Goal: Task Accomplishment & Management: Complete application form

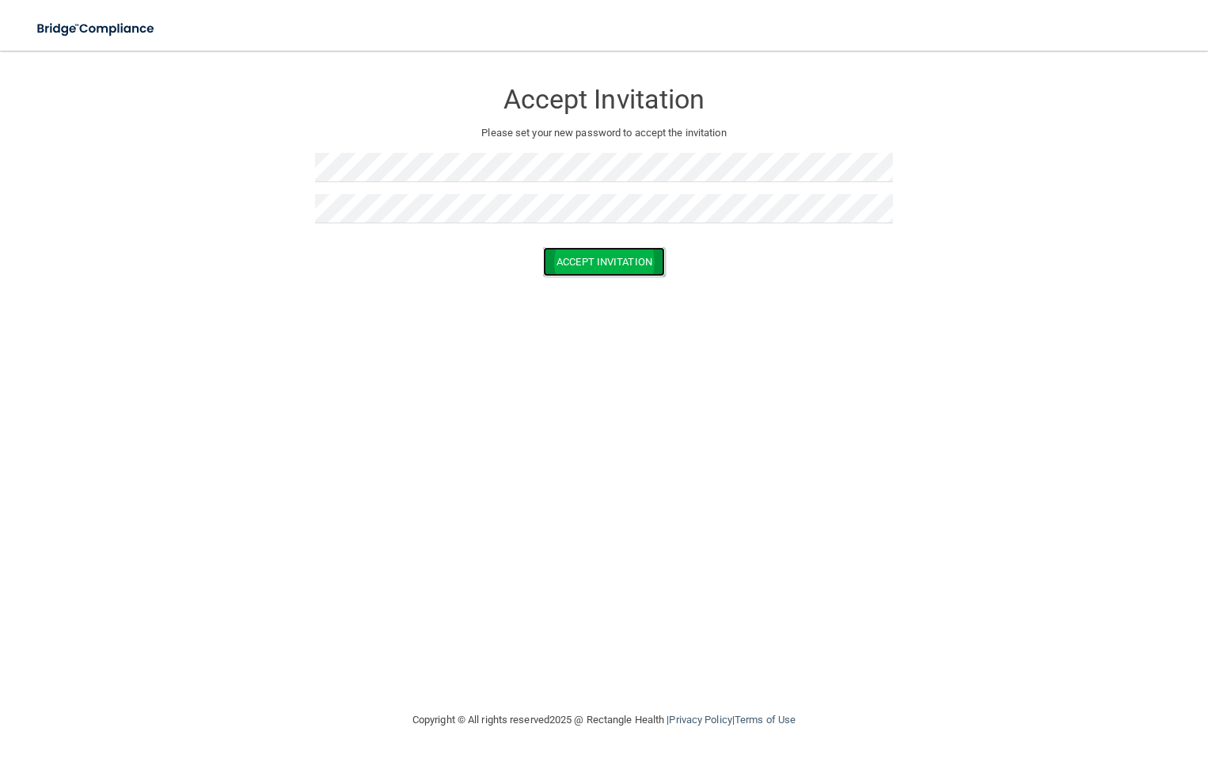
click at [619, 254] on button "Accept Invitation" at bounding box center [604, 261] width 122 height 29
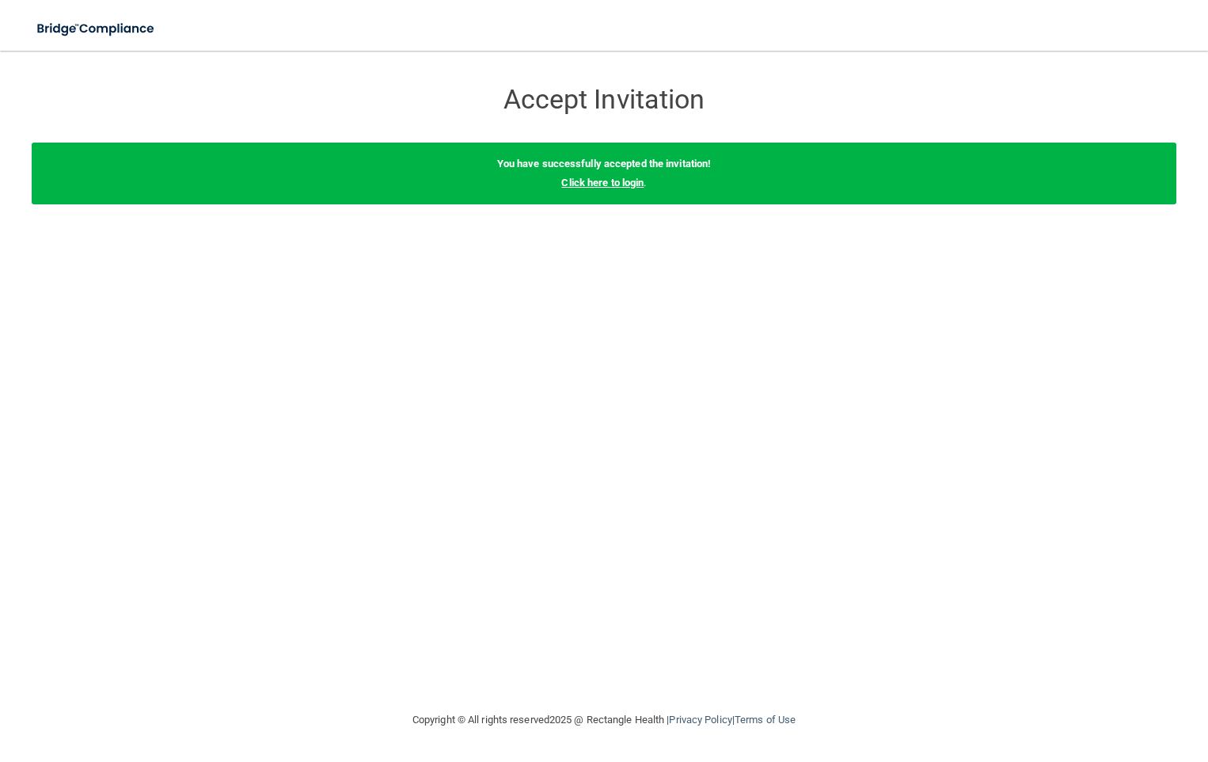
click at [607, 181] on link "Click here to login" at bounding box center [602, 183] width 82 height 12
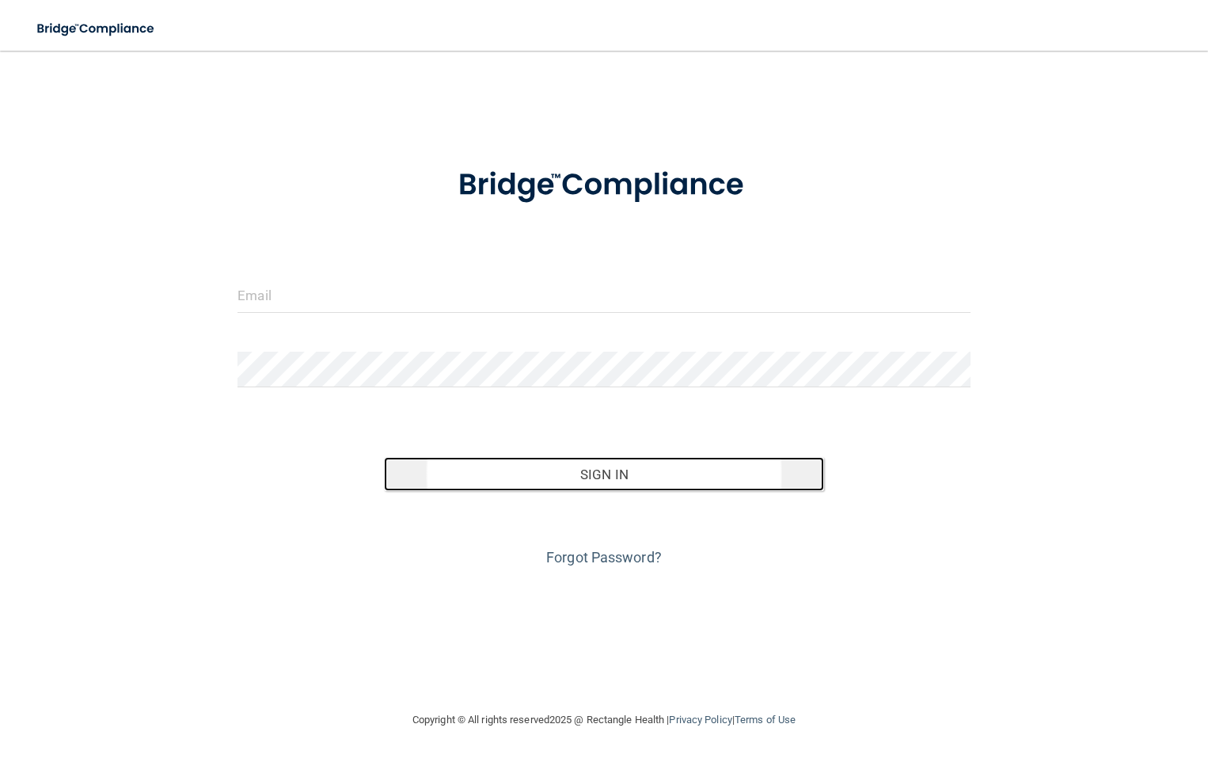
drag, startPoint x: 589, startPoint y: 475, endPoint x: 546, endPoint y: 515, distance: 58.9
click at [581, 488] on button "Sign In" at bounding box center [604, 474] width 440 height 35
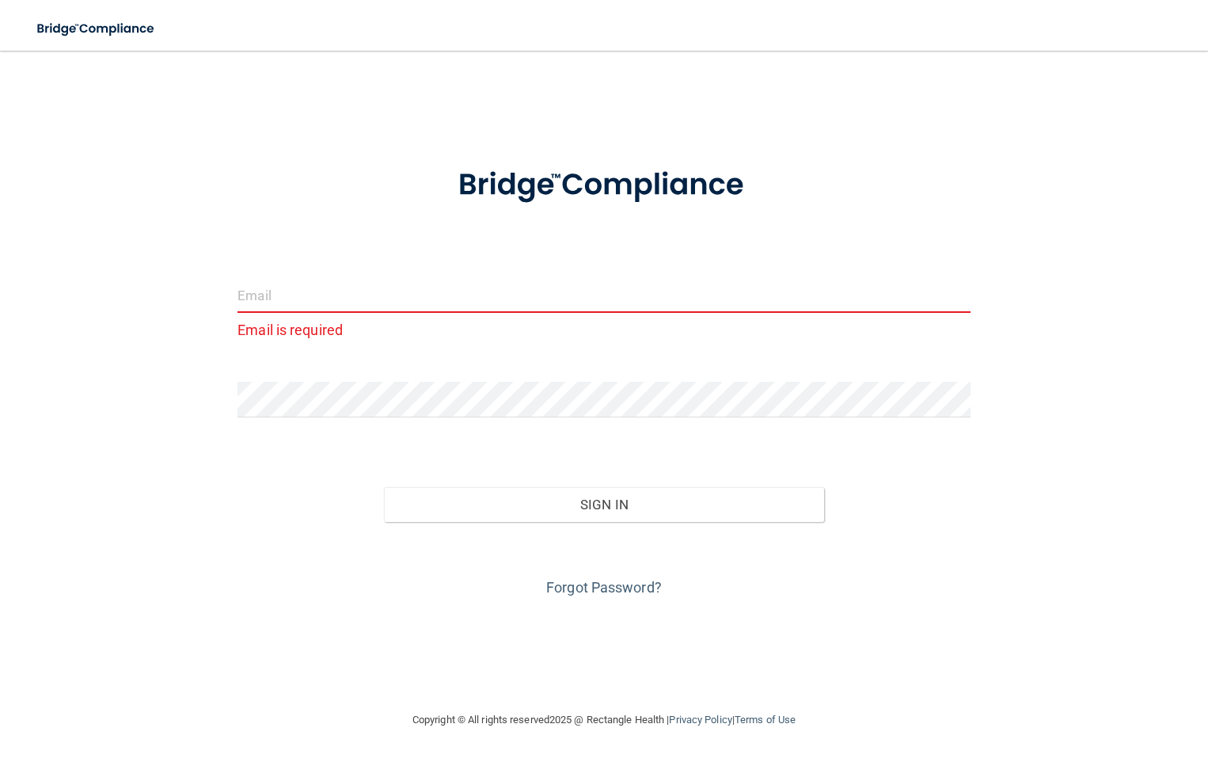
click at [249, 301] on input "email" at bounding box center [604, 295] width 733 height 36
type input "Angela@Lemmeaudiology.com"
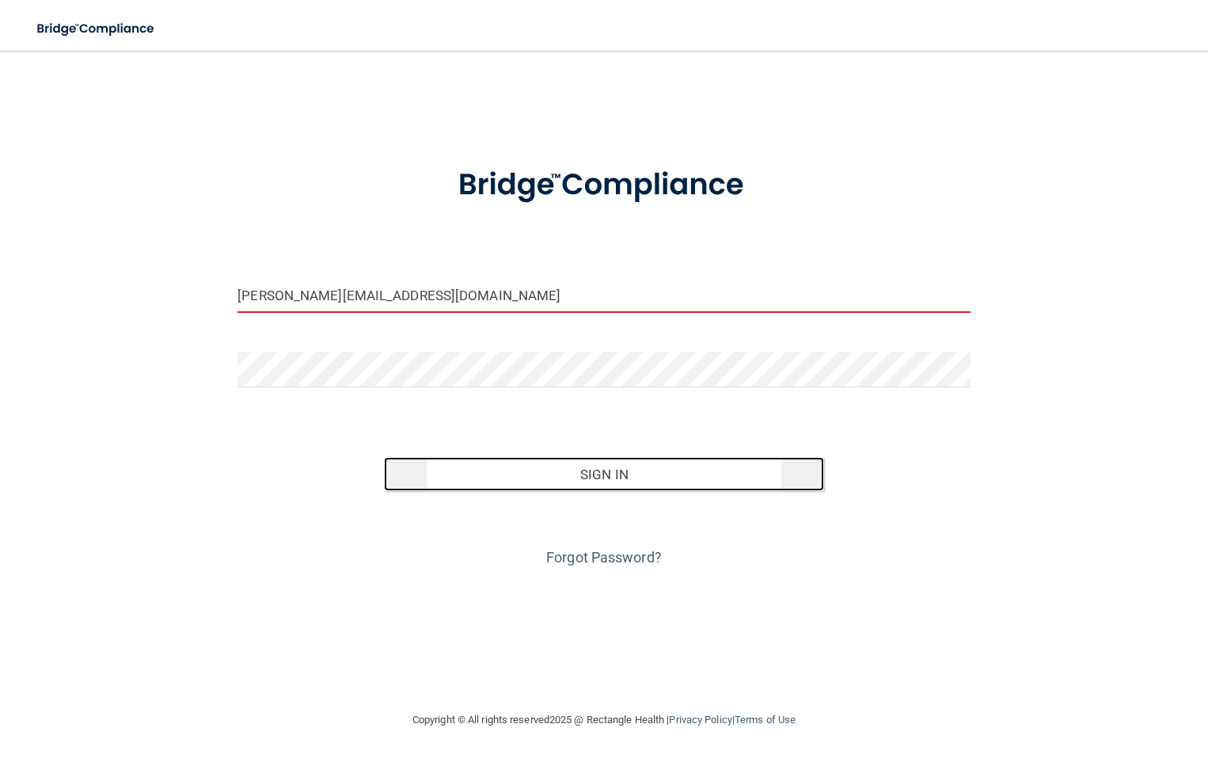
click at [603, 478] on button "Sign In" at bounding box center [604, 474] width 440 height 35
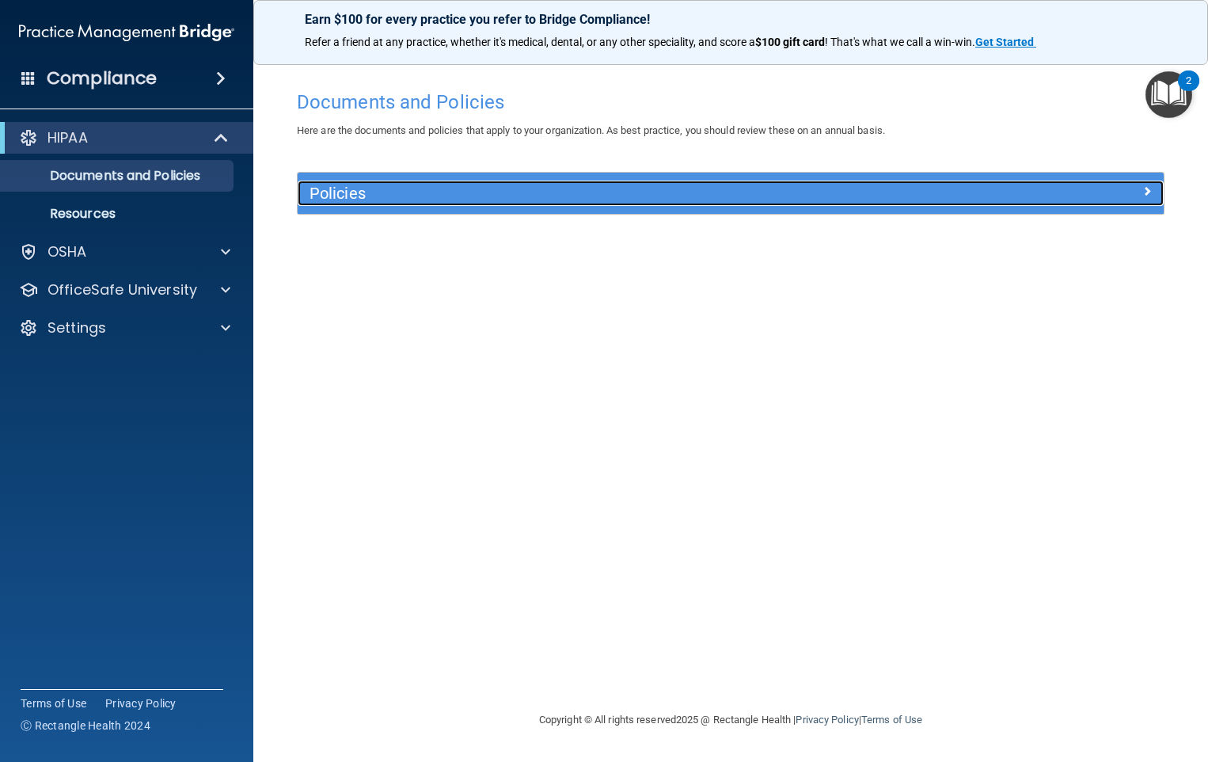
click at [385, 193] on h5 "Policies" at bounding box center [623, 193] width 626 height 17
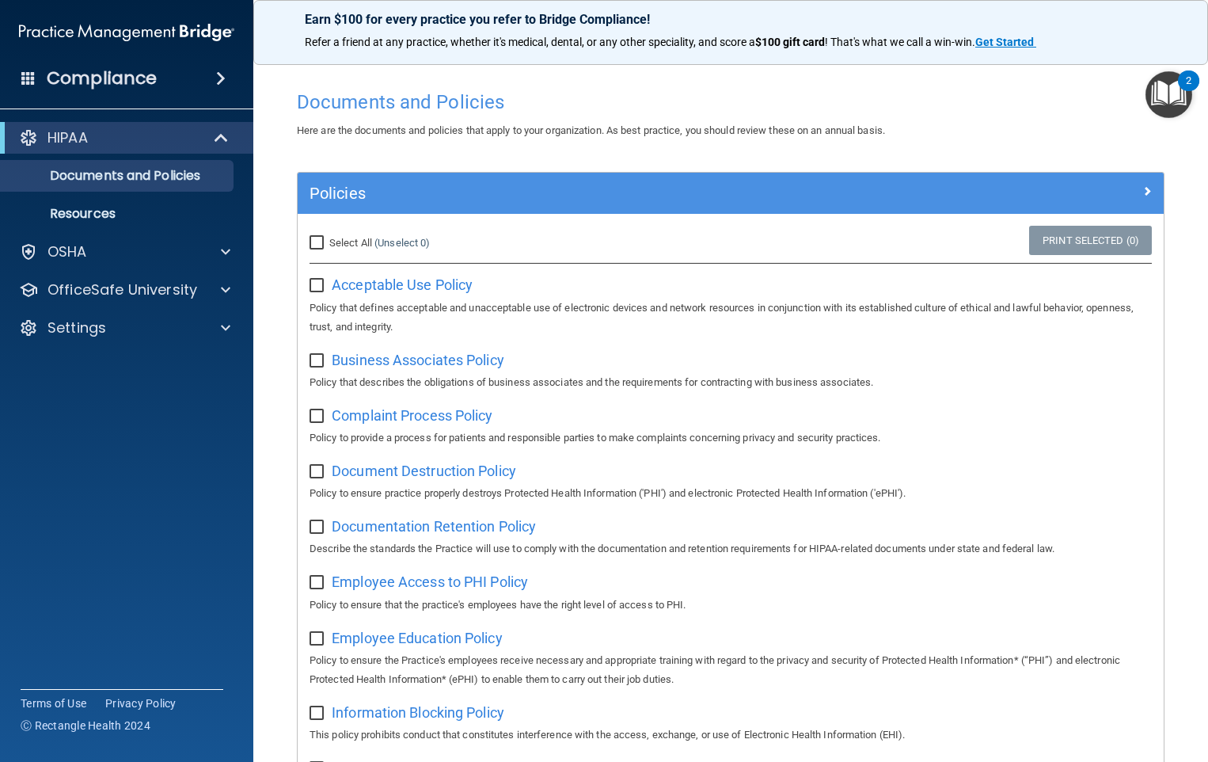
click at [315, 242] on input "Select All (Unselect 0) Unselect All" at bounding box center [319, 243] width 18 height 13
checkbox input "true"
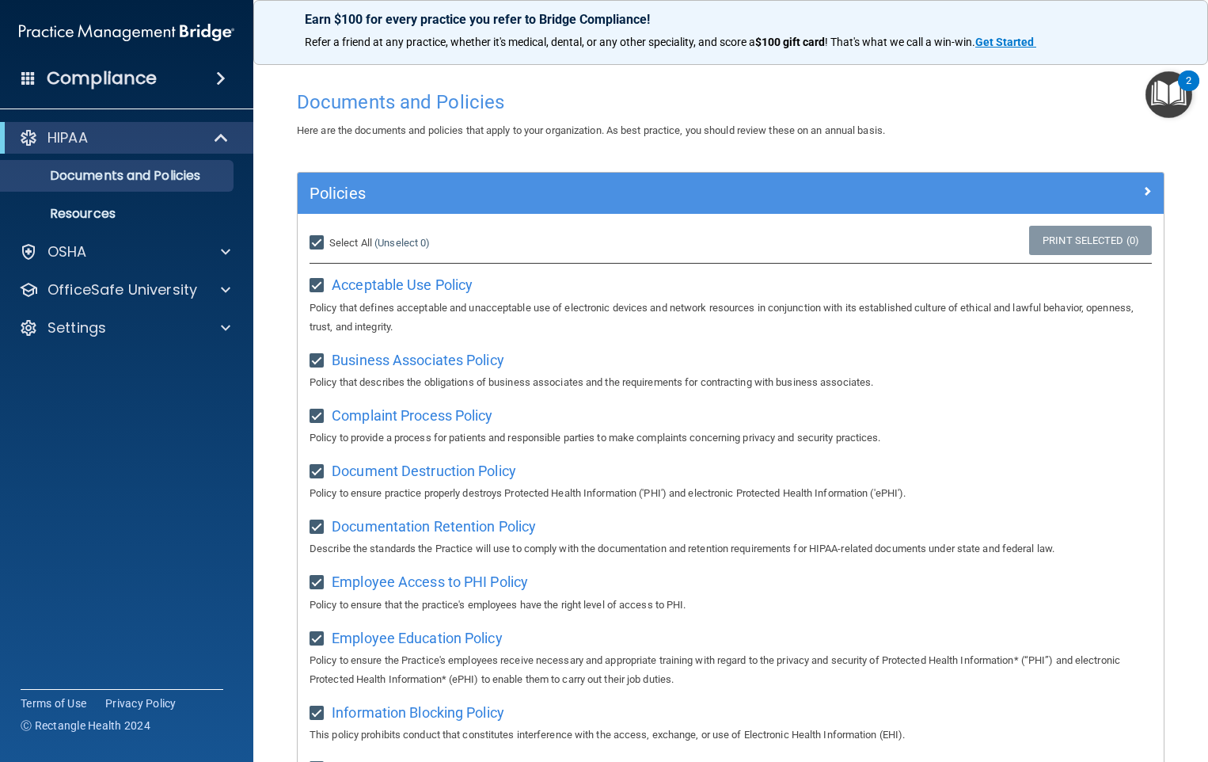
checkbox input "true"
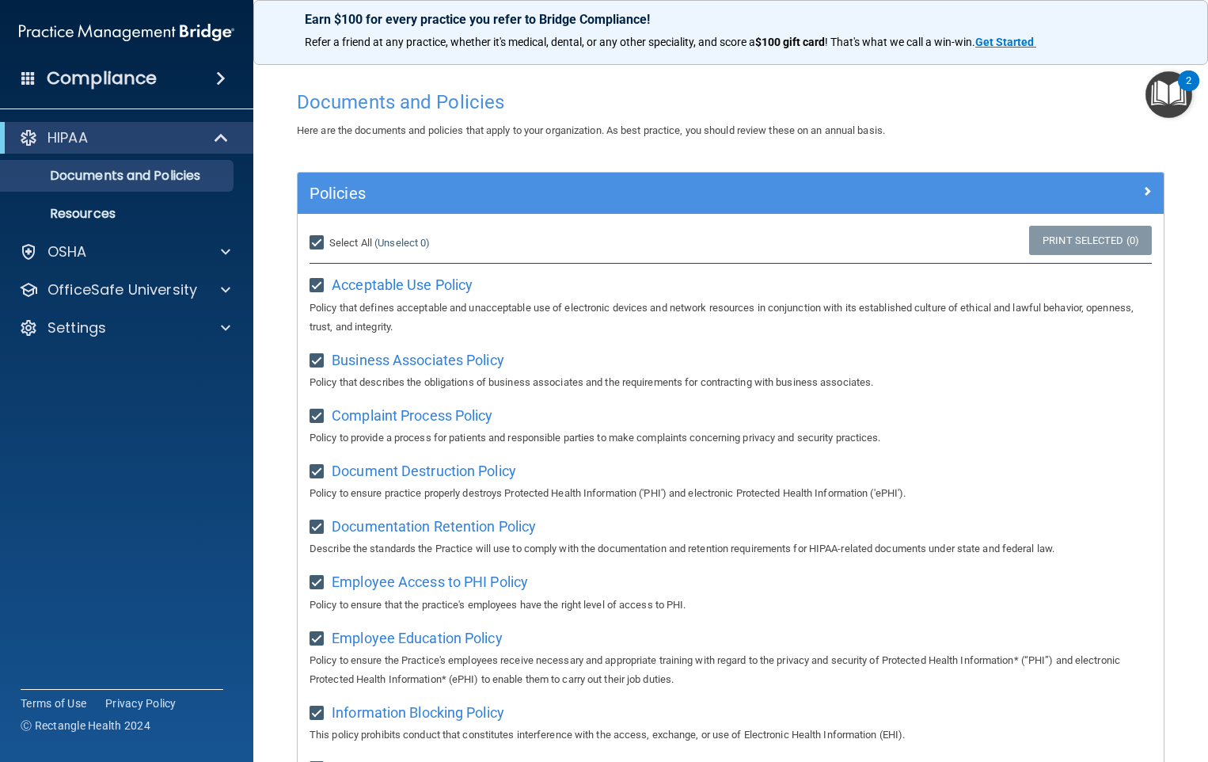
checkbox input "true"
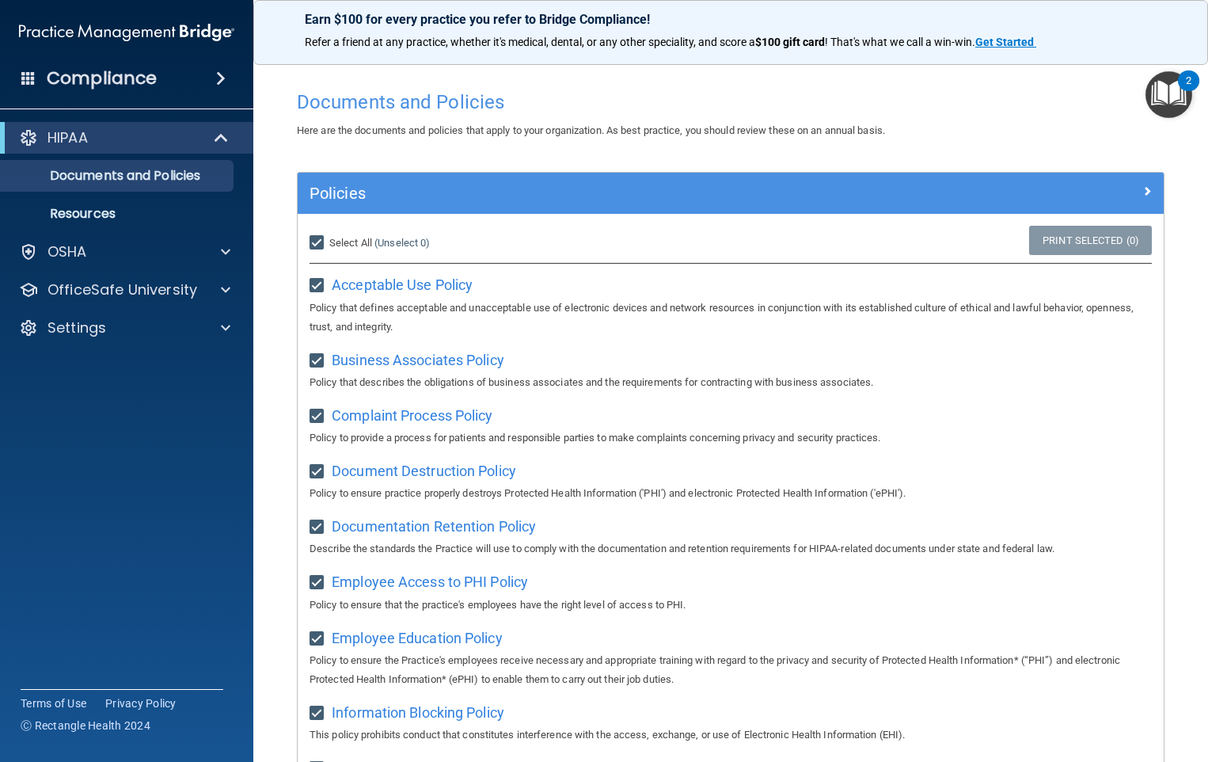
checkbox input "true"
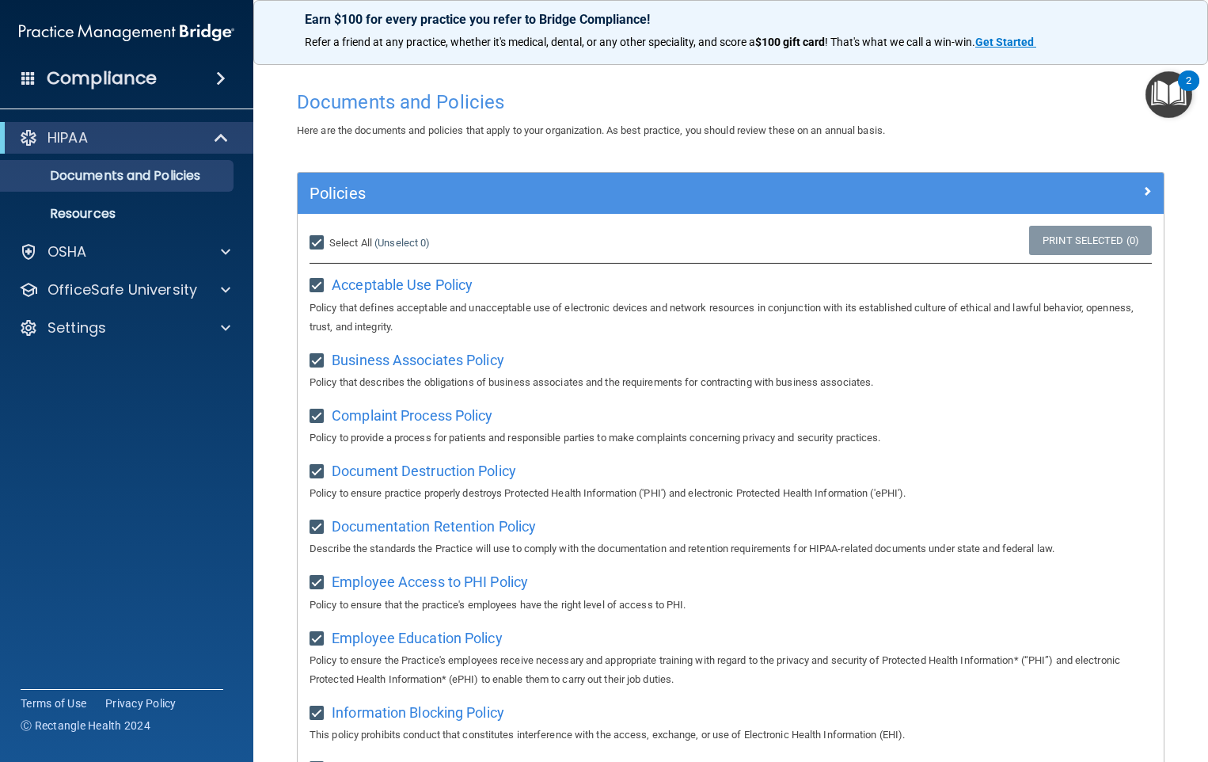
checkbox input "true"
click at [316, 243] on input "Select All (Unselect 21) Unselect All" at bounding box center [319, 243] width 18 height 13
checkbox input "false"
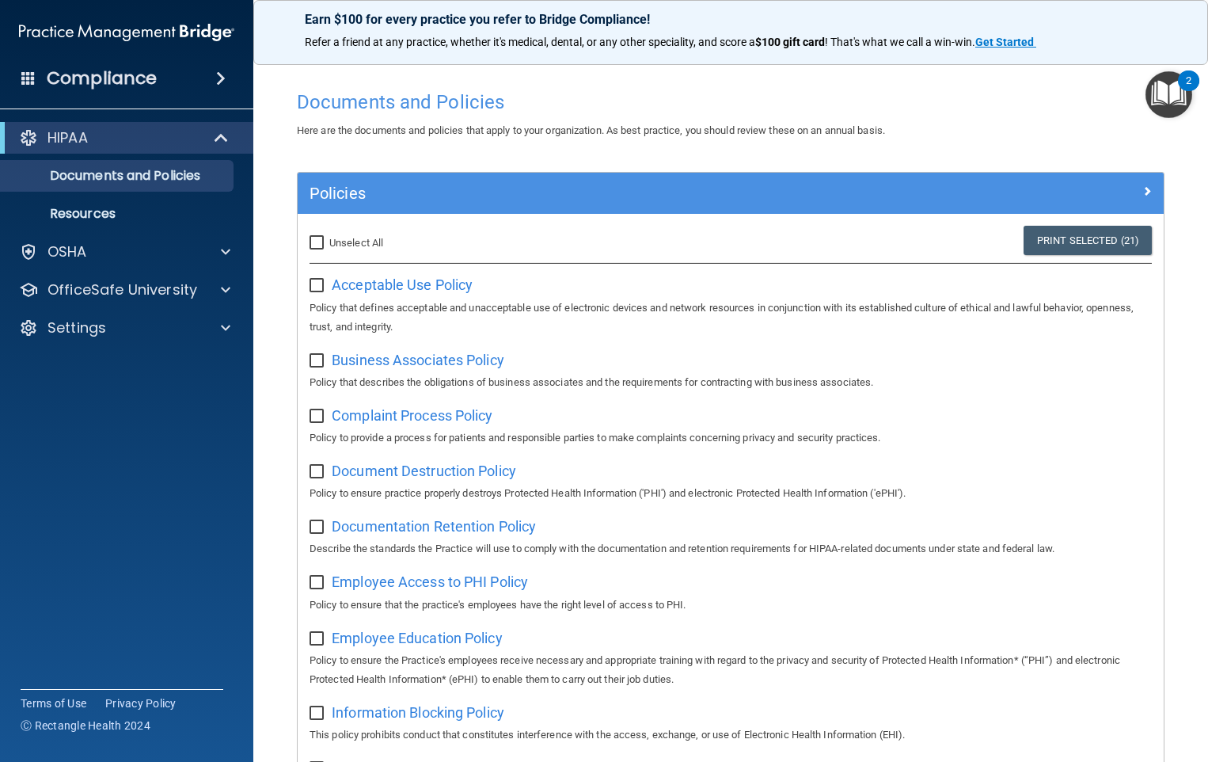
checkbox input "false"
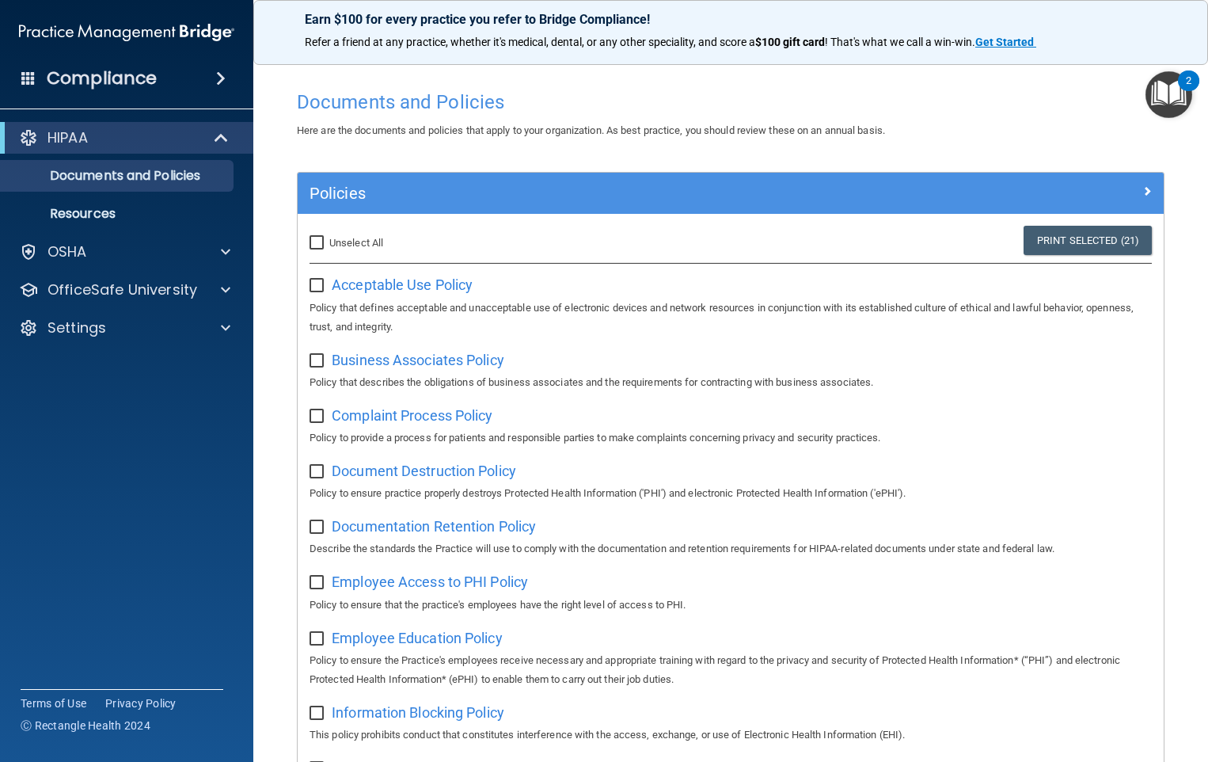
checkbox input "false"
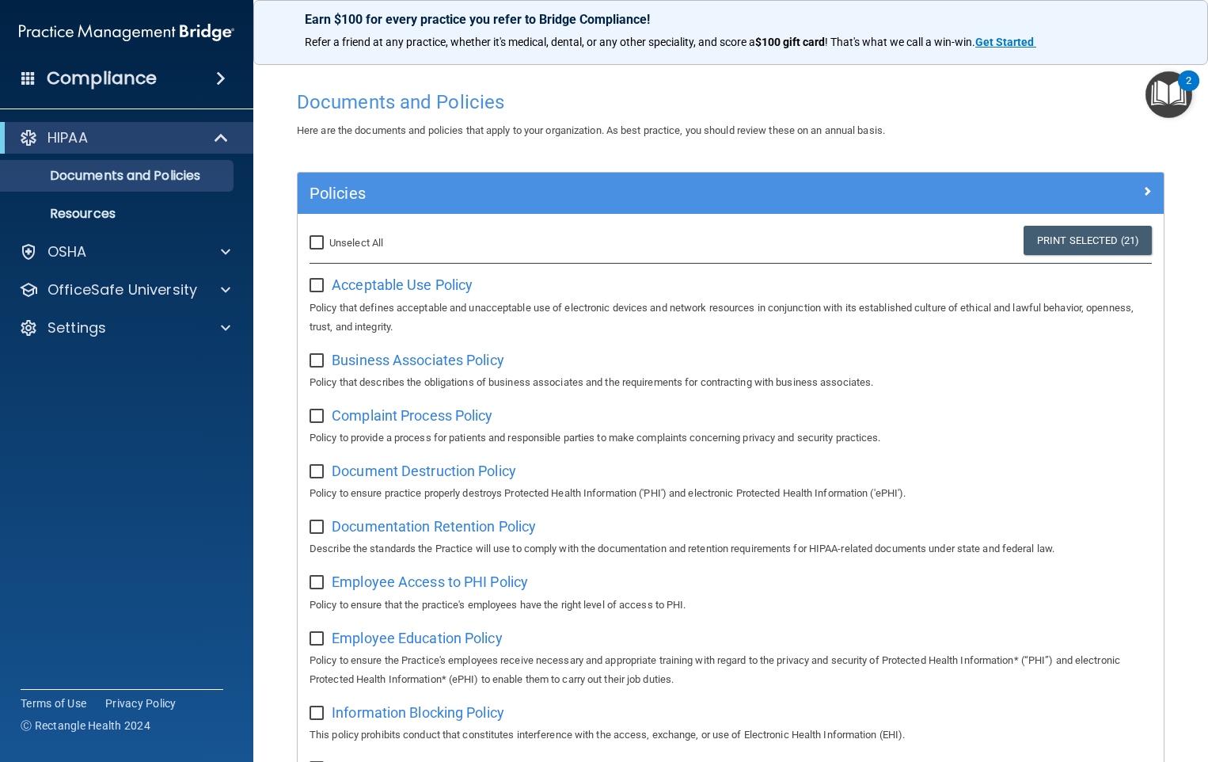
checkbox input "false"
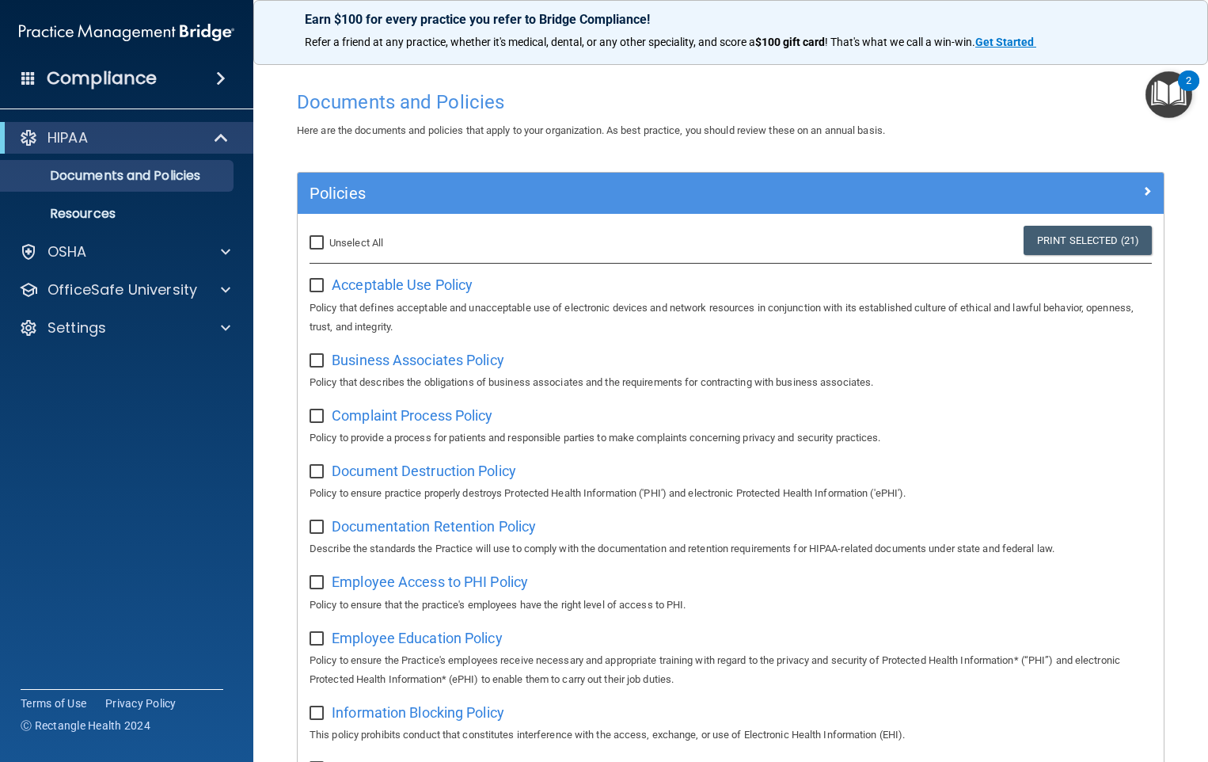
checkbox input "false"
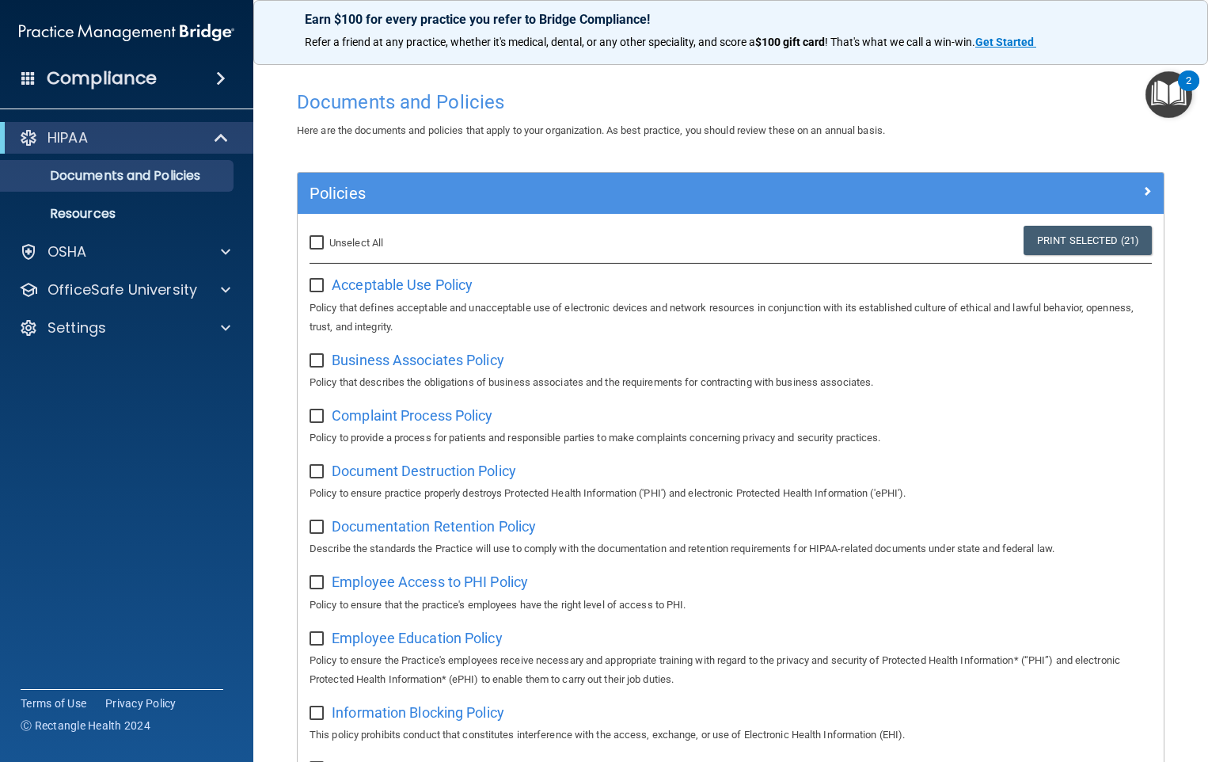
checkbox input "false"
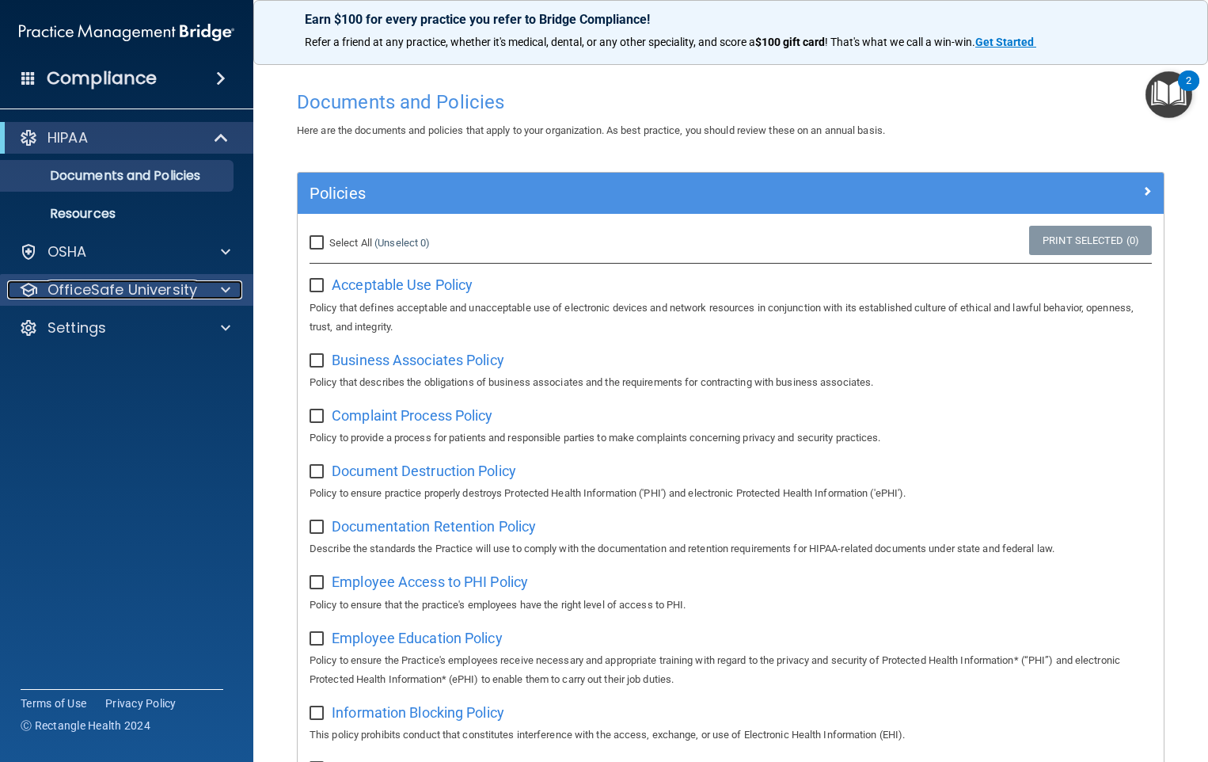
click at [105, 284] on p "OfficeSafe University" at bounding box center [123, 289] width 150 height 19
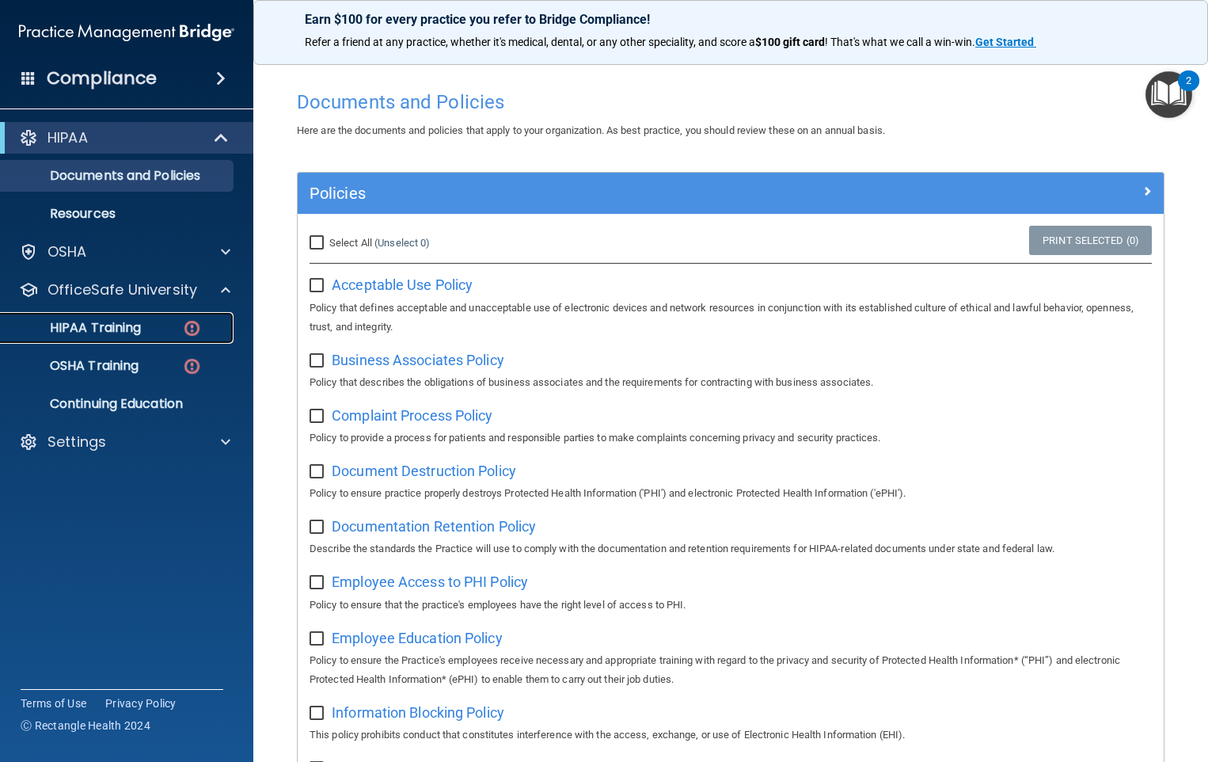
click at [69, 324] on p "HIPAA Training" at bounding box center [75, 328] width 131 height 16
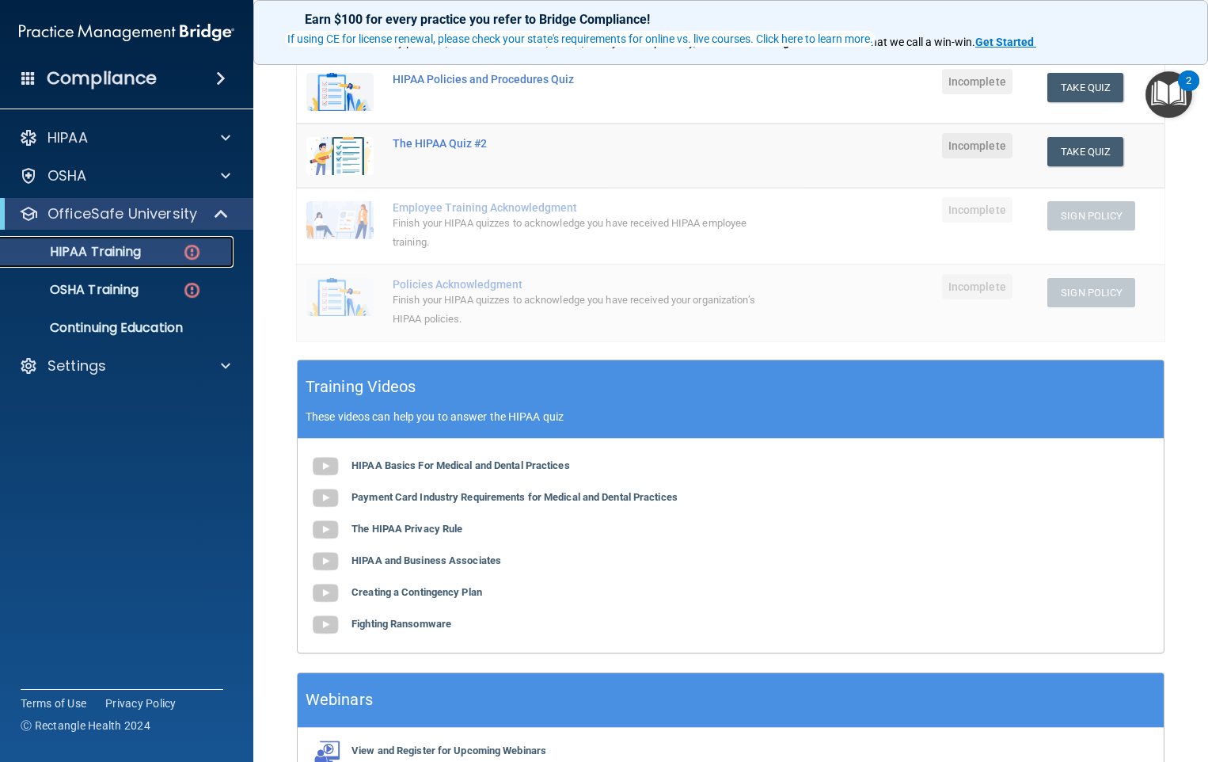
scroll to position [375, 0]
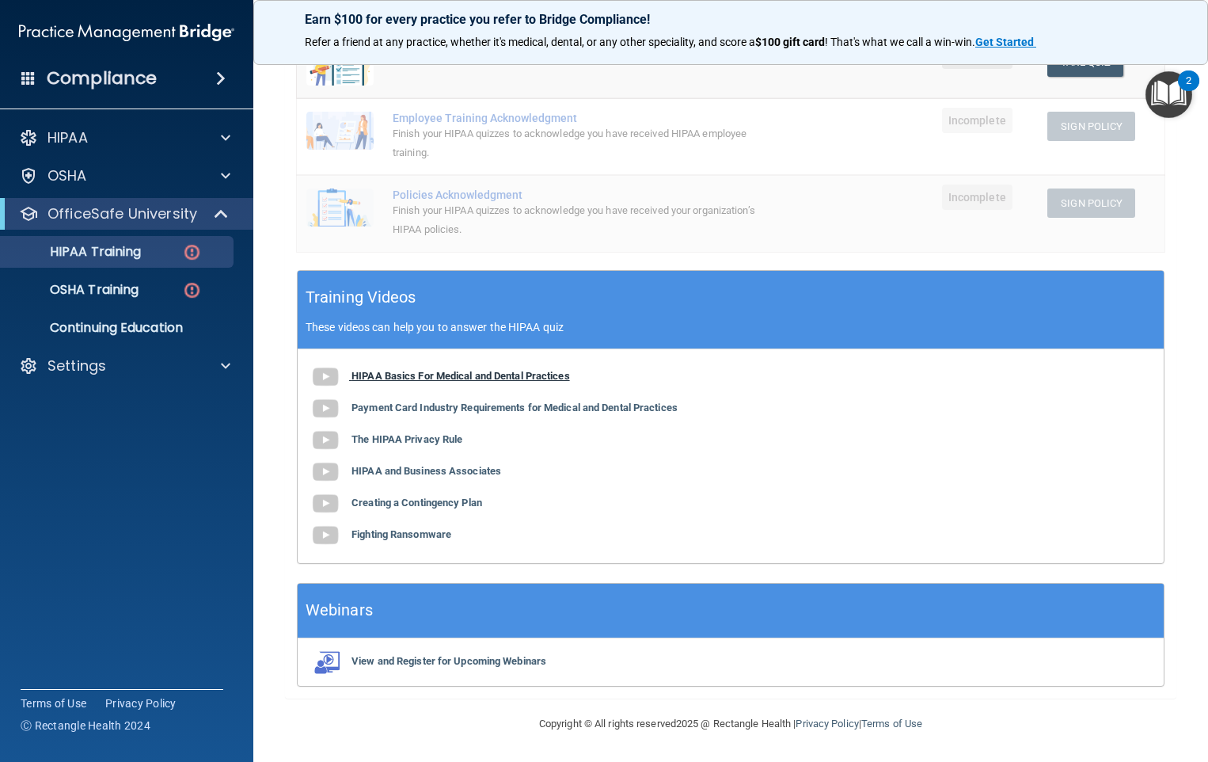
click at [320, 377] on img at bounding box center [326, 377] width 32 height 32
click at [329, 406] on img at bounding box center [326, 409] width 32 height 32
click at [324, 436] on img at bounding box center [326, 440] width 32 height 32
click at [323, 473] on img at bounding box center [326, 472] width 32 height 32
click at [402, 506] on b "Creating a Contingency Plan" at bounding box center [417, 503] width 131 height 12
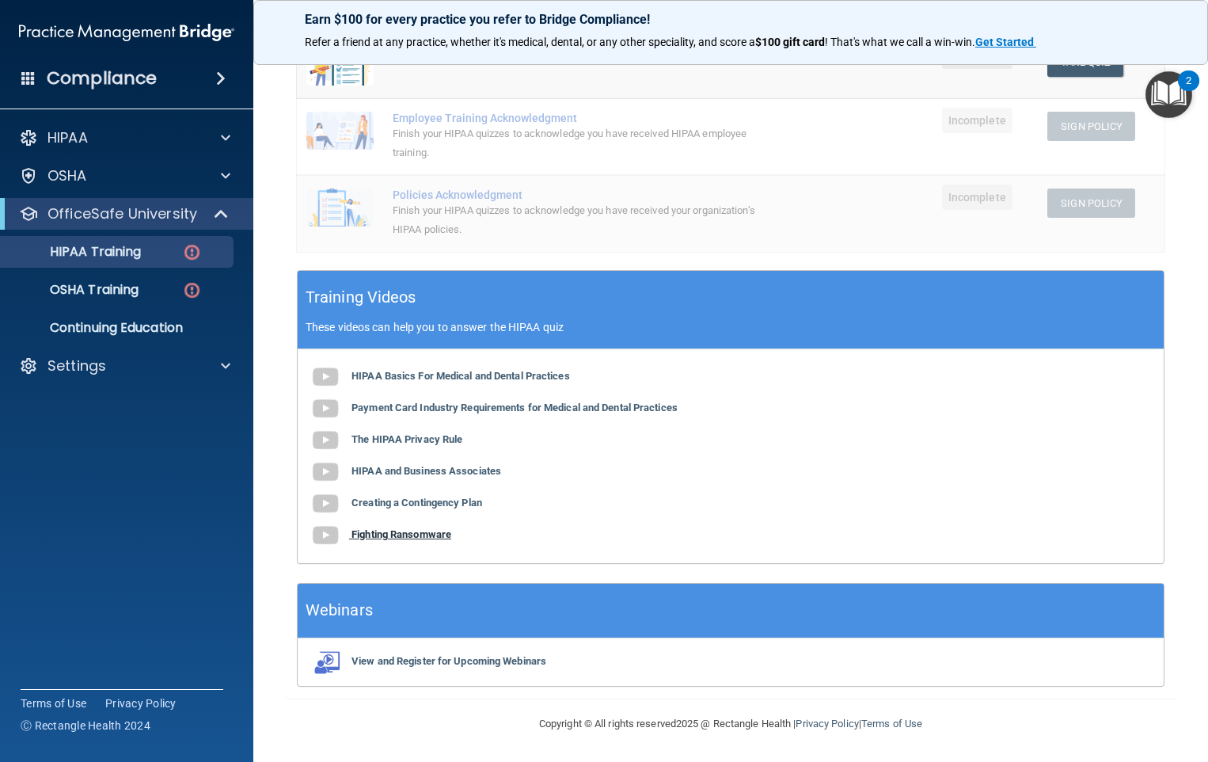
click at [408, 533] on b "Fighting Ransomware" at bounding box center [402, 534] width 100 height 12
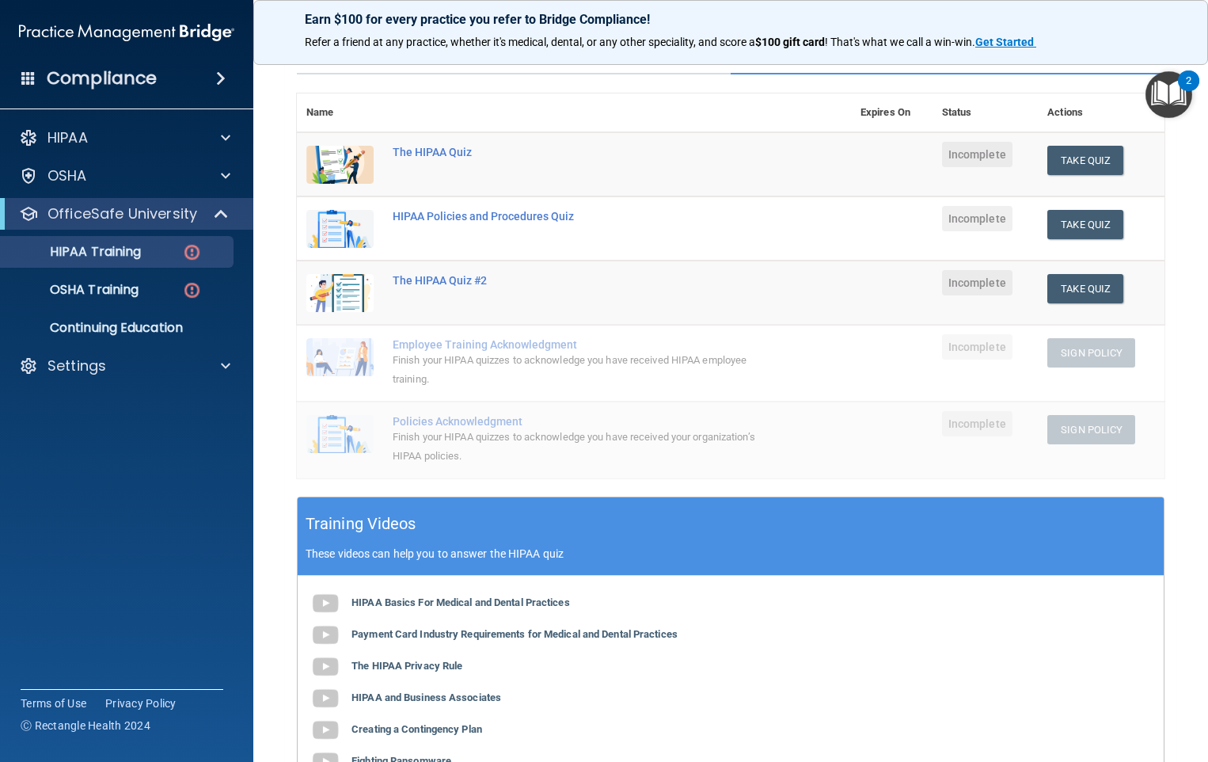
scroll to position [0, 0]
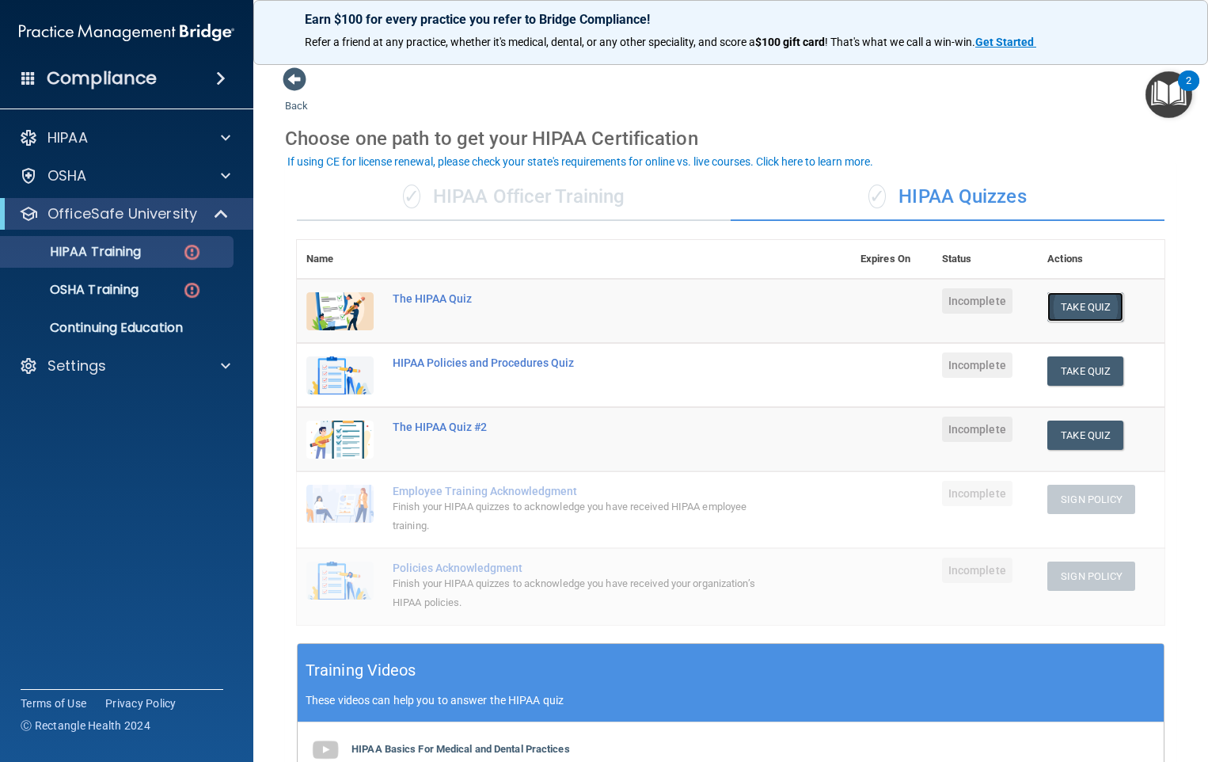
drag, startPoint x: 1069, startPoint y: 309, endPoint x: 858, endPoint y: 486, distance: 275.4
click at [1069, 310] on button "Take Quiz" at bounding box center [1086, 306] width 76 height 29
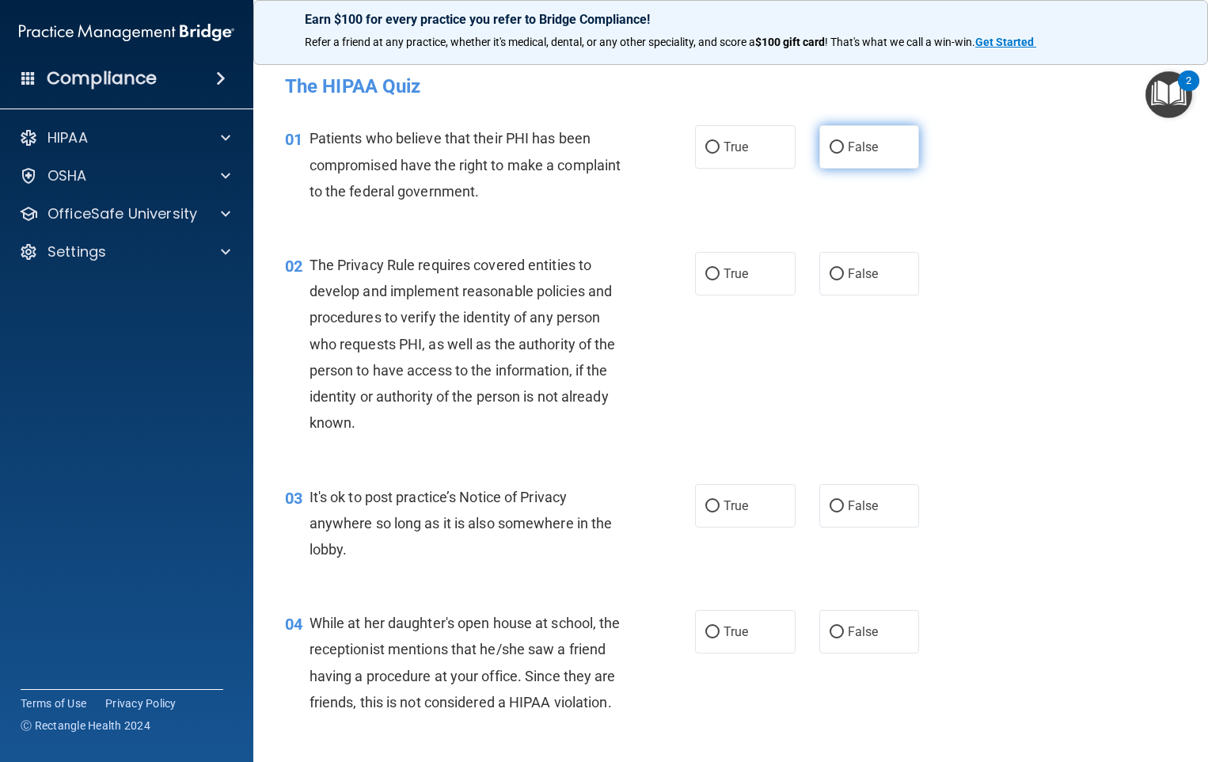
drag, startPoint x: 824, startPoint y: 143, endPoint x: 789, endPoint y: 182, distance: 52.7
click at [830, 145] on input "False" at bounding box center [837, 148] width 14 height 12
radio input "true"
click at [709, 273] on input "True" at bounding box center [713, 274] width 14 height 12
radio input "true"
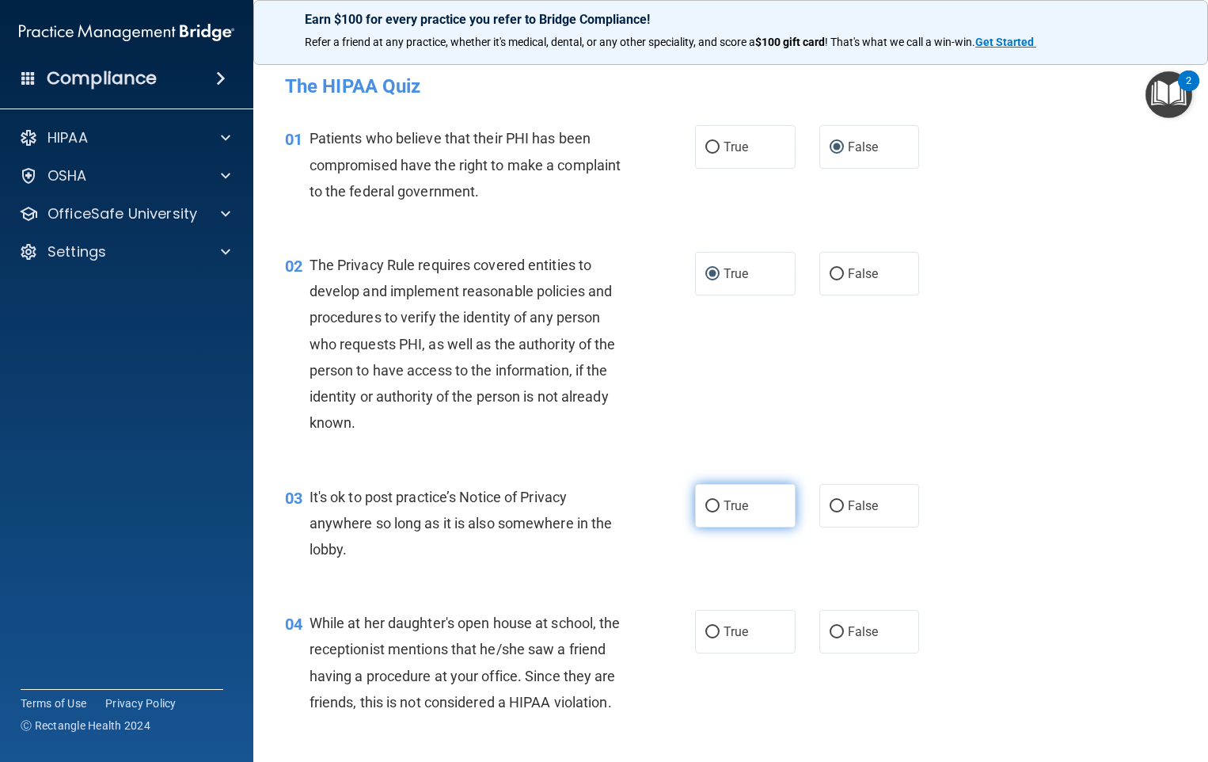
click at [712, 502] on input "True" at bounding box center [713, 506] width 14 height 12
radio input "true"
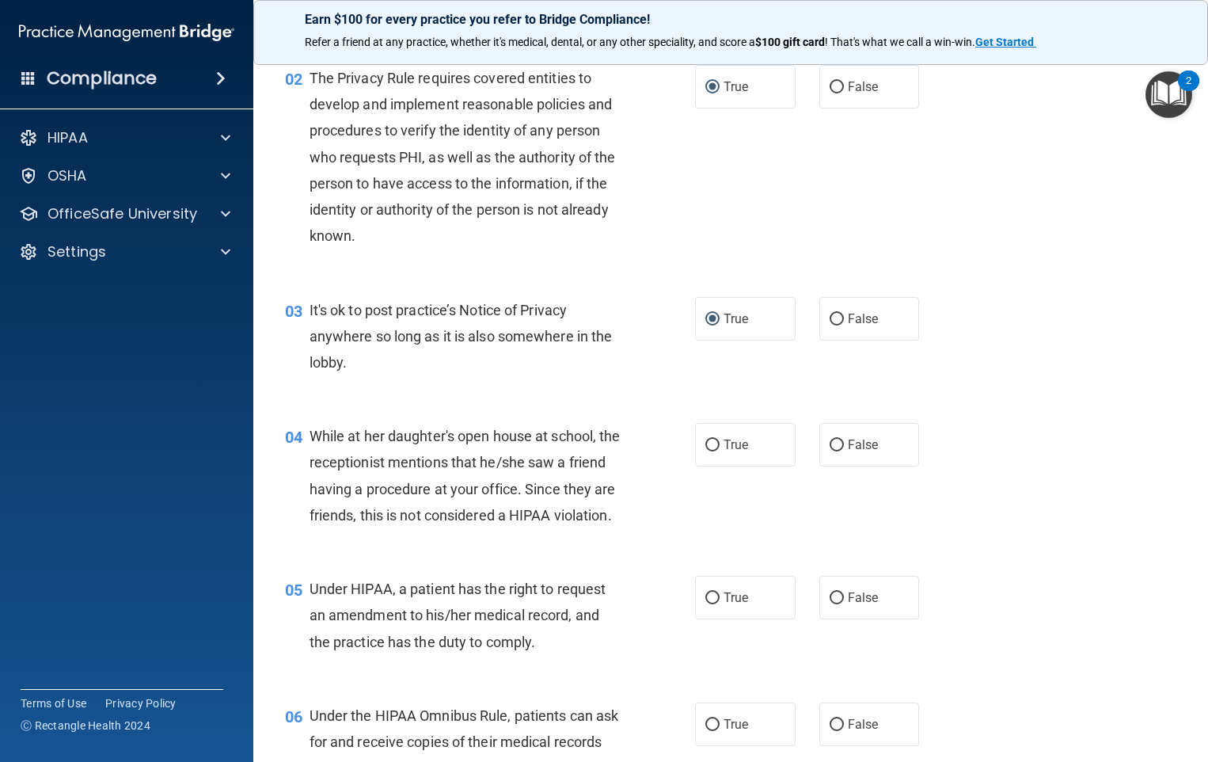
scroll to position [158, 0]
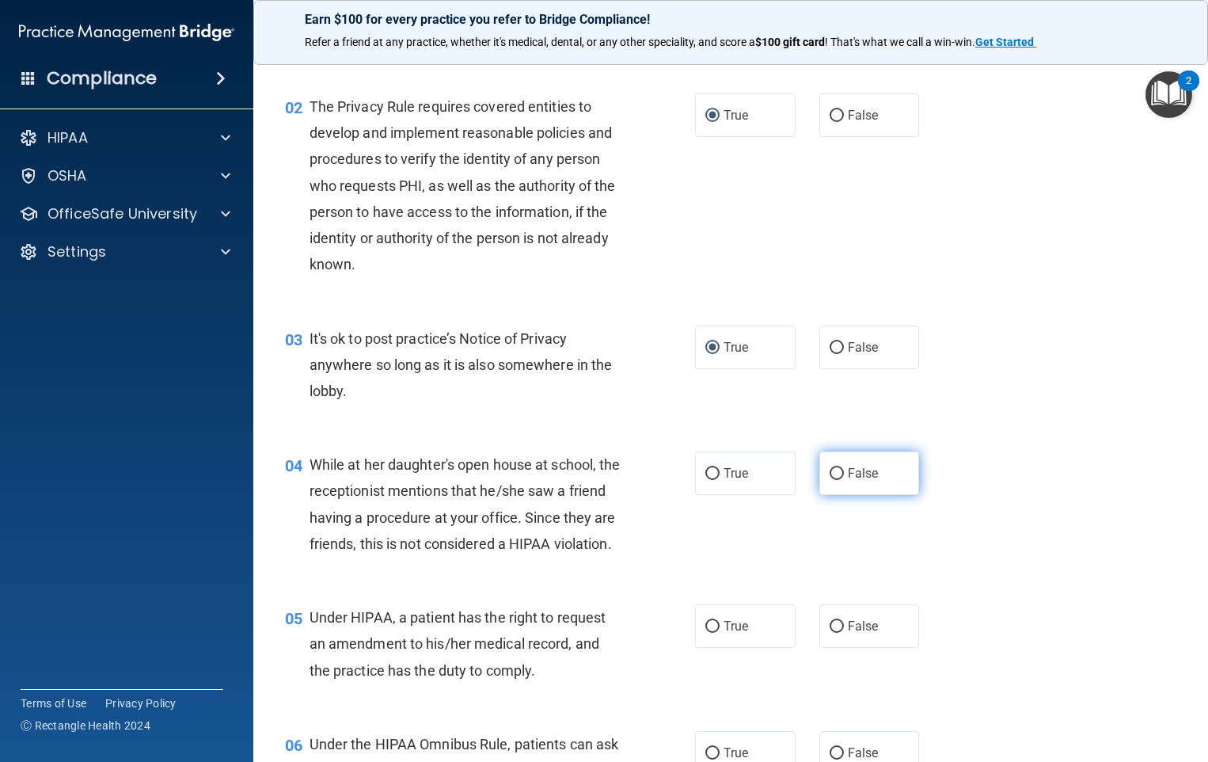
click at [830, 473] on input "False" at bounding box center [837, 474] width 14 height 12
radio input "true"
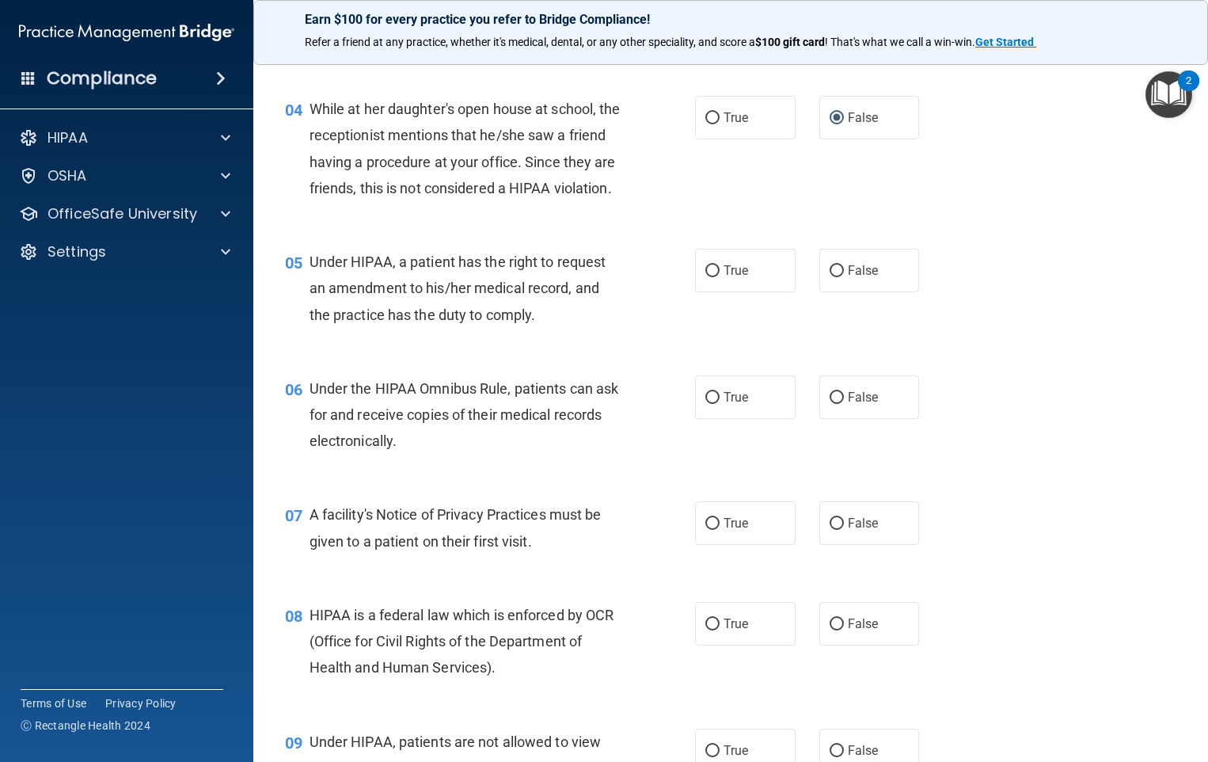
scroll to position [475, 0]
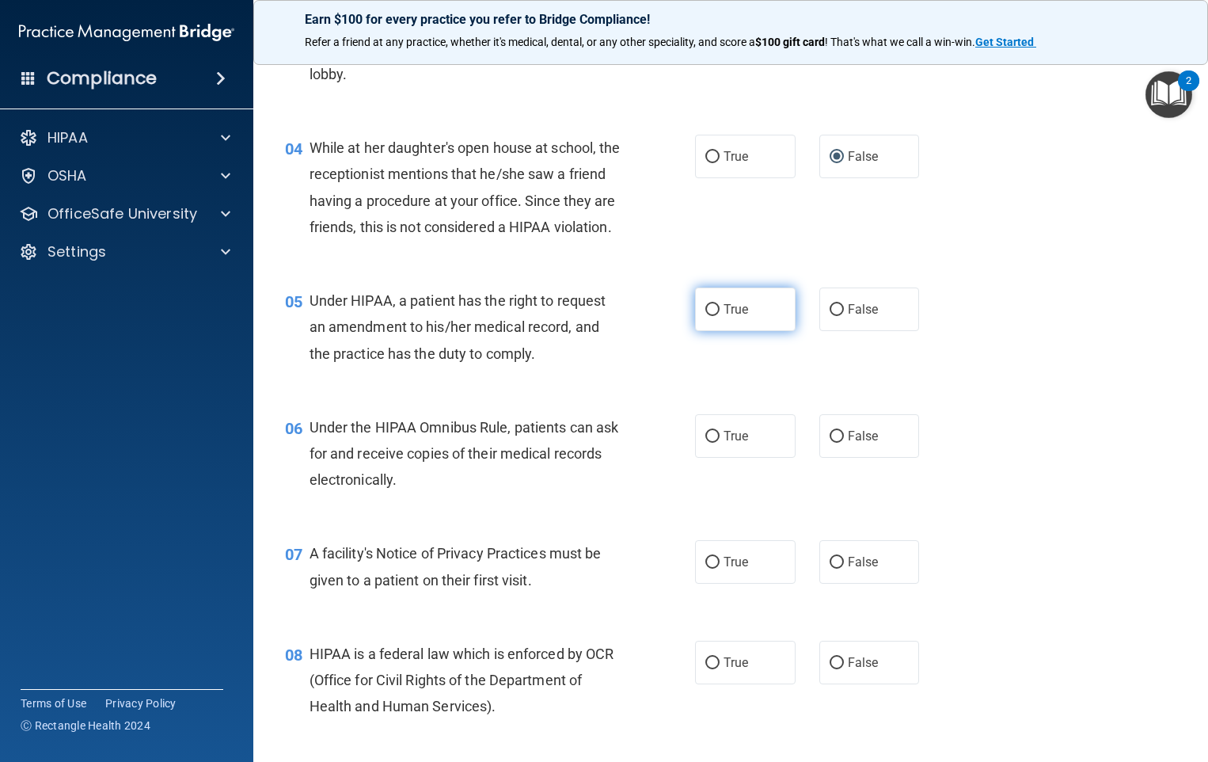
click at [710, 316] on input "True" at bounding box center [713, 310] width 14 height 12
radio input "true"
click at [706, 443] on input "True" at bounding box center [713, 437] width 14 height 12
radio input "true"
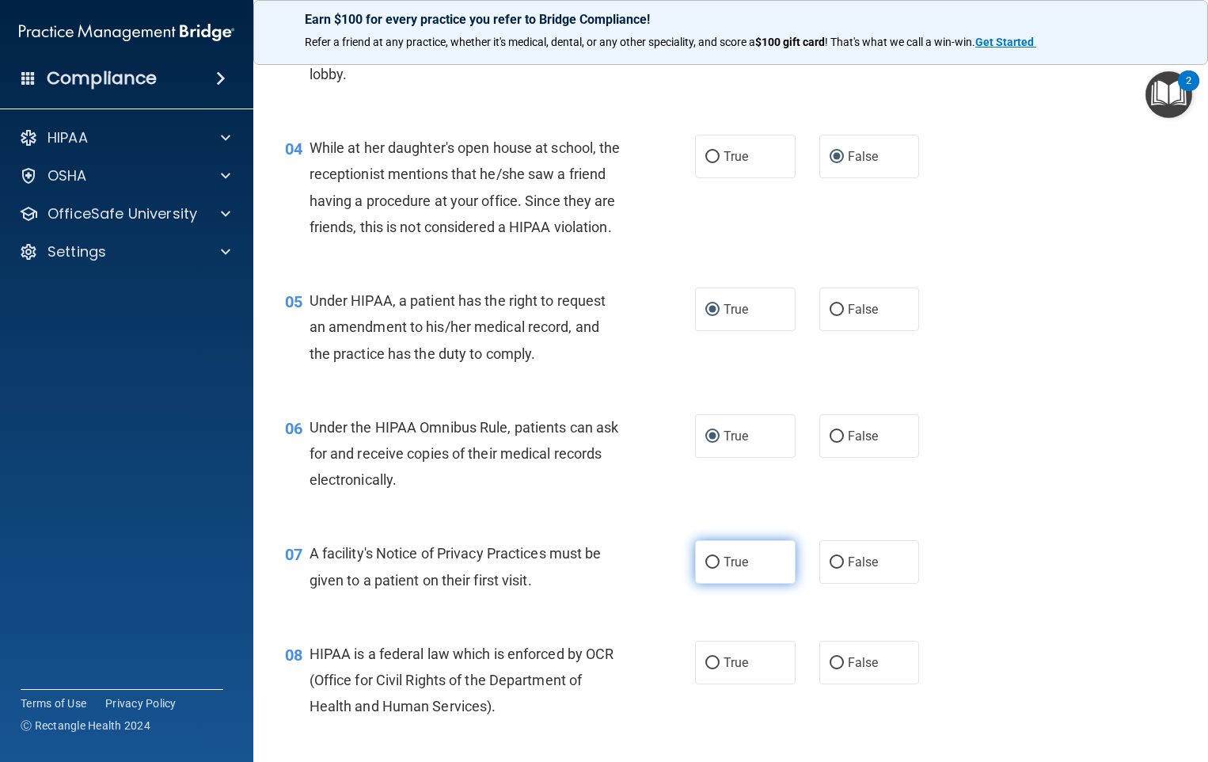
click at [706, 569] on input "True" at bounding box center [713, 563] width 14 height 12
radio input "true"
click at [713, 669] on input "True" at bounding box center [713, 663] width 14 height 12
radio input "true"
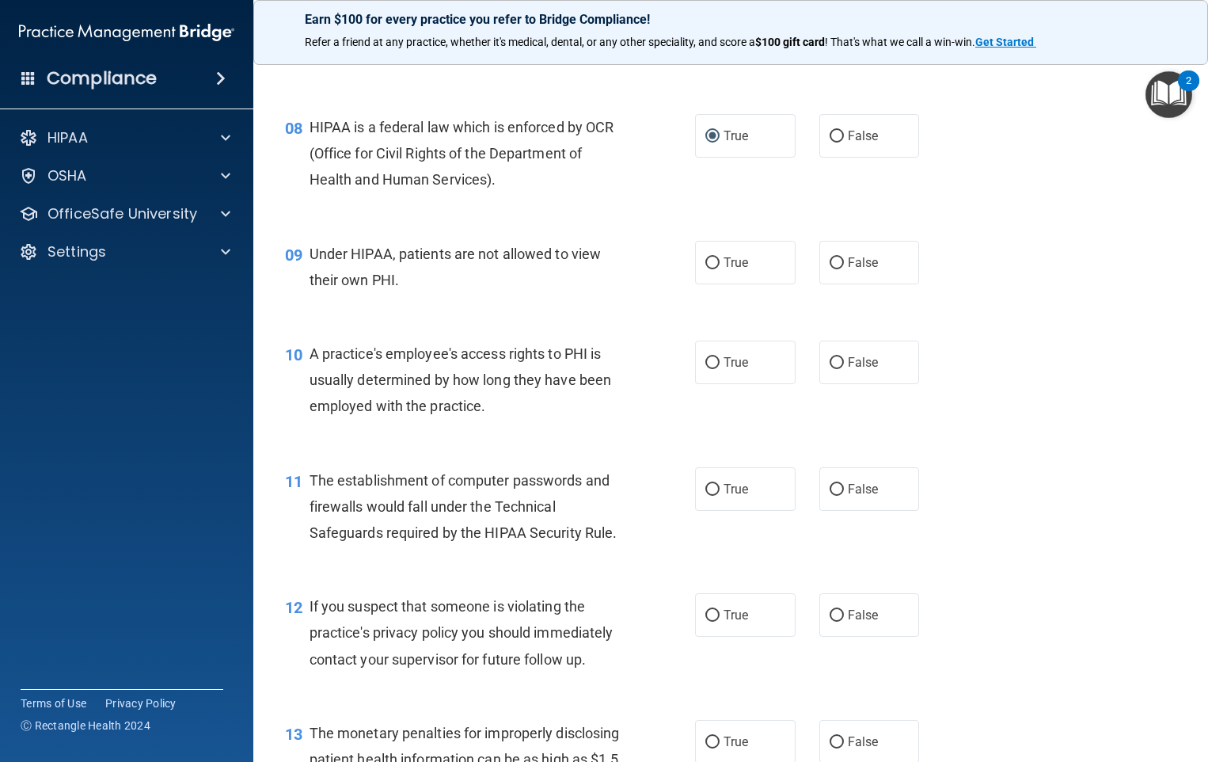
scroll to position [792, 0]
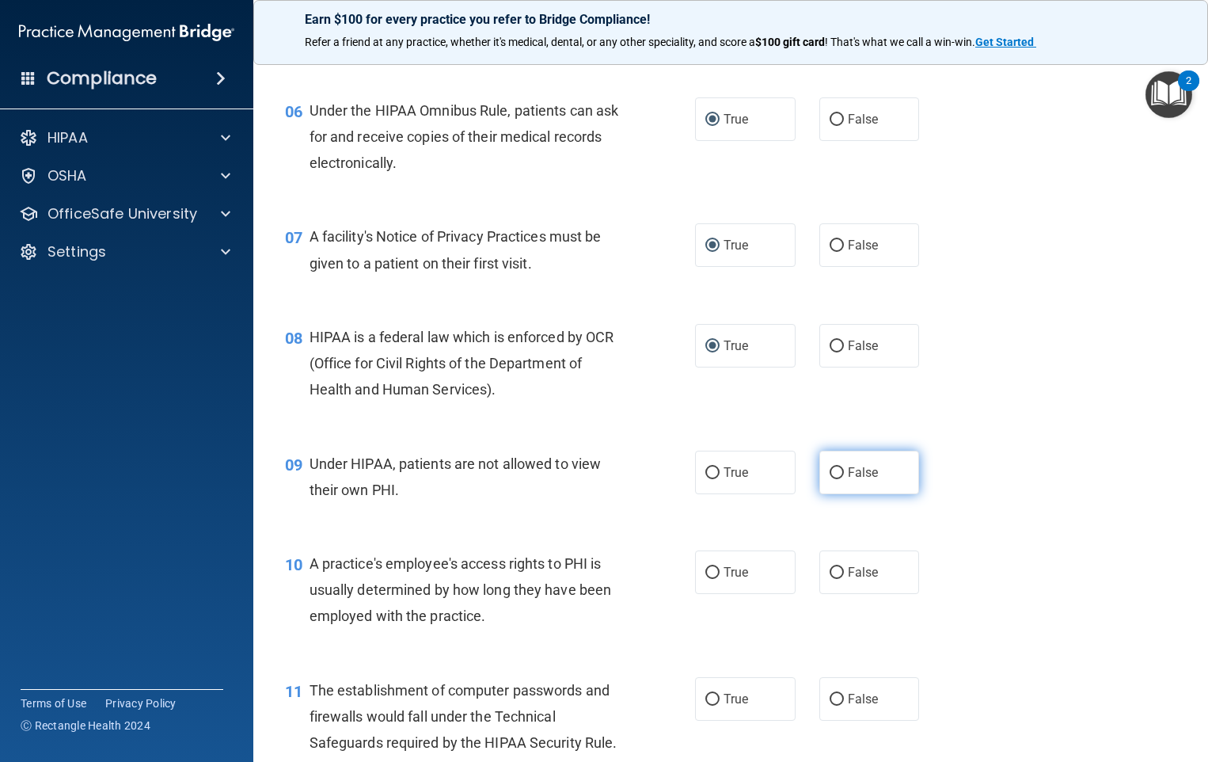
click at [830, 479] on input "False" at bounding box center [837, 473] width 14 height 12
radio input "true"
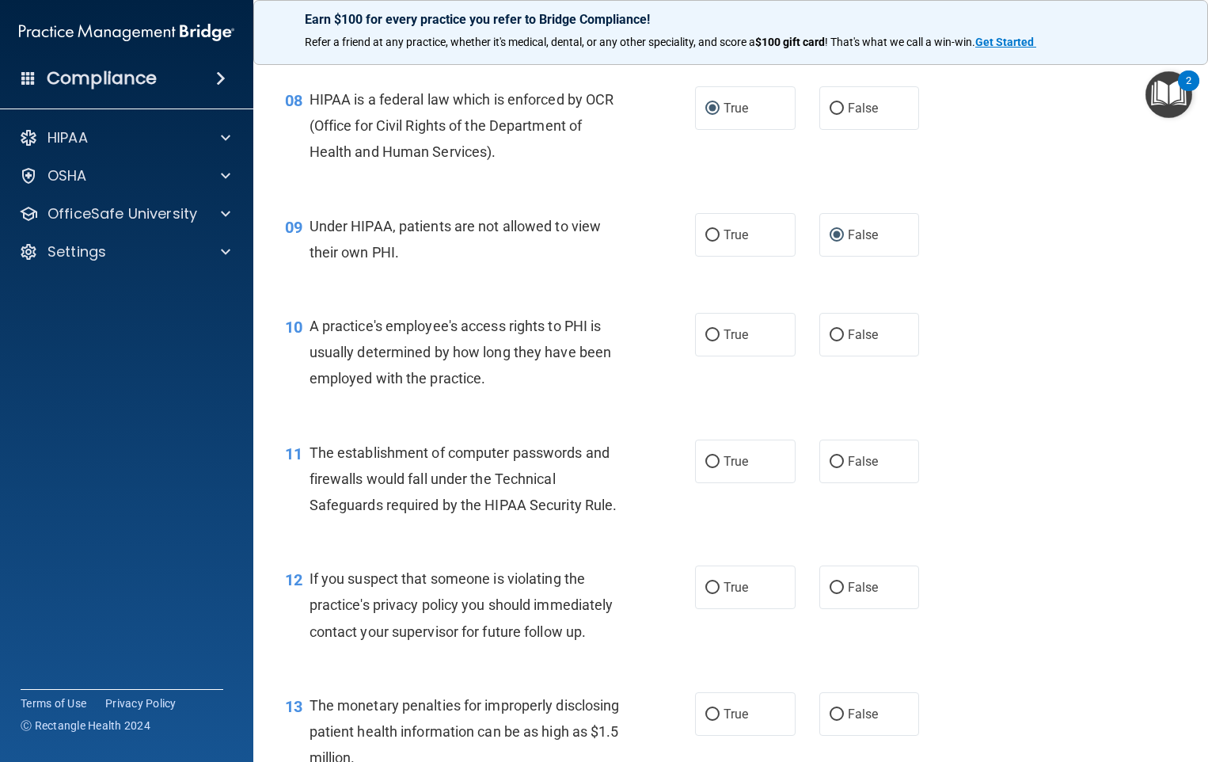
scroll to position [950, 0]
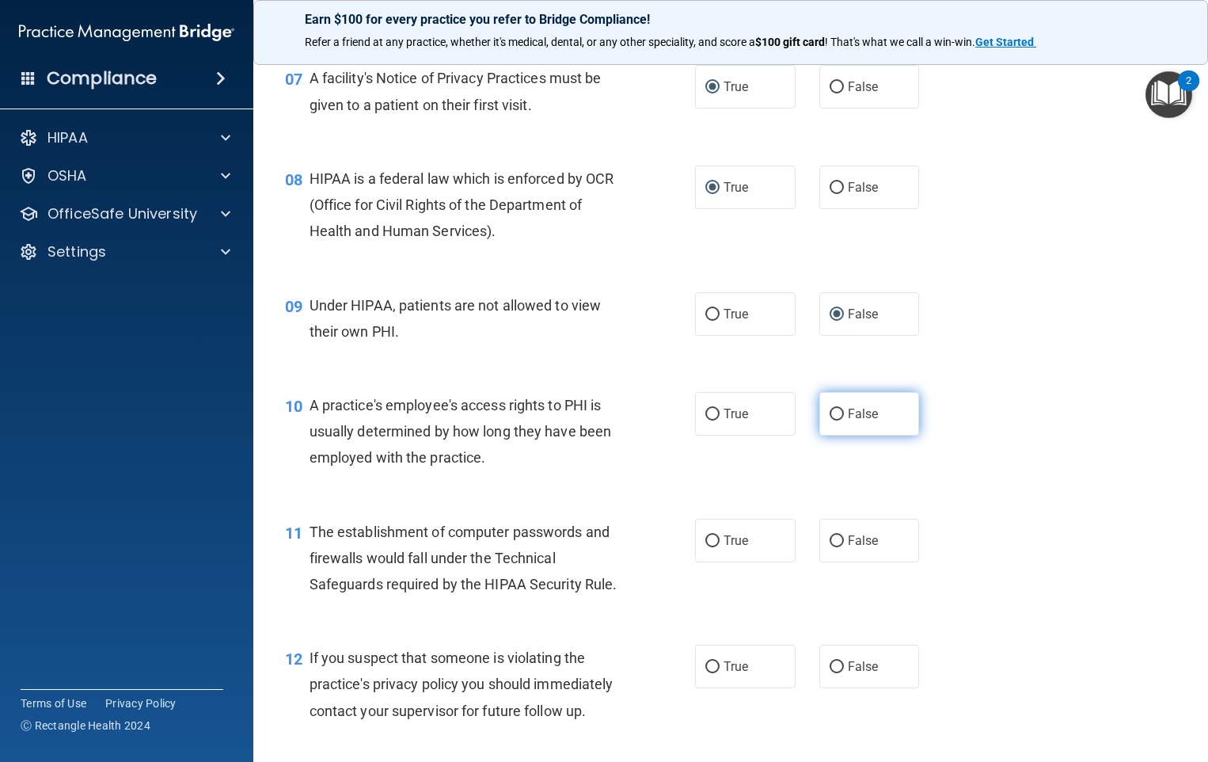
click at [830, 420] on input "False" at bounding box center [837, 415] width 14 height 12
radio input "true"
click at [706, 547] on input "True" at bounding box center [713, 541] width 14 height 12
radio input "true"
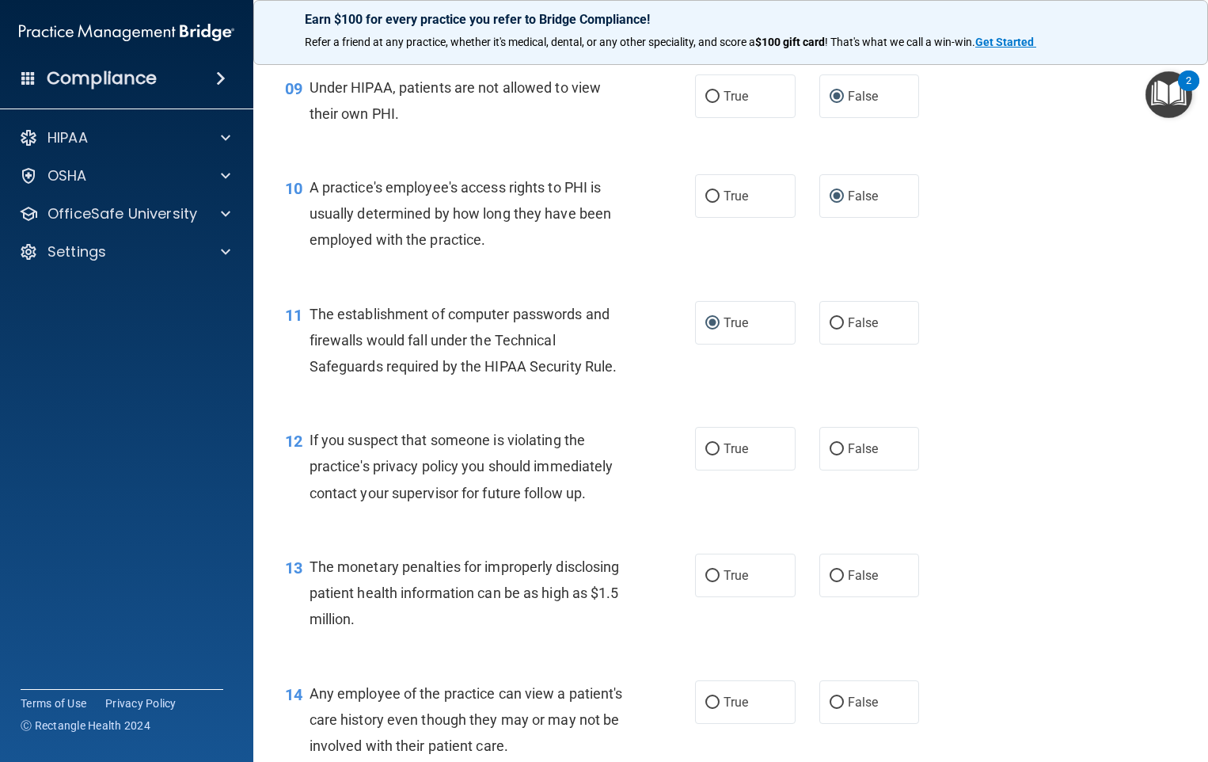
scroll to position [1188, 0]
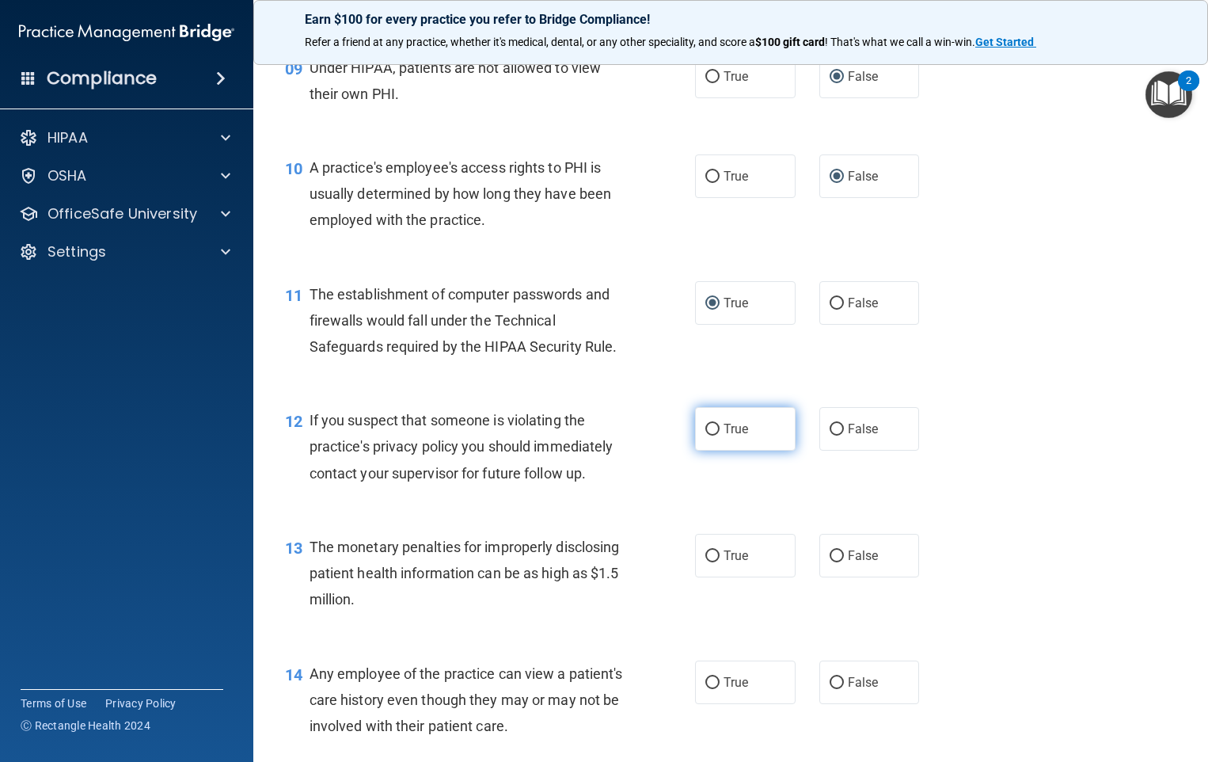
click at [709, 436] on input "True" at bounding box center [713, 430] width 14 height 12
radio input "true"
click at [706, 562] on input "True" at bounding box center [713, 556] width 14 height 12
radio input "true"
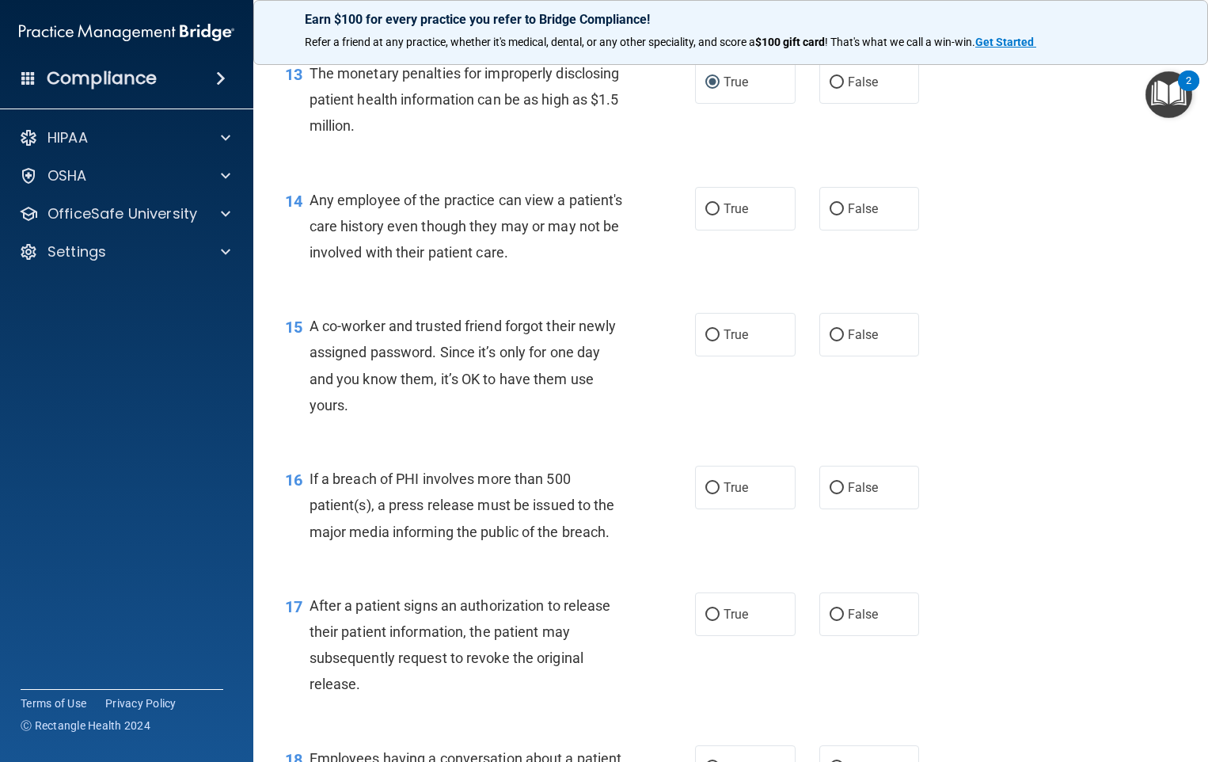
scroll to position [1663, 0]
click at [707, 214] on input "True" at bounding box center [713, 208] width 14 height 12
radio input "true"
click at [830, 340] on input "False" at bounding box center [837, 334] width 14 height 12
radio input "true"
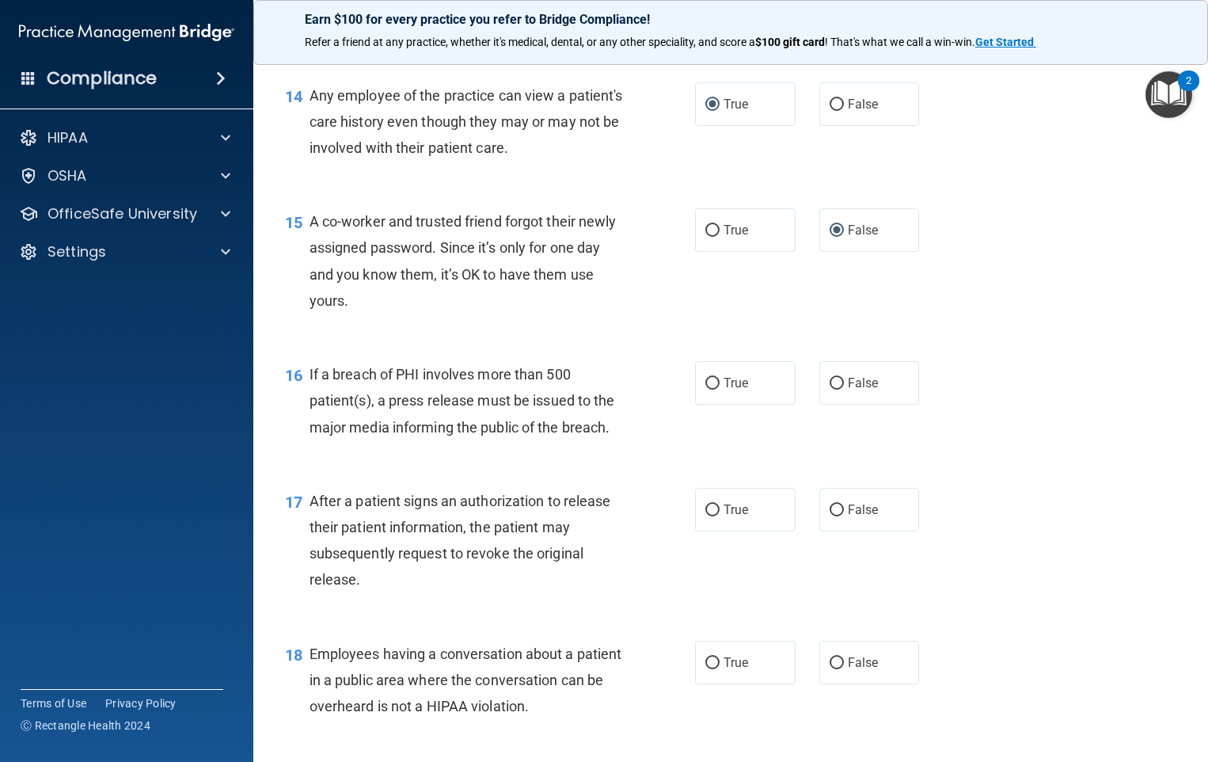
scroll to position [1980, 0]
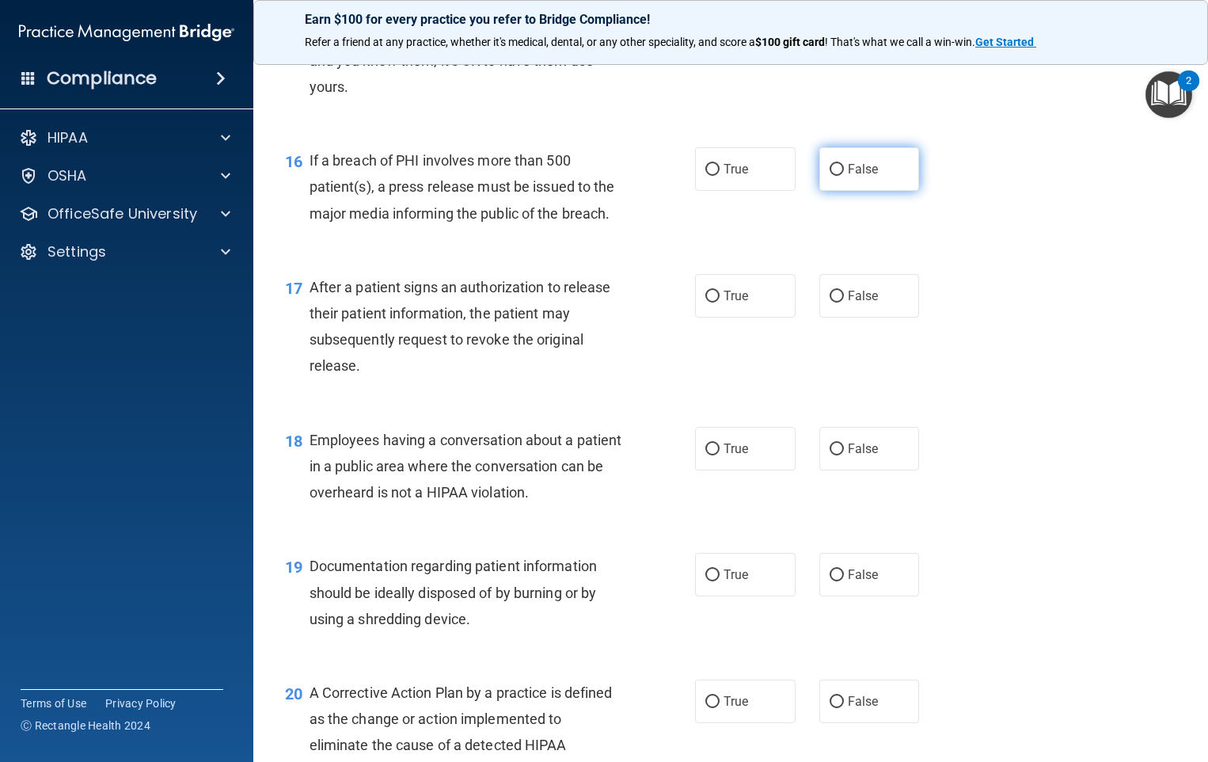
click at [830, 176] on input "False" at bounding box center [837, 170] width 14 height 12
radio input "true"
click at [706, 303] on input "True" at bounding box center [713, 297] width 14 height 12
radio input "true"
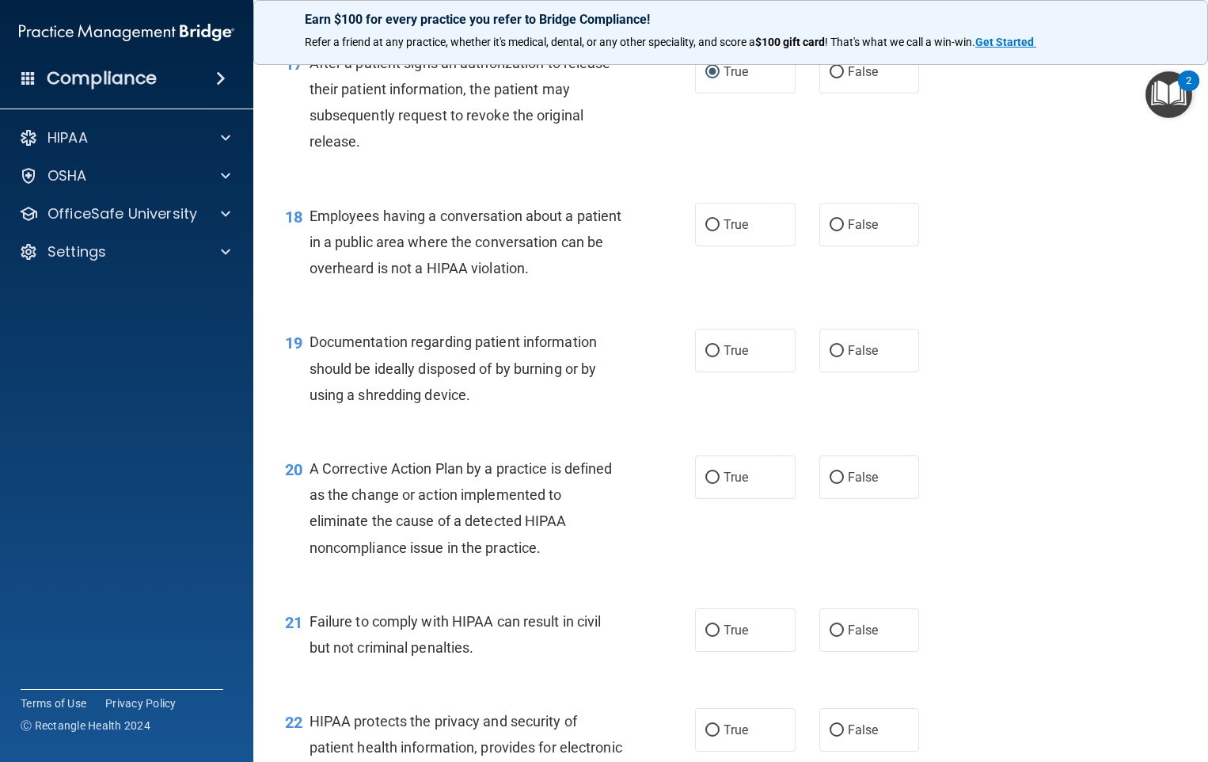
scroll to position [2138, 0]
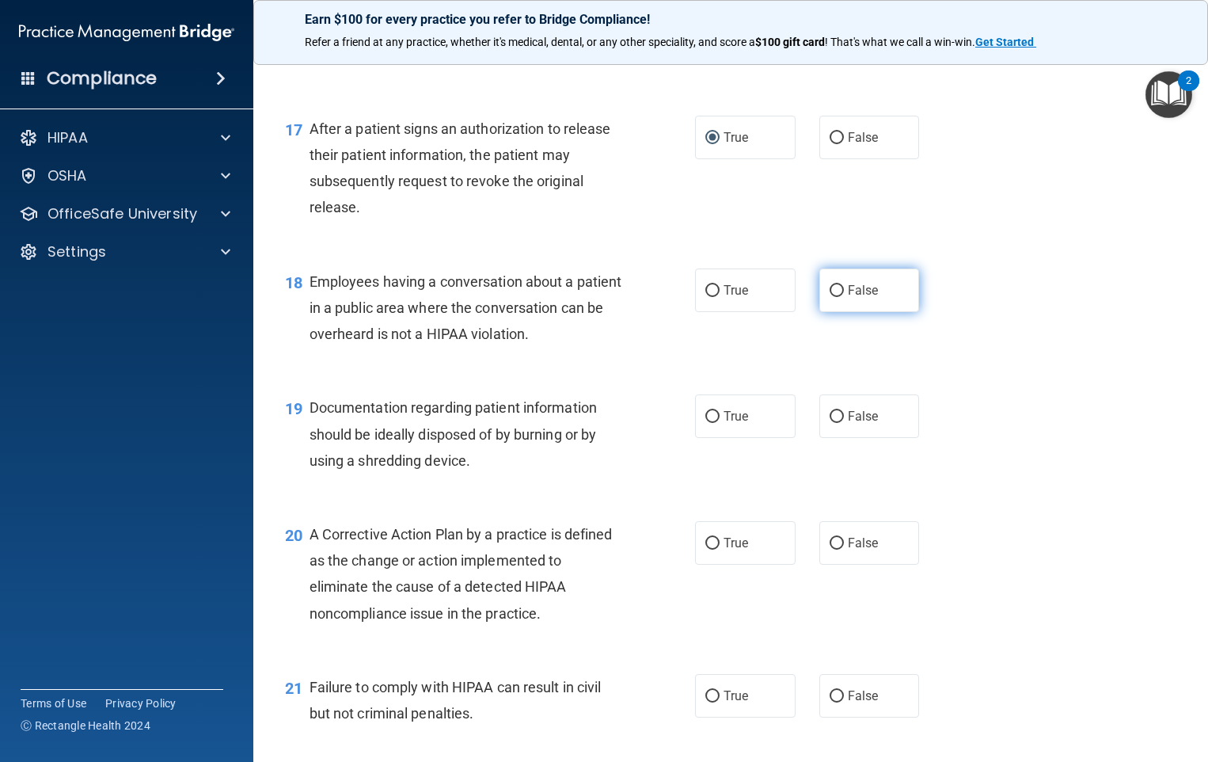
click at [830, 297] on input "False" at bounding box center [837, 291] width 14 height 12
radio input "true"
click at [707, 423] on input "True" at bounding box center [713, 417] width 14 height 12
radio input "true"
click at [706, 550] on input "True" at bounding box center [713, 544] width 14 height 12
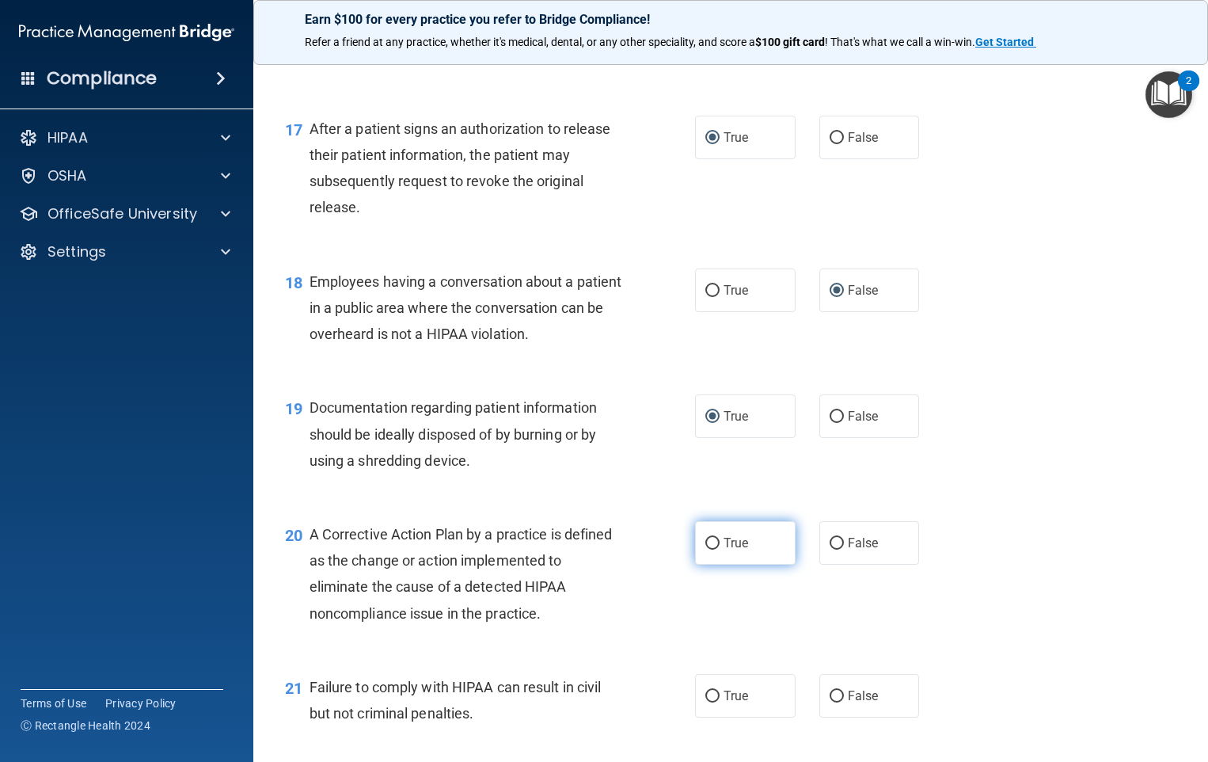
radio input "true"
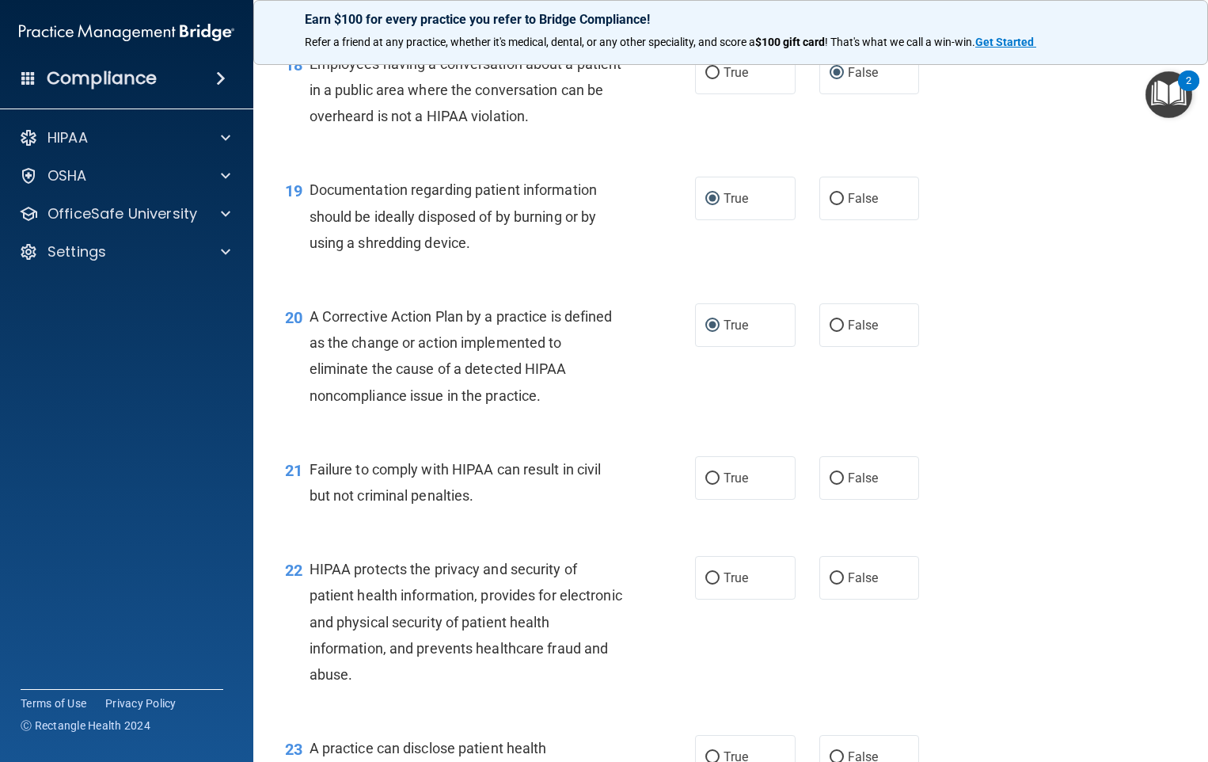
scroll to position [2376, 0]
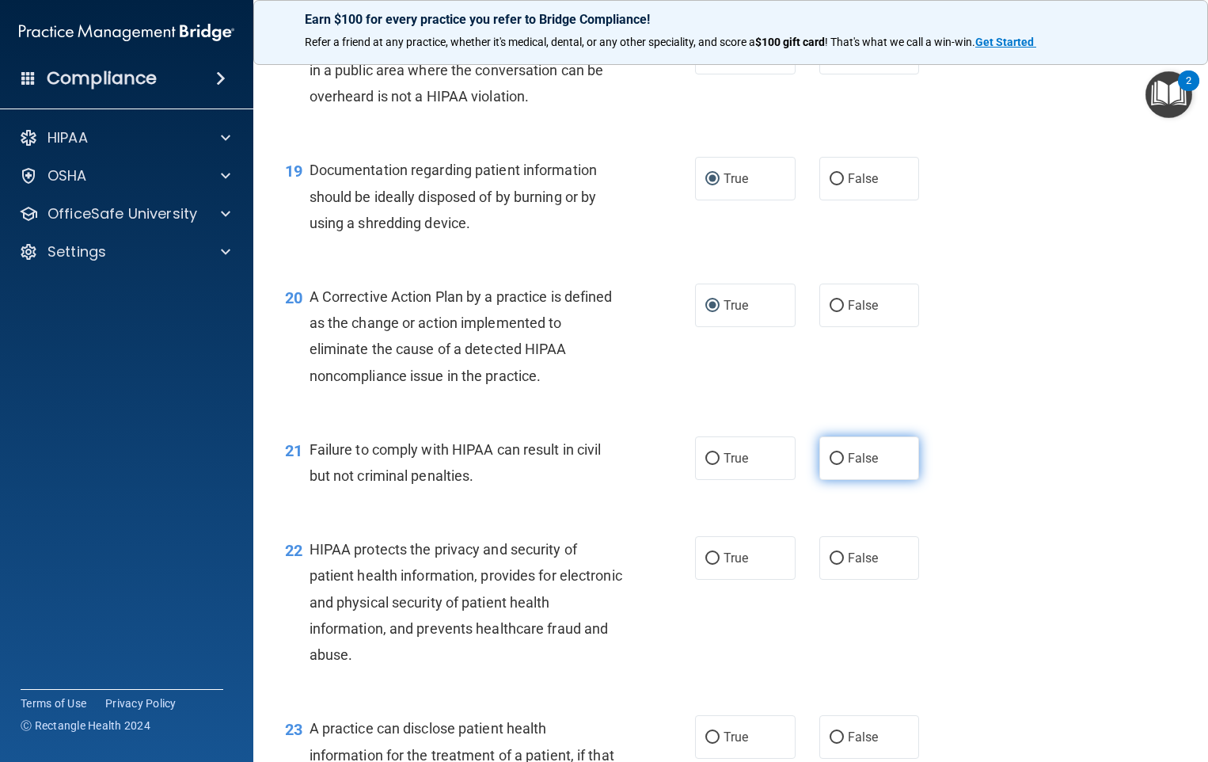
click at [834, 477] on label "False" at bounding box center [870, 458] width 101 height 44
click at [834, 465] on input "False" at bounding box center [837, 459] width 14 height 12
radio input "true"
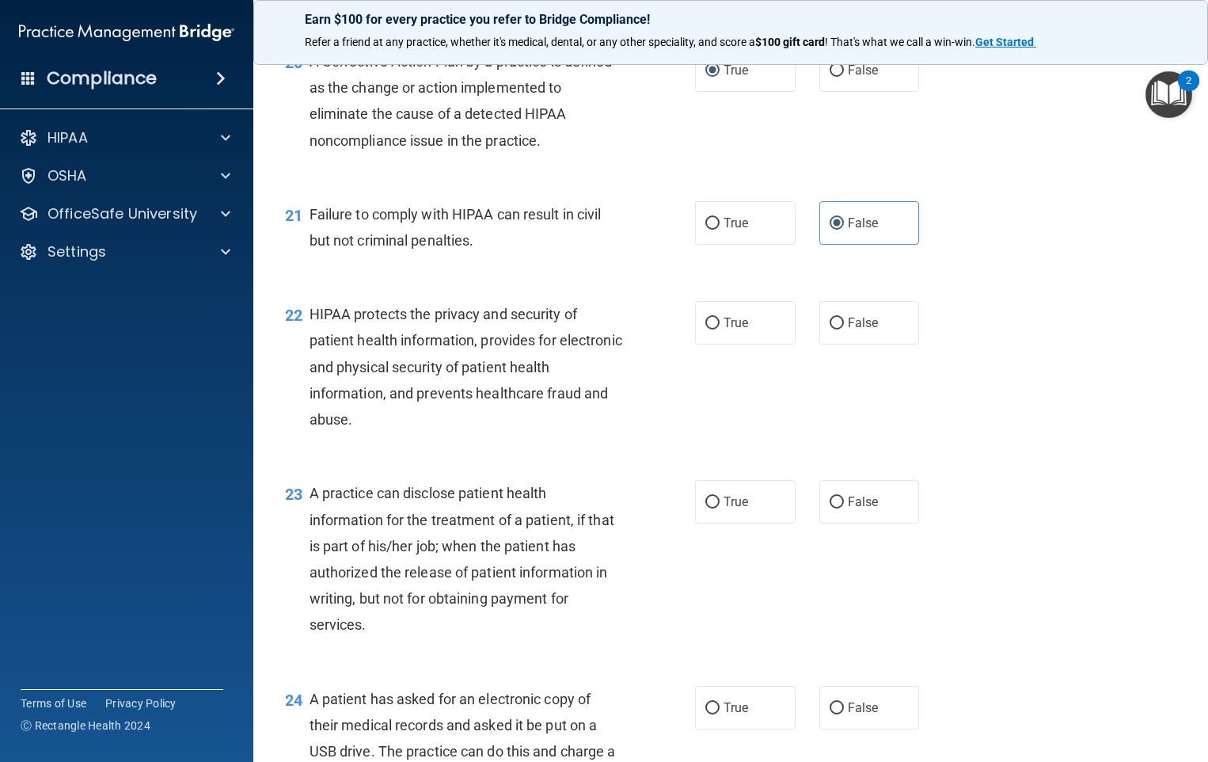
scroll to position [2613, 0]
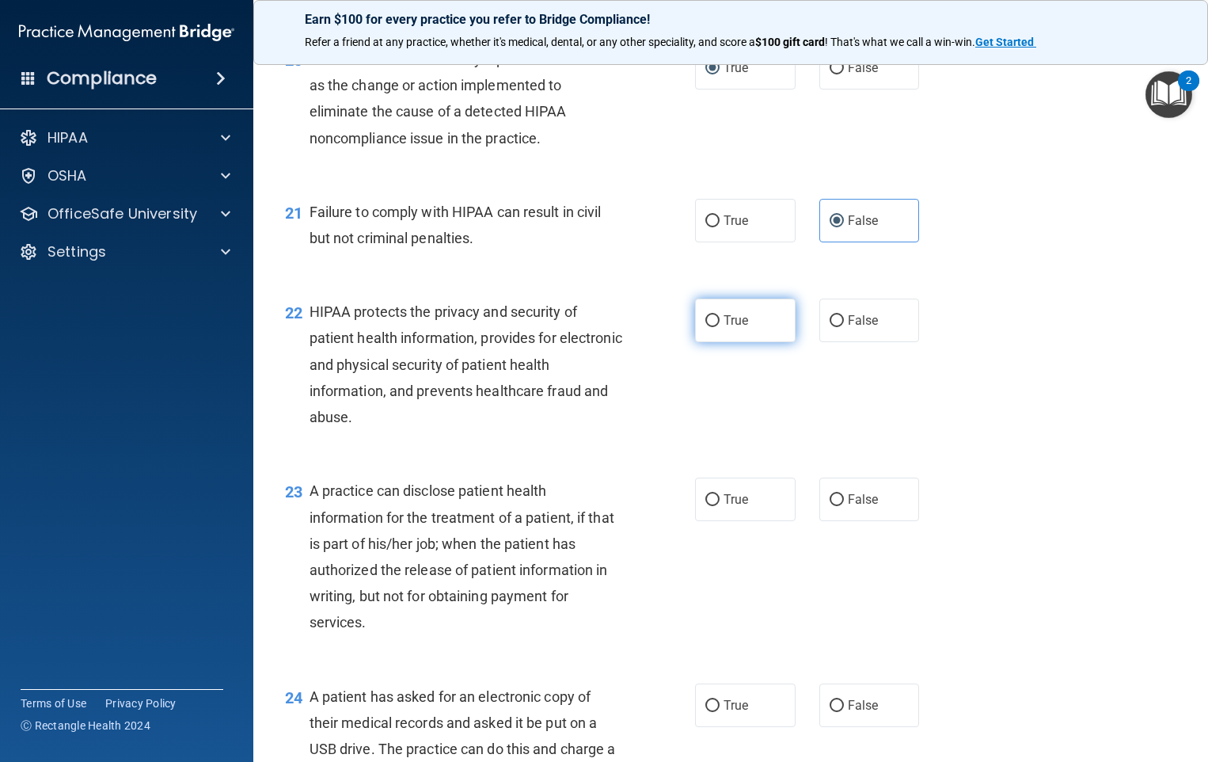
click at [707, 327] on input "True" at bounding box center [713, 321] width 14 height 12
radio input "true"
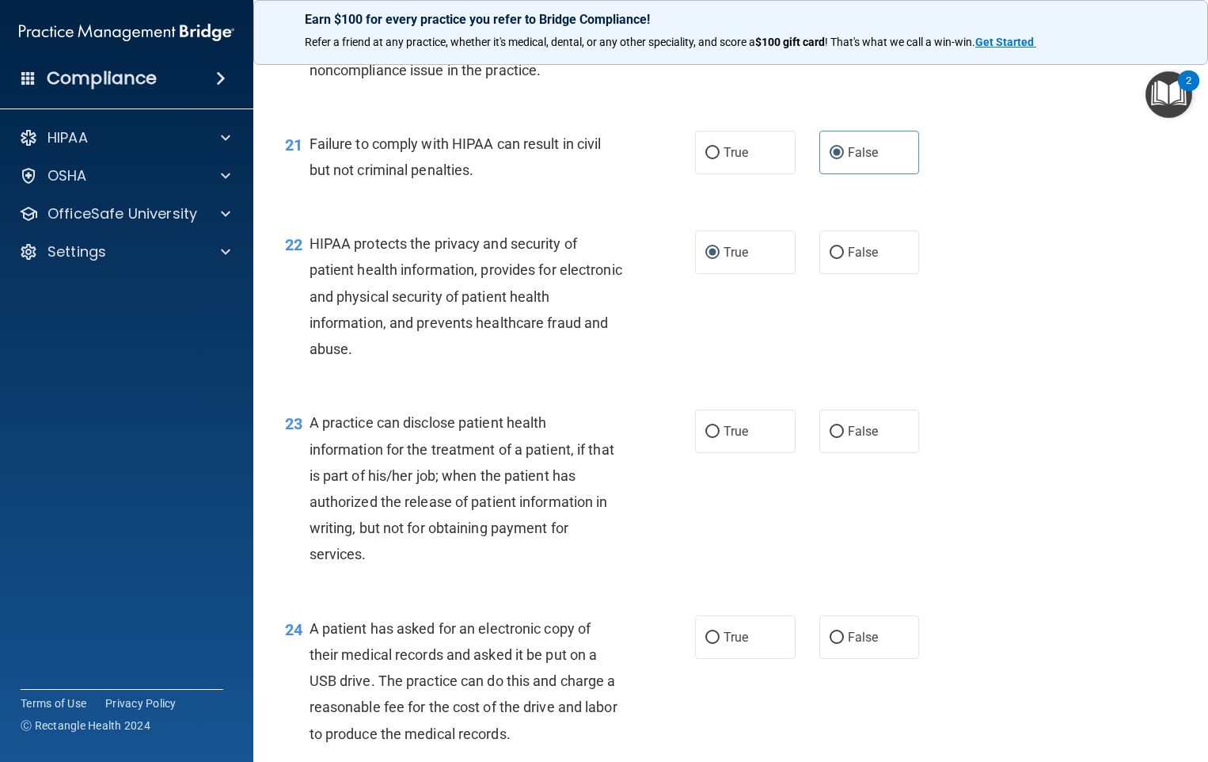
scroll to position [2772, 0]
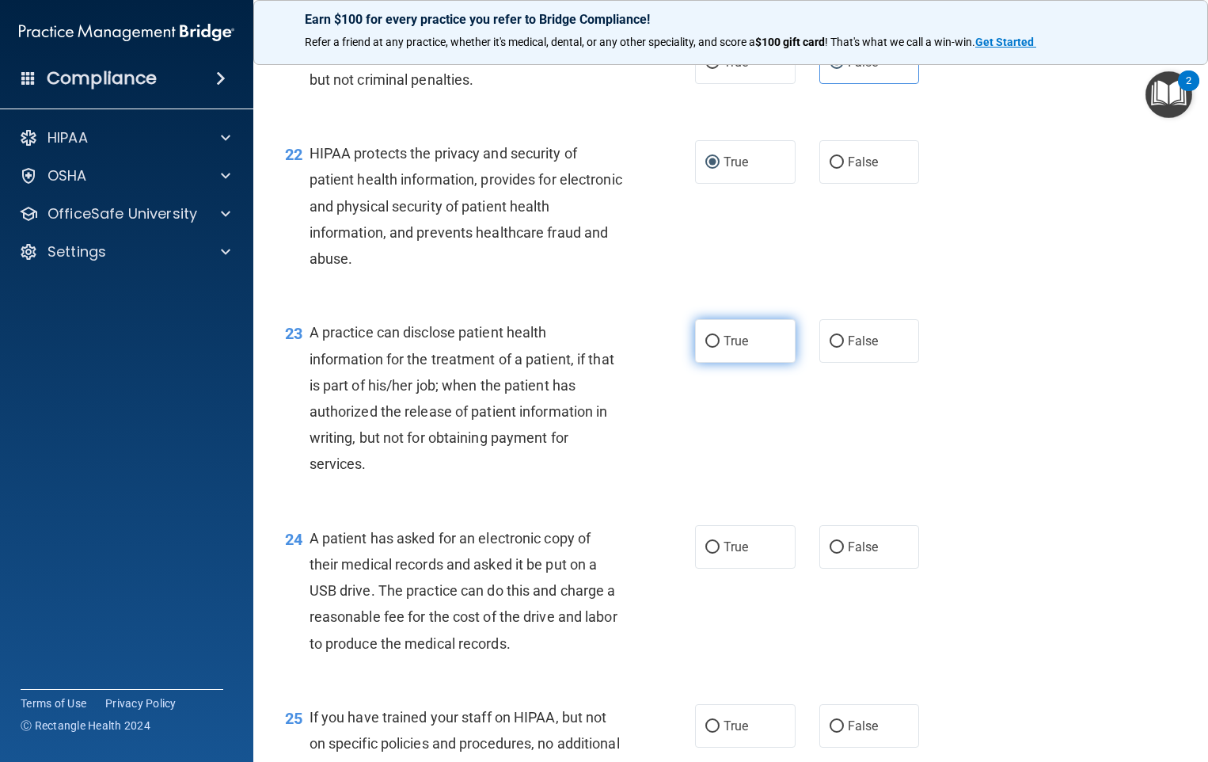
click at [706, 348] on input "True" at bounding box center [713, 342] width 14 height 12
radio input "true"
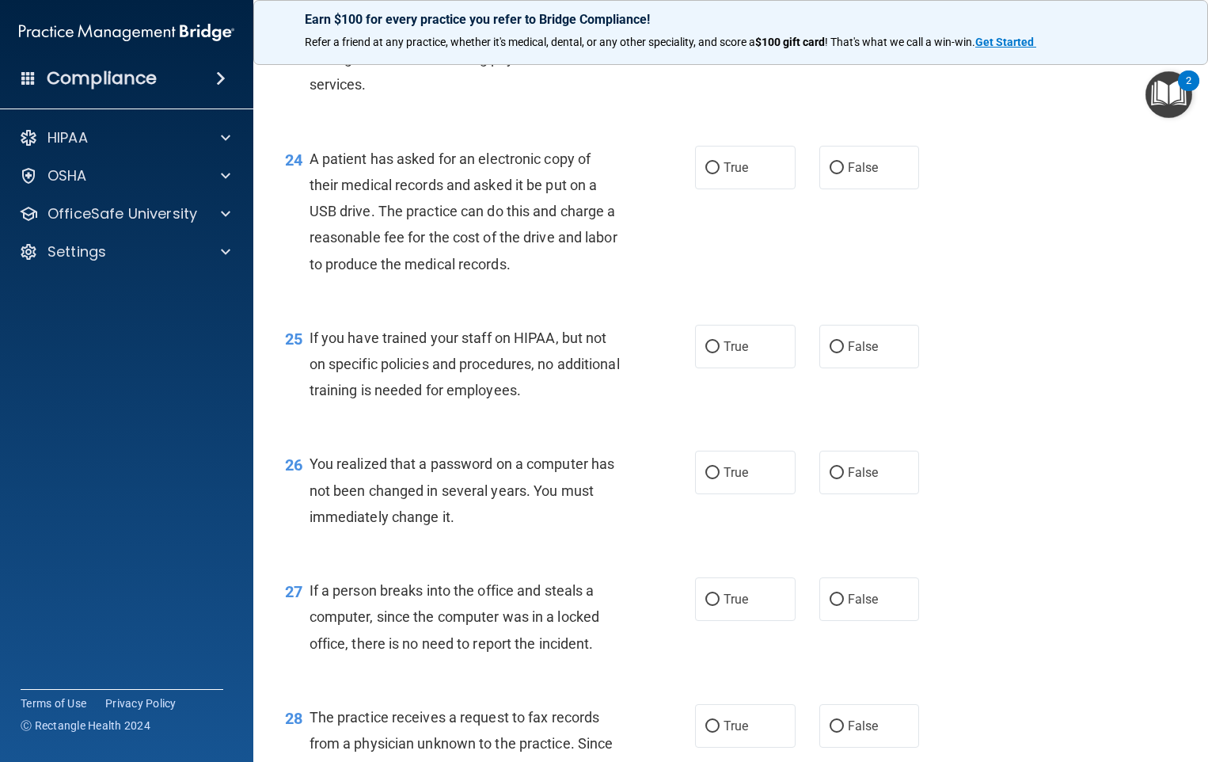
scroll to position [3168, 0]
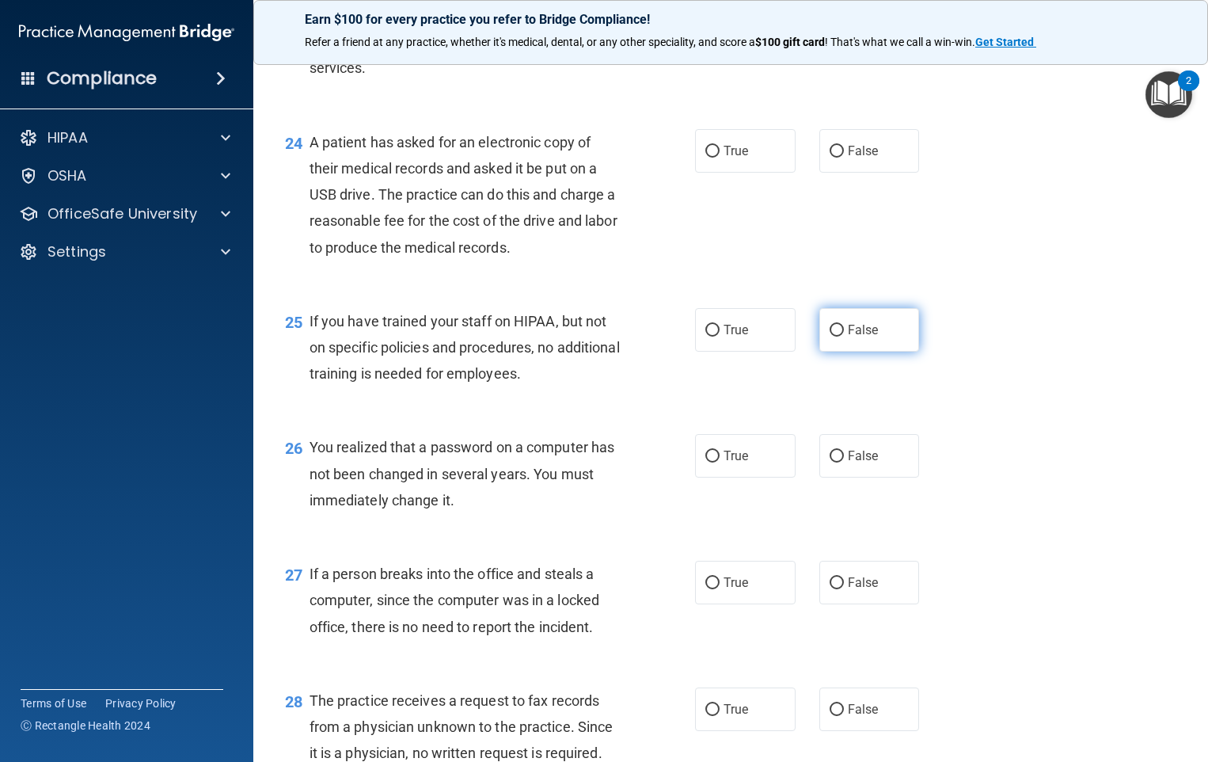
click at [831, 337] on input "False" at bounding box center [837, 331] width 14 height 12
radio input "true"
drag, startPoint x: 706, startPoint y: 484, endPoint x: 635, endPoint y: 519, distance: 78.6
click at [706, 462] on input "True" at bounding box center [713, 457] width 14 height 12
radio input "true"
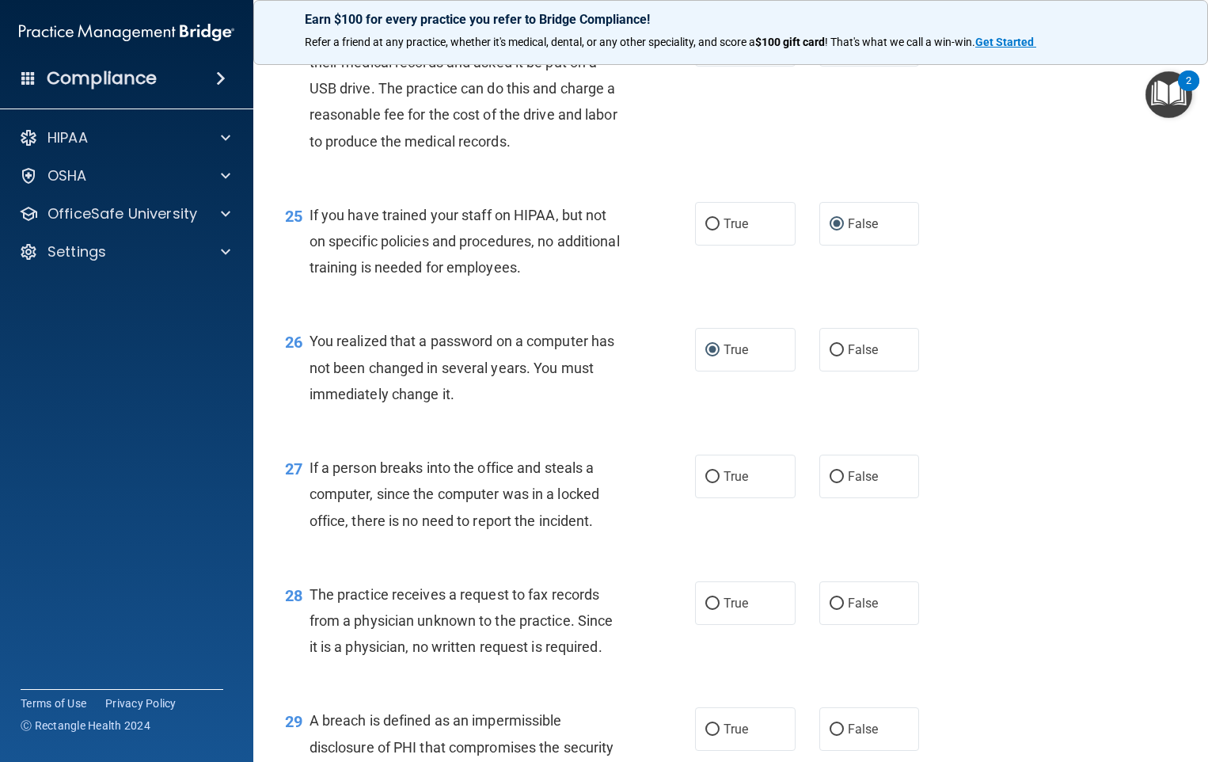
scroll to position [3484, 0]
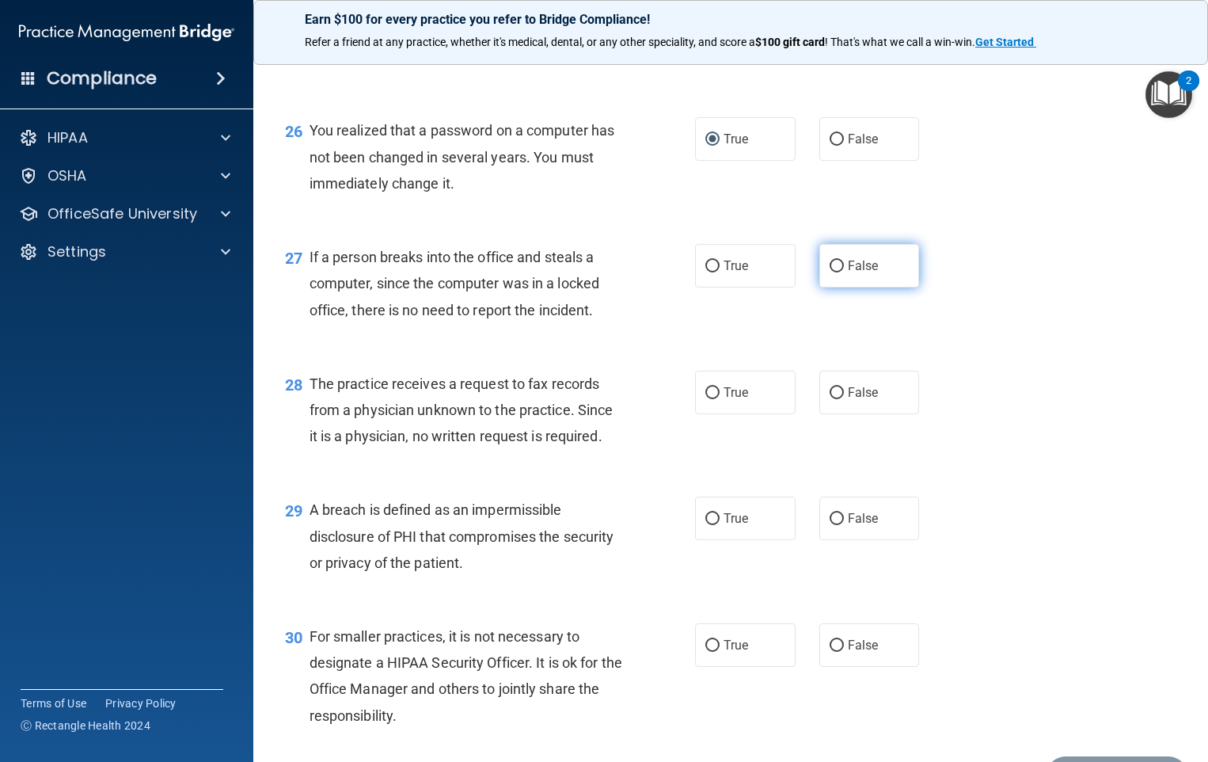
click at [820, 286] on label "False" at bounding box center [870, 266] width 101 height 44
click at [830, 272] on input "False" at bounding box center [837, 267] width 14 height 12
radio input "true"
click at [830, 399] on input "False" at bounding box center [837, 393] width 14 height 12
radio input "true"
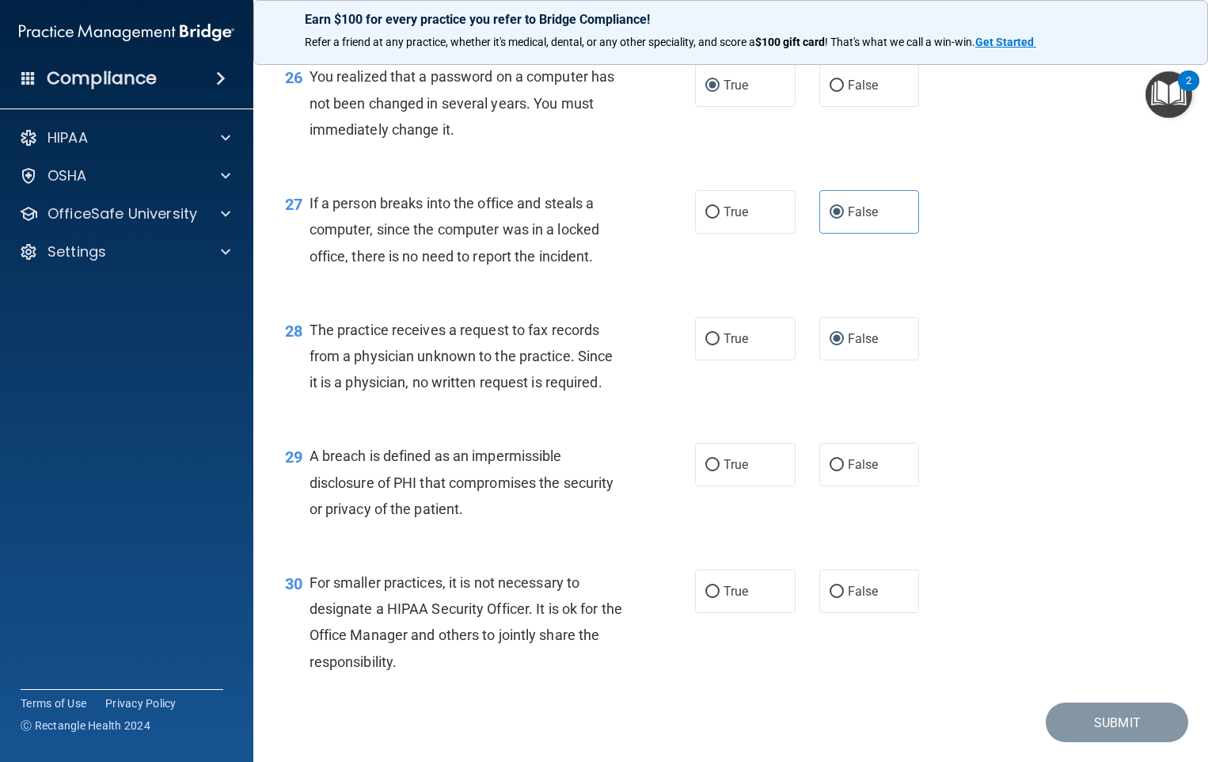
scroll to position [3609, 0]
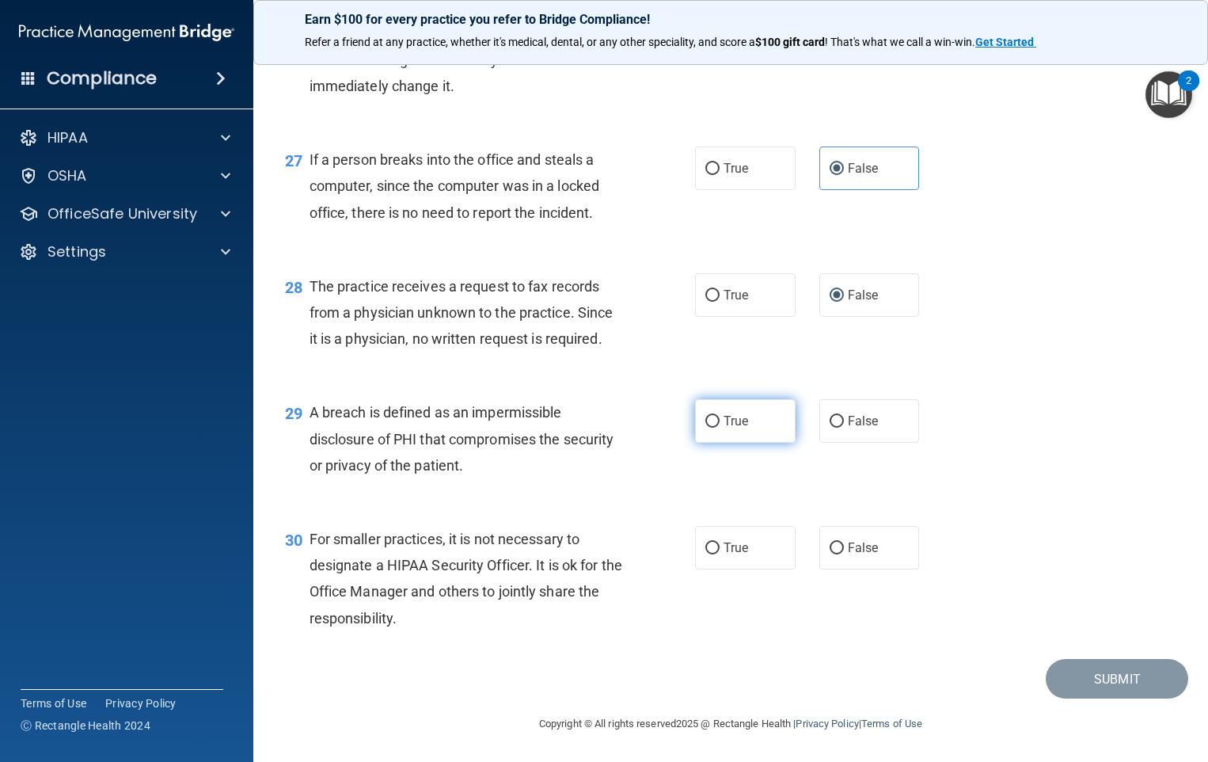
click at [706, 417] on input "True" at bounding box center [713, 422] width 14 height 12
radio input "true"
click at [830, 542] on input "False" at bounding box center [837, 548] width 14 height 12
radio input "true"
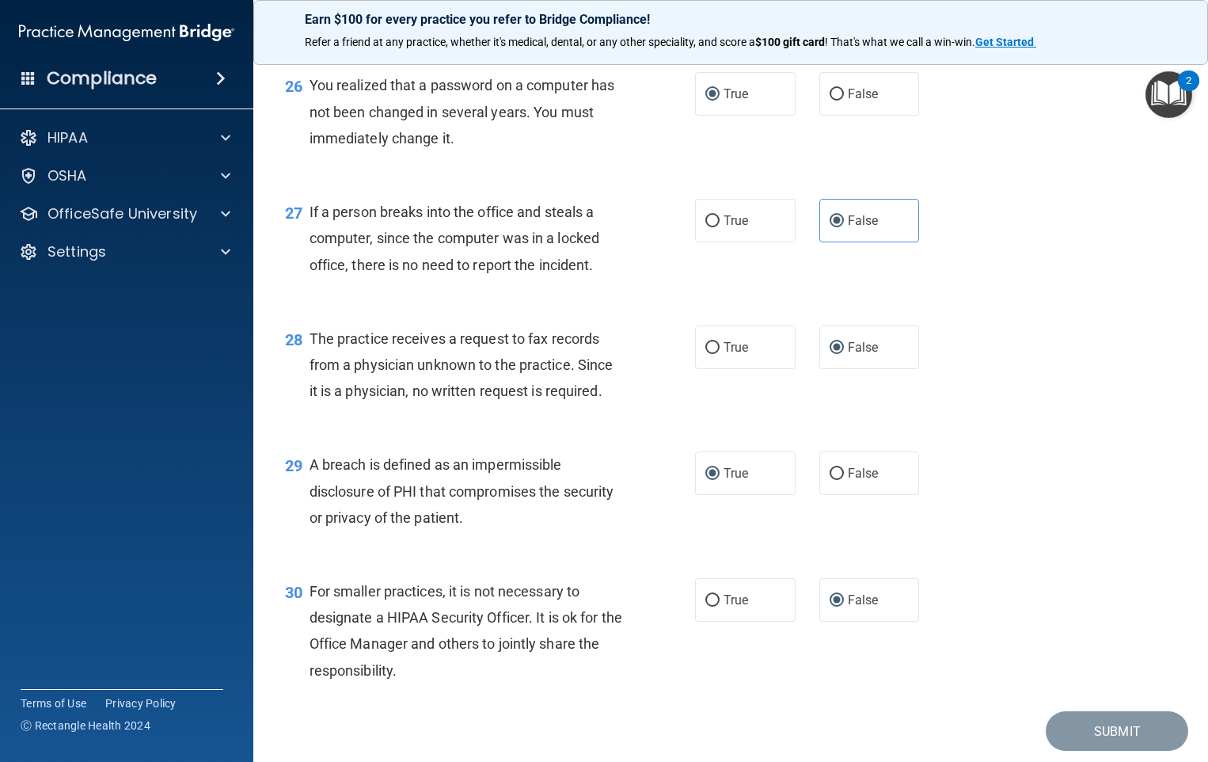
click at [1168, 89] on img "Open Resource Center, 2 new notifications" at bounding box center [1169, 94] width 47 height 47
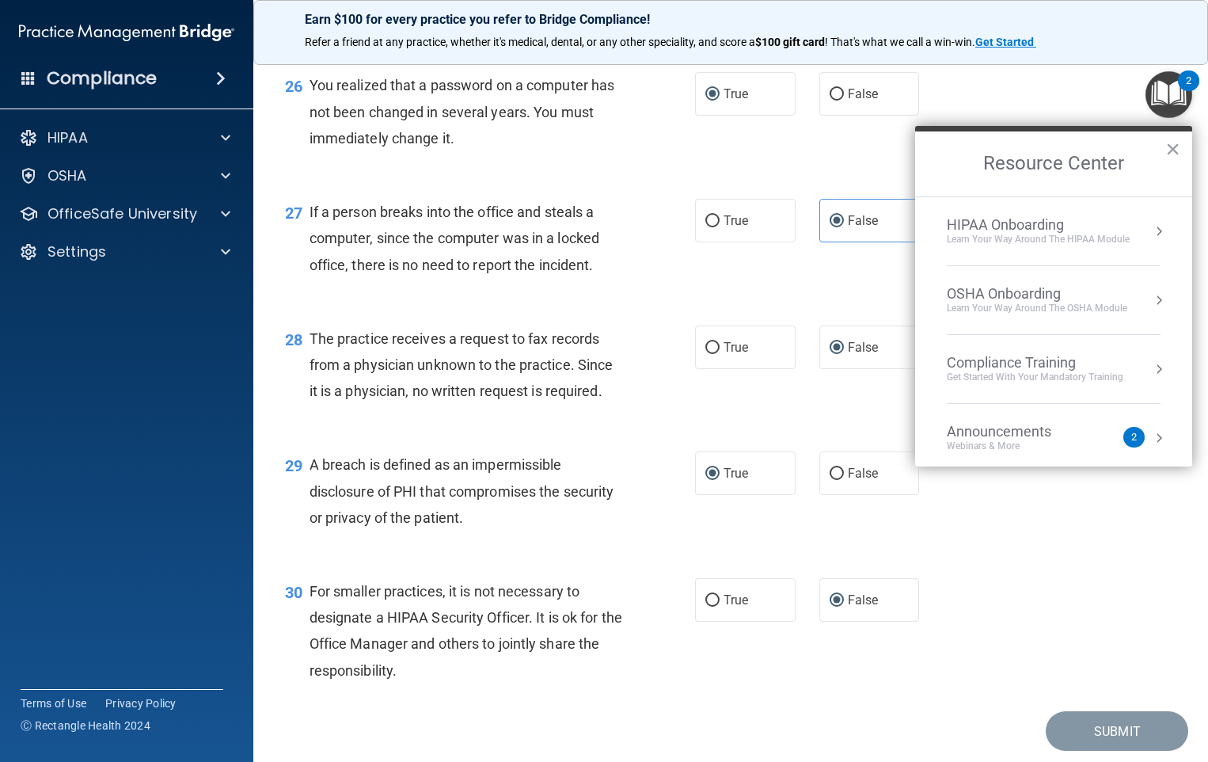
click at [1151, 226] on button "Resource Center" at bounding box center [1159, 231] width 16 height 16
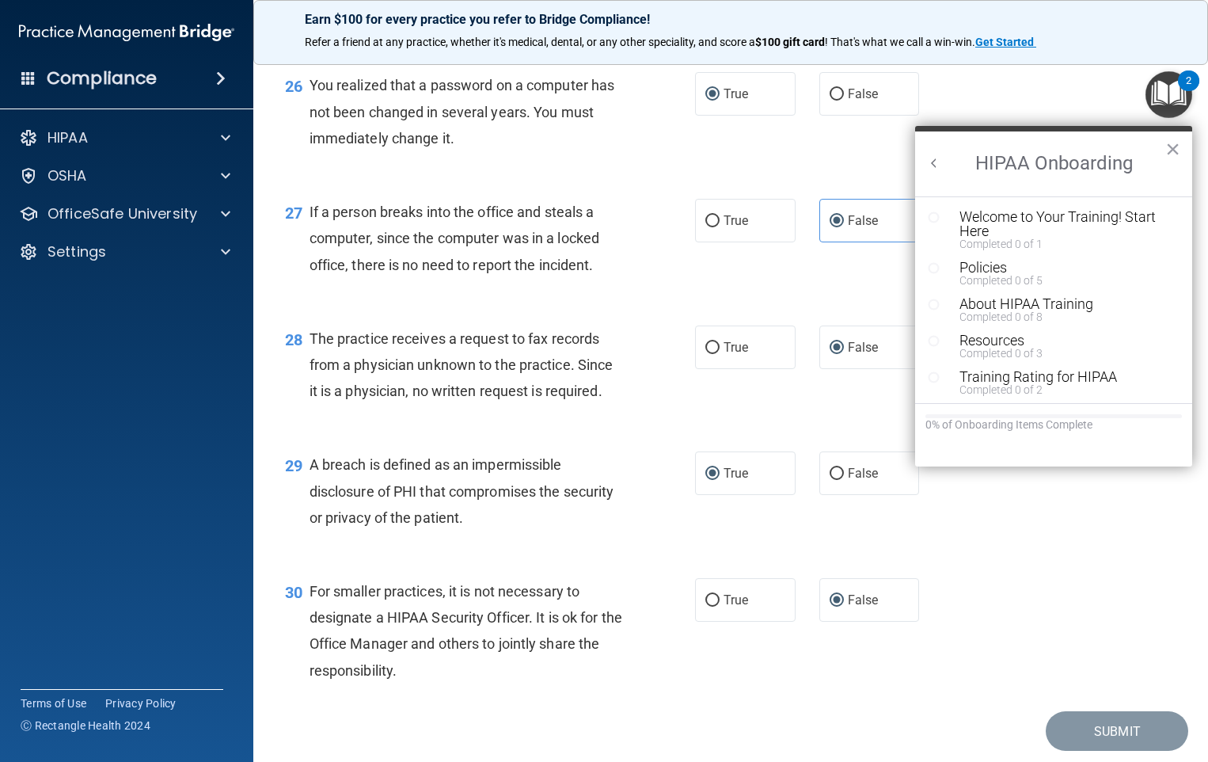
scroll to position [0, 0]
drag, startPoint x: 1048, startPoint y: 93, endPoint x: 1041, endPoint y: 101, distance: 9.5
click at [1048, 93] on div "26 You realized that a password on a computer has not been changed in several y…" at bounding box center [730, 115] width 915 height 127
click at [1023, 221] on div "Welcome to Your Training! Start Here" at bounding box center [1060, 224] width 200 height 29
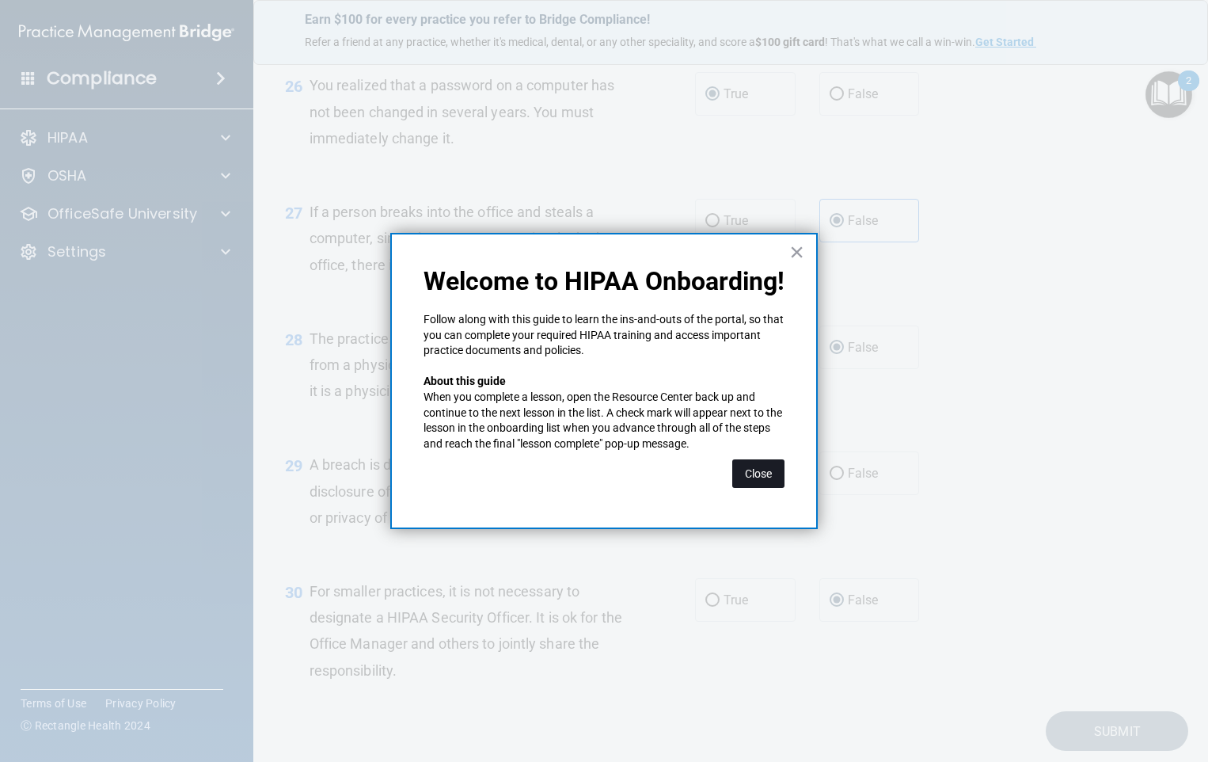
click at [757, 474] on button "Close" at bounding box center [759, 473] width 52 height 29
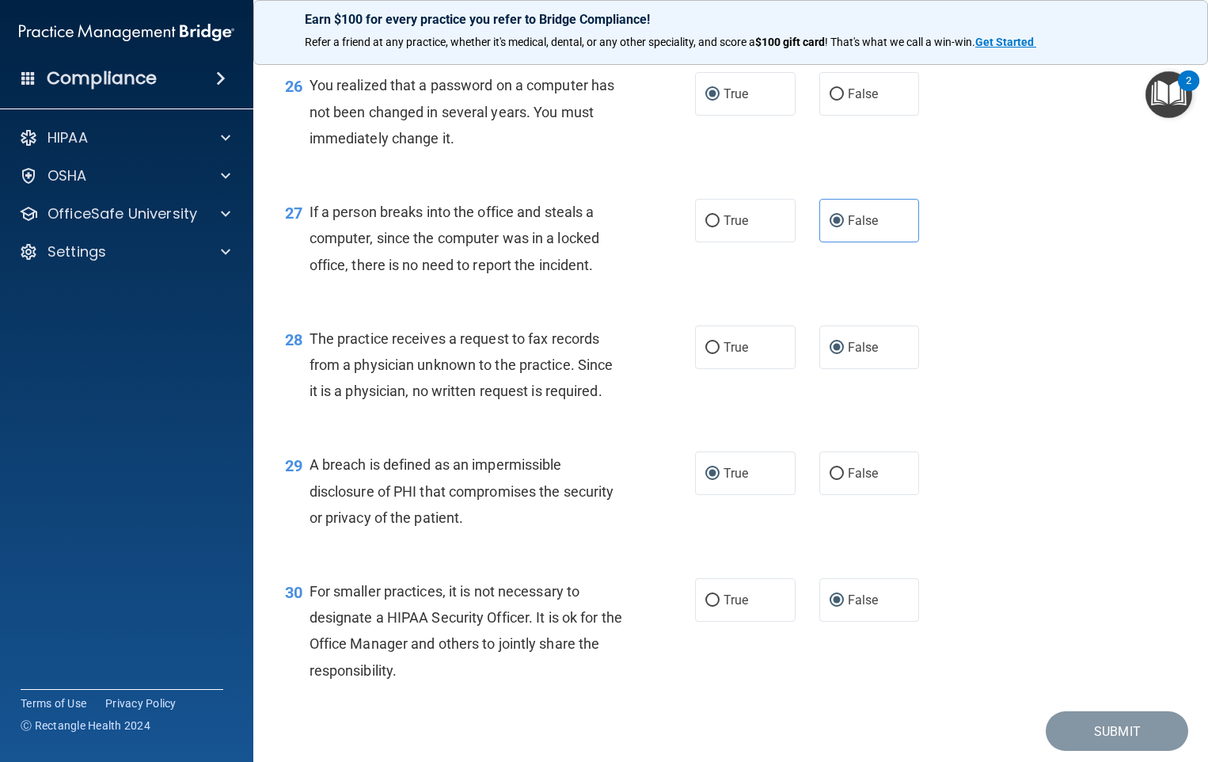
click at [1181, 86] on div "2" at bounding box center [1188, 80] width 21 height 21
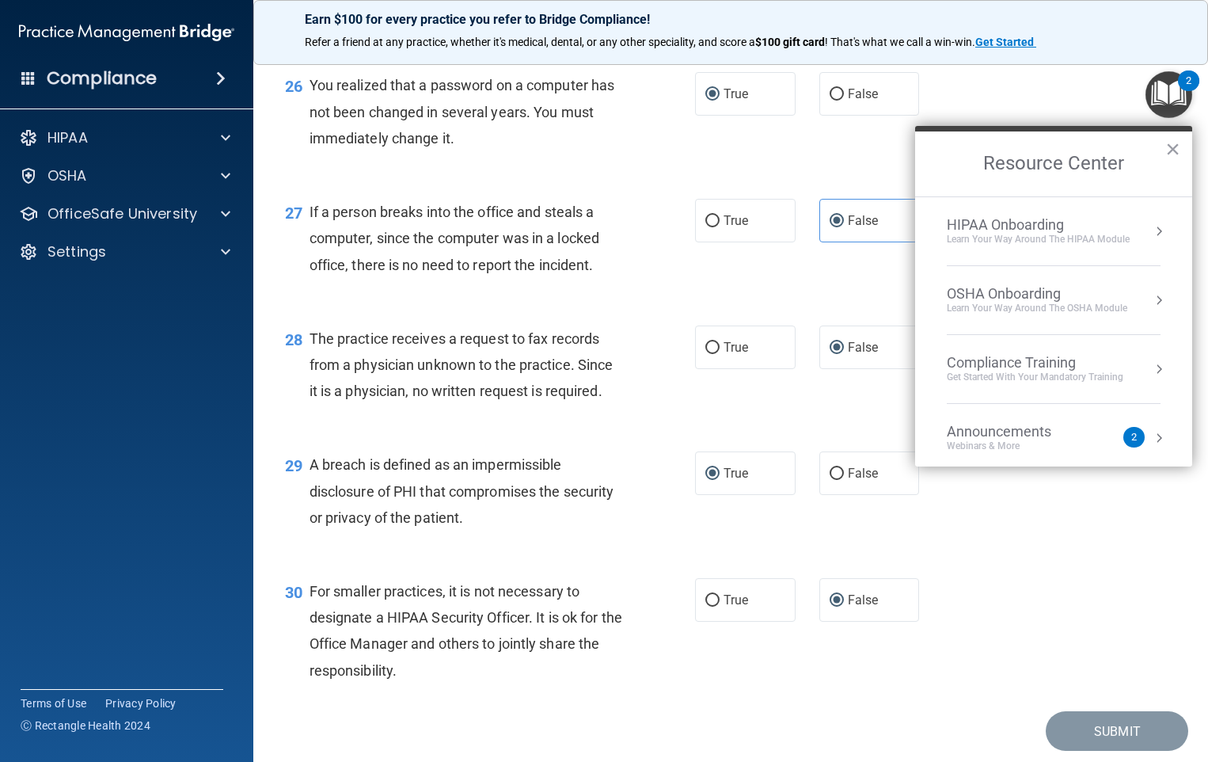
click at [1006, 296] on div "OSHA Onboarding" at bounding box center [1037, 293] width 181 height 17
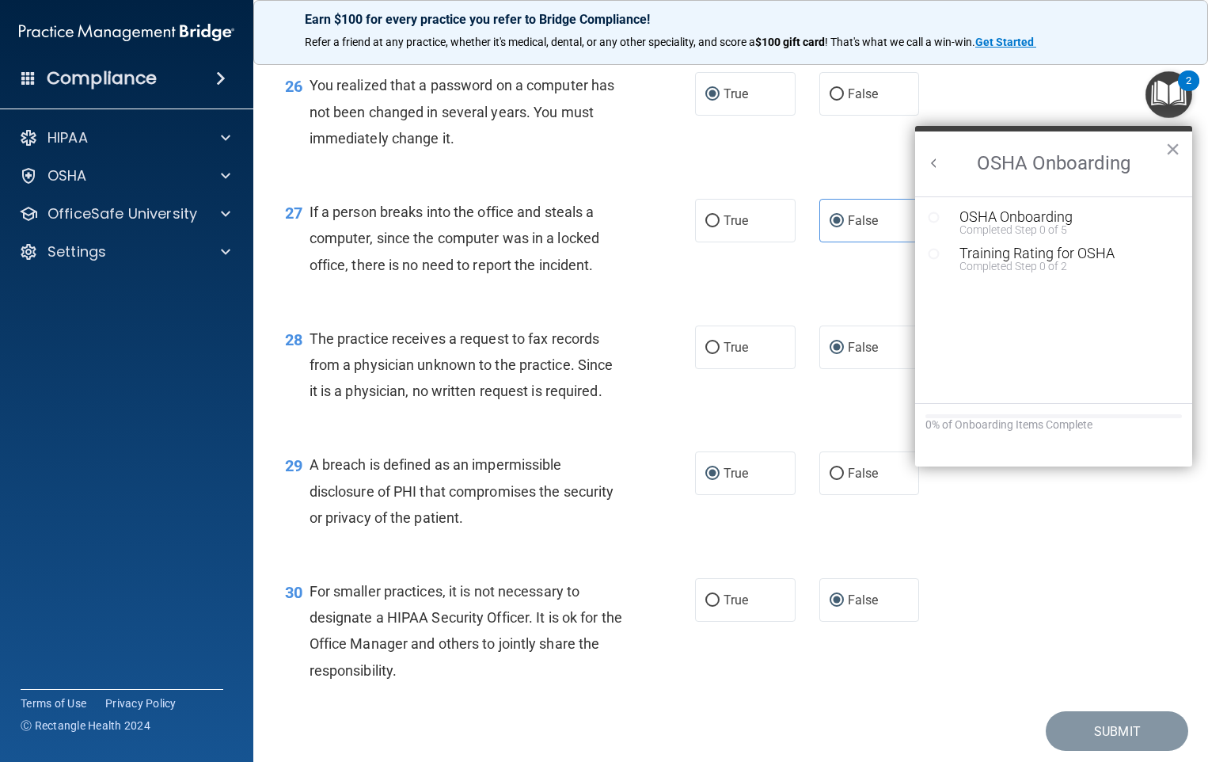
click at [939, 158] on button "Back to Resource Center Home" at bounding box center [935, 163] width 16 height 16
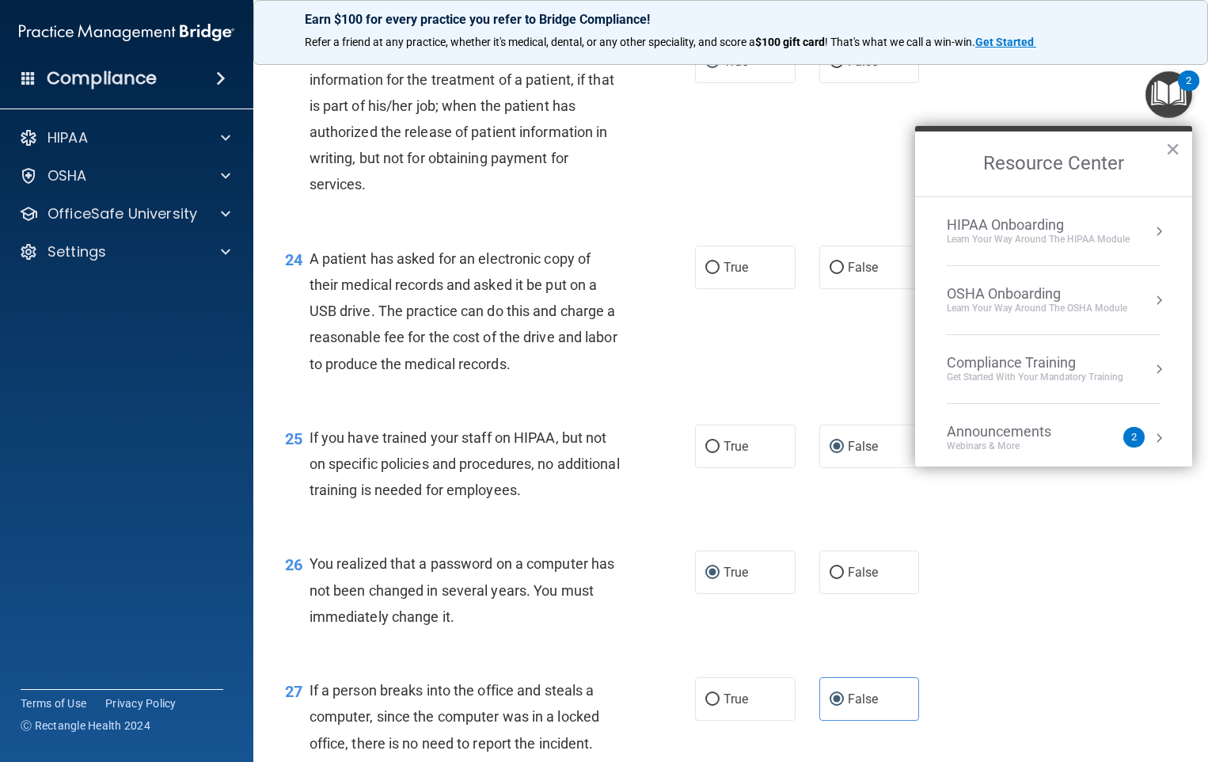
scroll to position [2738, 0]
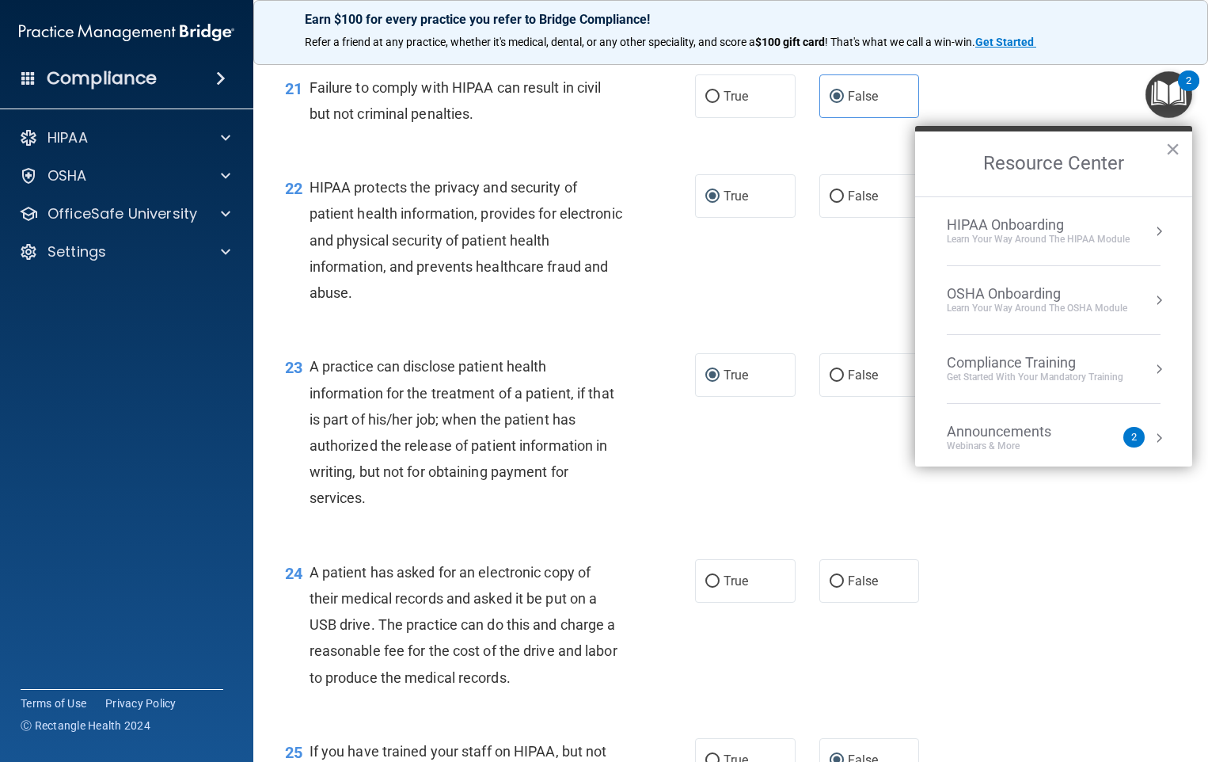
click at [1151, 433] on button "Resource Center" at bounding box center [1159, 438] width 16 height 16
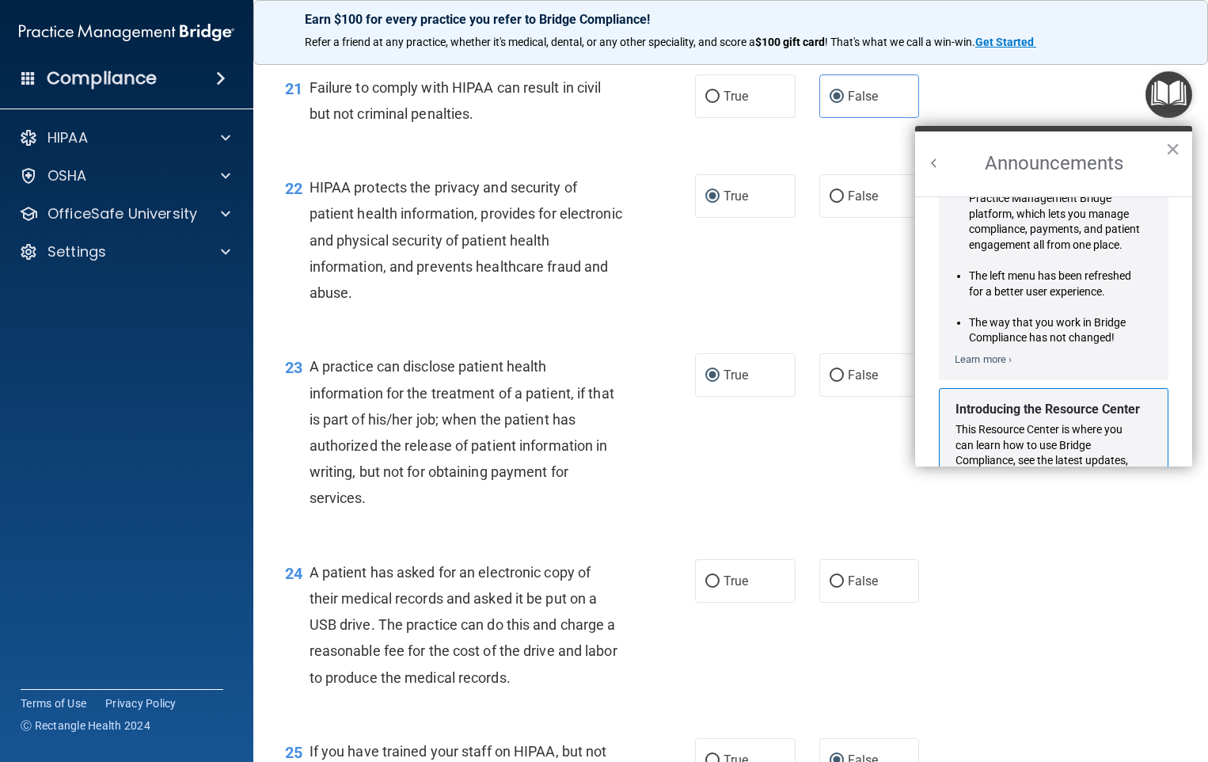
scroll to position [0, 0]
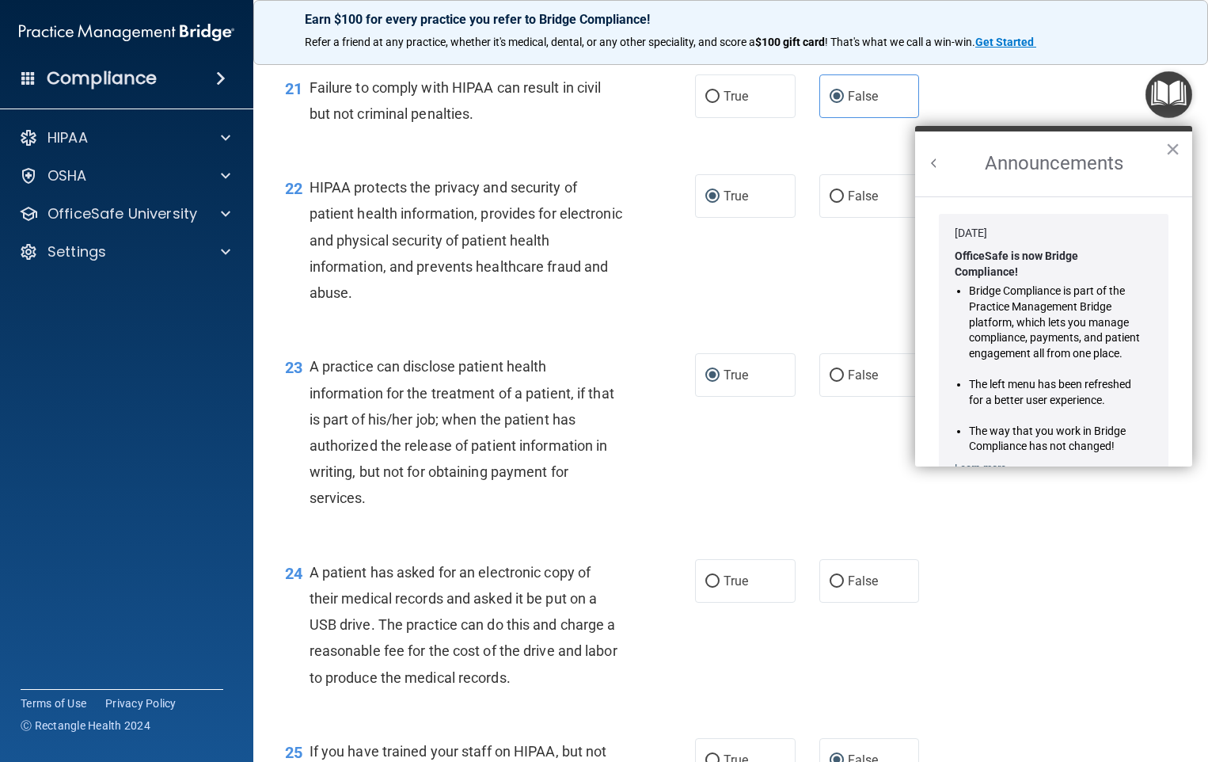
click at [935, 156] on button "Back to Resource Center Home" at bounding box center [935, 163] width 16 height 16
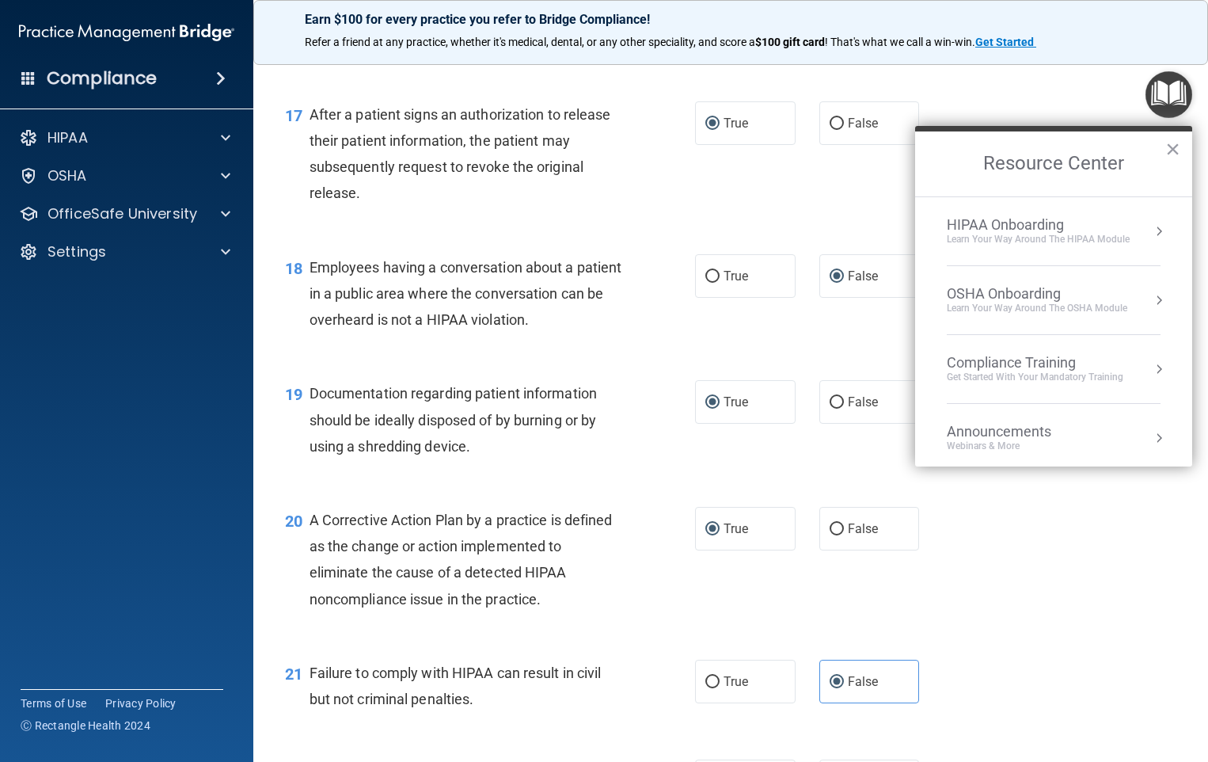
scroll to position [1708, 0]
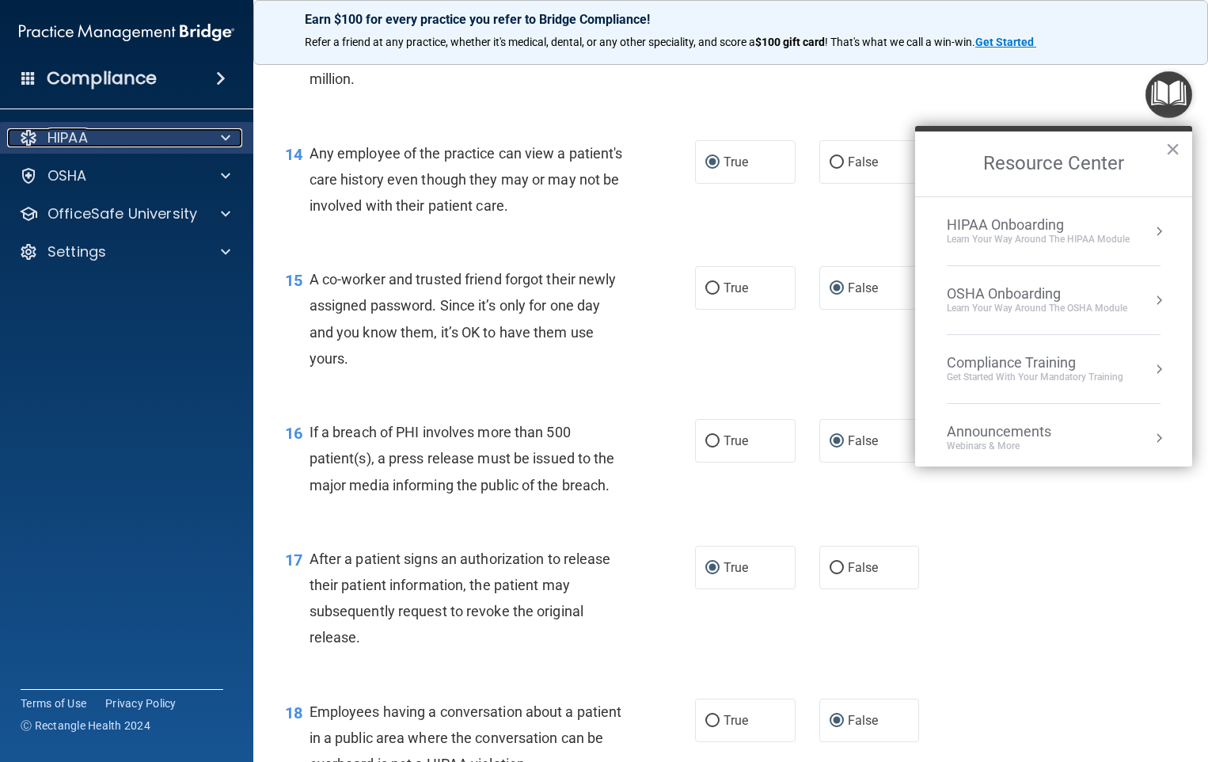
click at [114, 143] on div "HIPAA" at bounding box center [105, 137] width 196 height 19
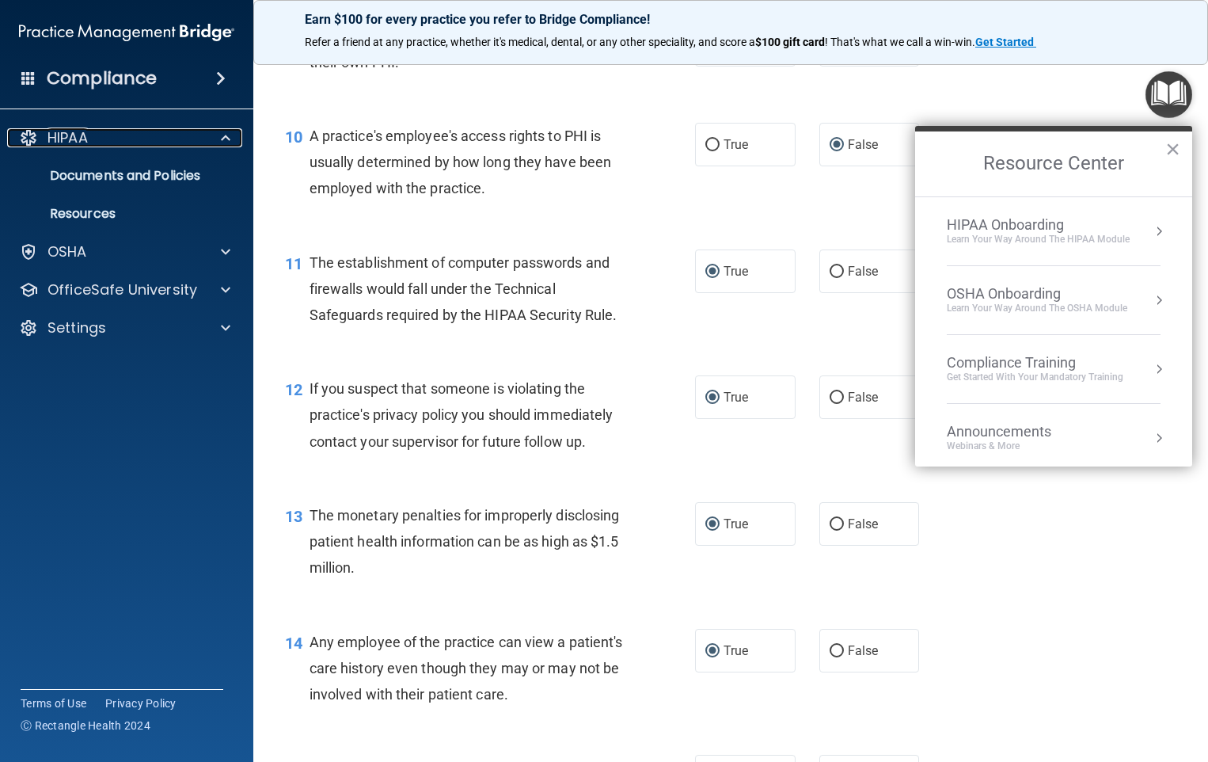
scroll to position [1075, 0]
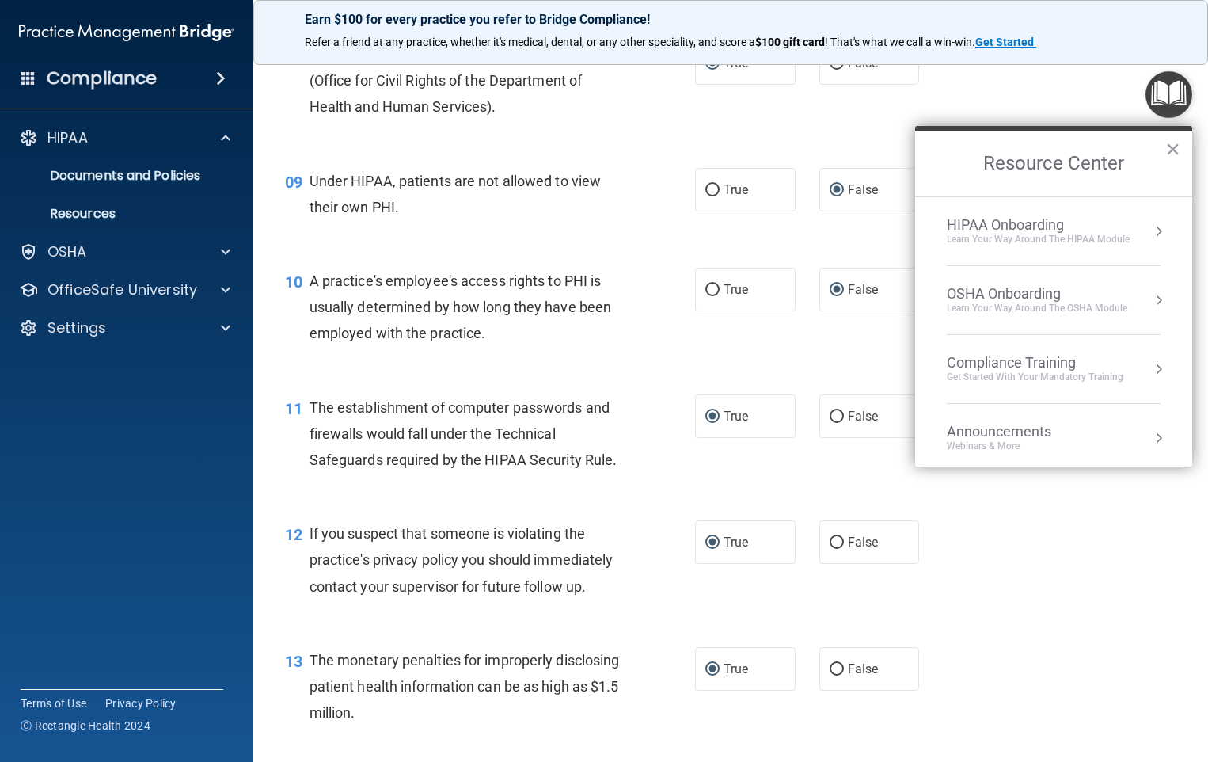
click at [1173, 150] on button "×" at bounding box center [1173, 148] width 15 height 25
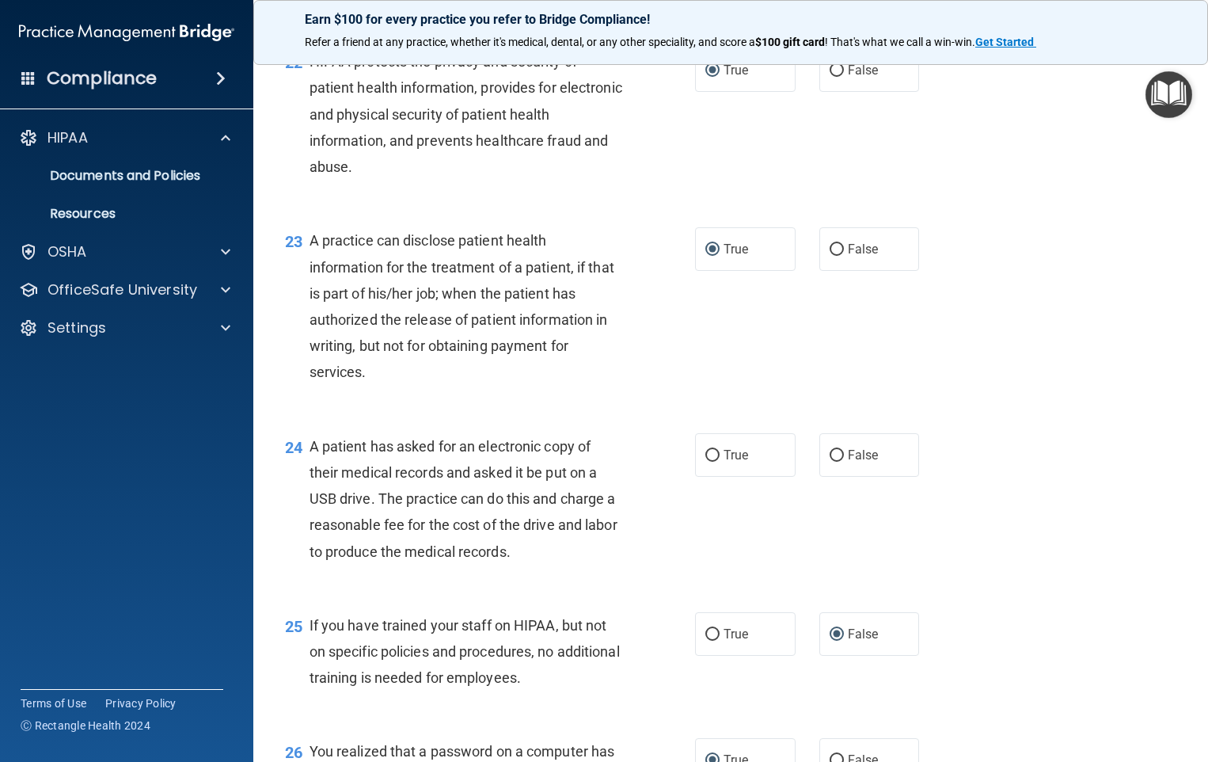
scroll to position [3609, 0]
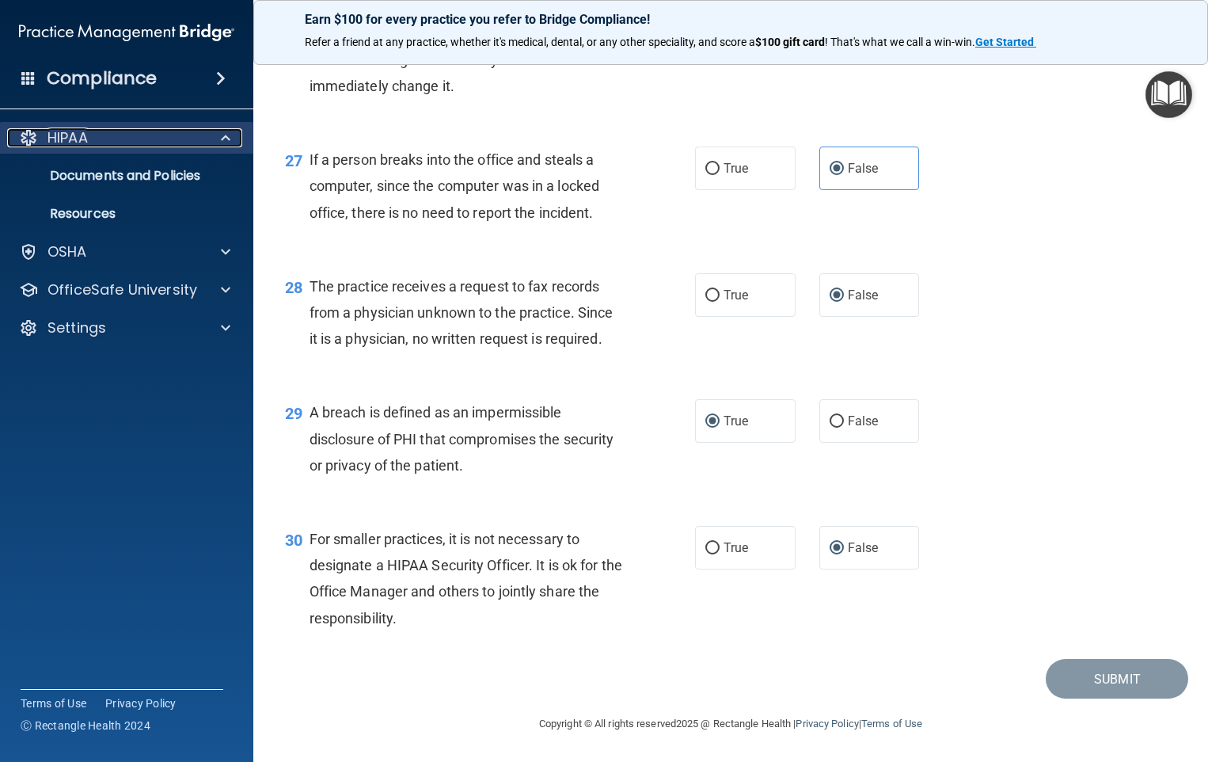
click at [221, 133] on div at bounding box center [224, 137] width 40 height 19
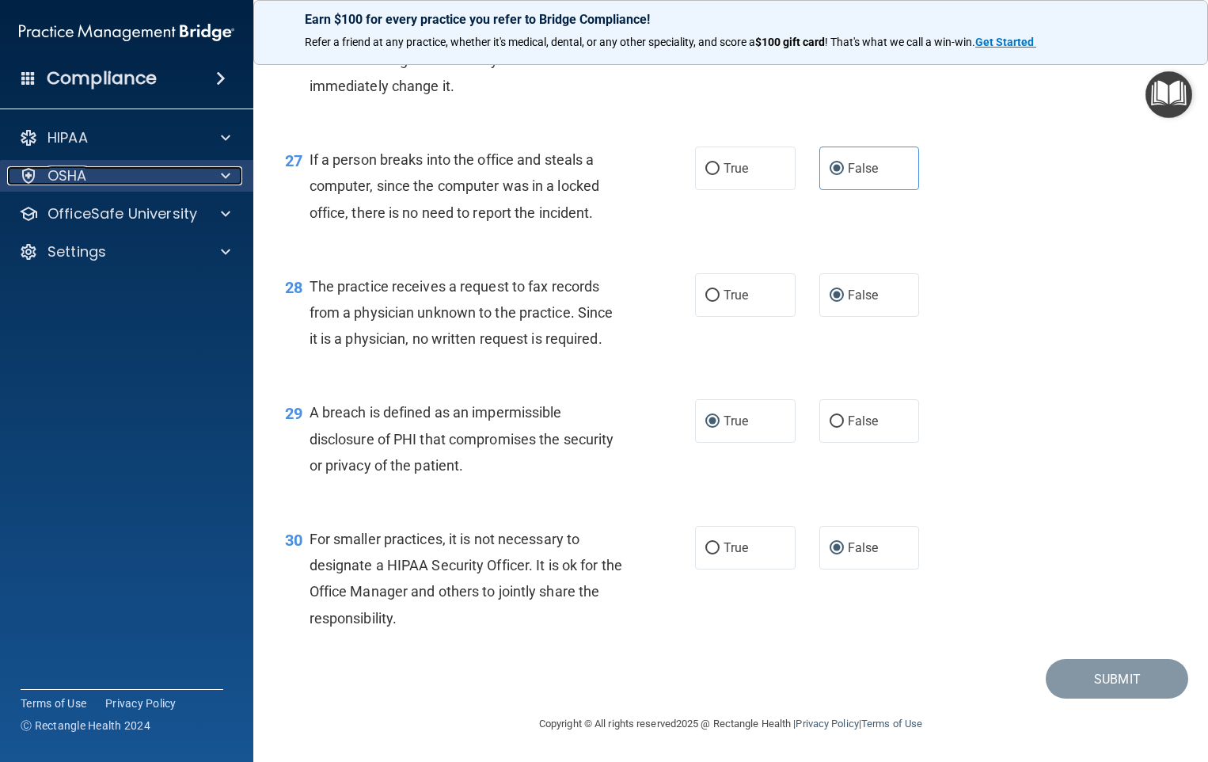
click at [62, 177] on p "OSHA" at bounding box center [68, 175] width 40 height 19
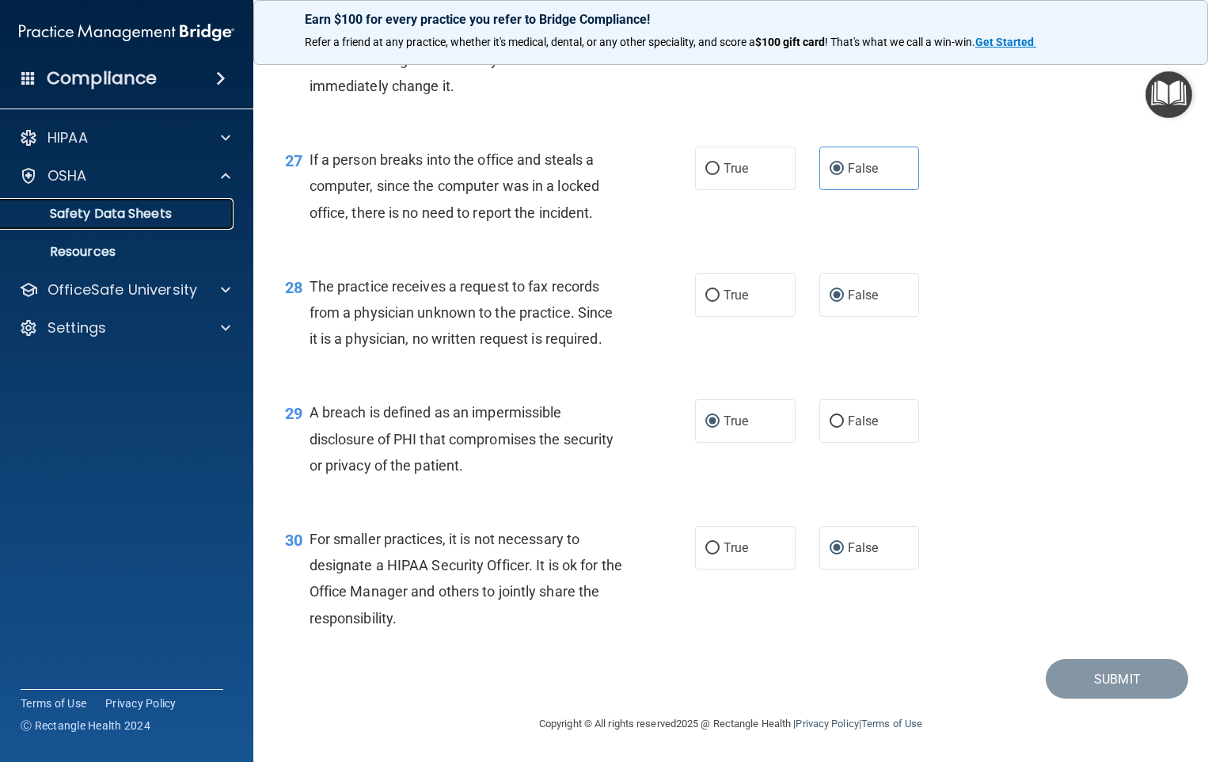
click at [99, 217] on p "Safety Data Sheets" at bounding box center [118, 214] width 216 height 16
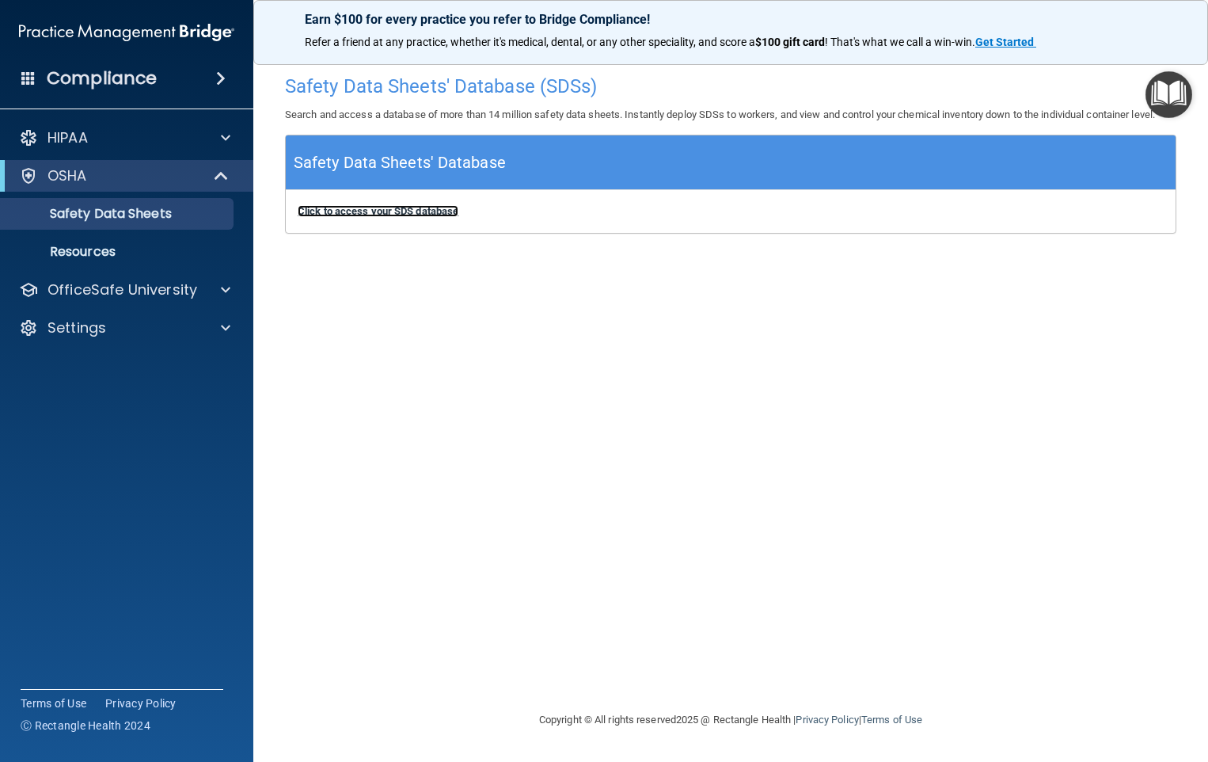
click at [368, 214] on b "Click to access your SDS database" at bounding box center [378, 211] width 161 height 12
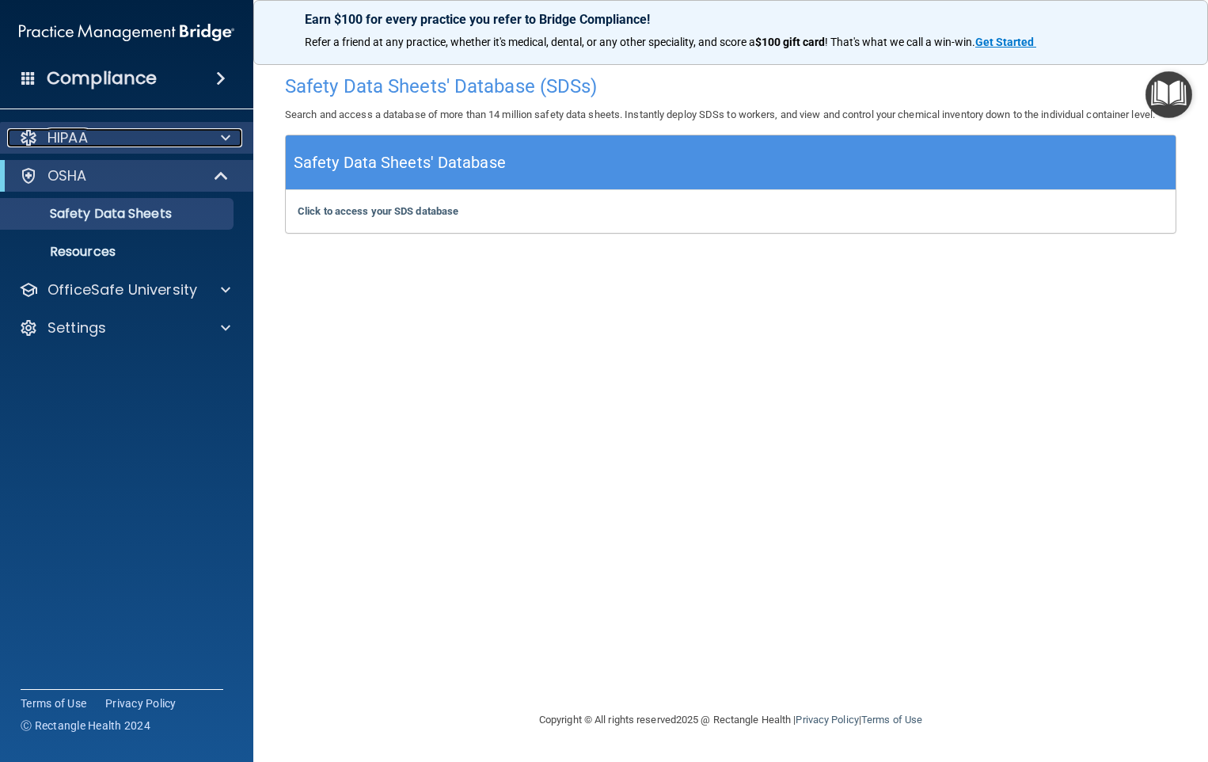
click at [102, 135] on div "HIPAA" at bounding box center [105, 137] width 196 height 19
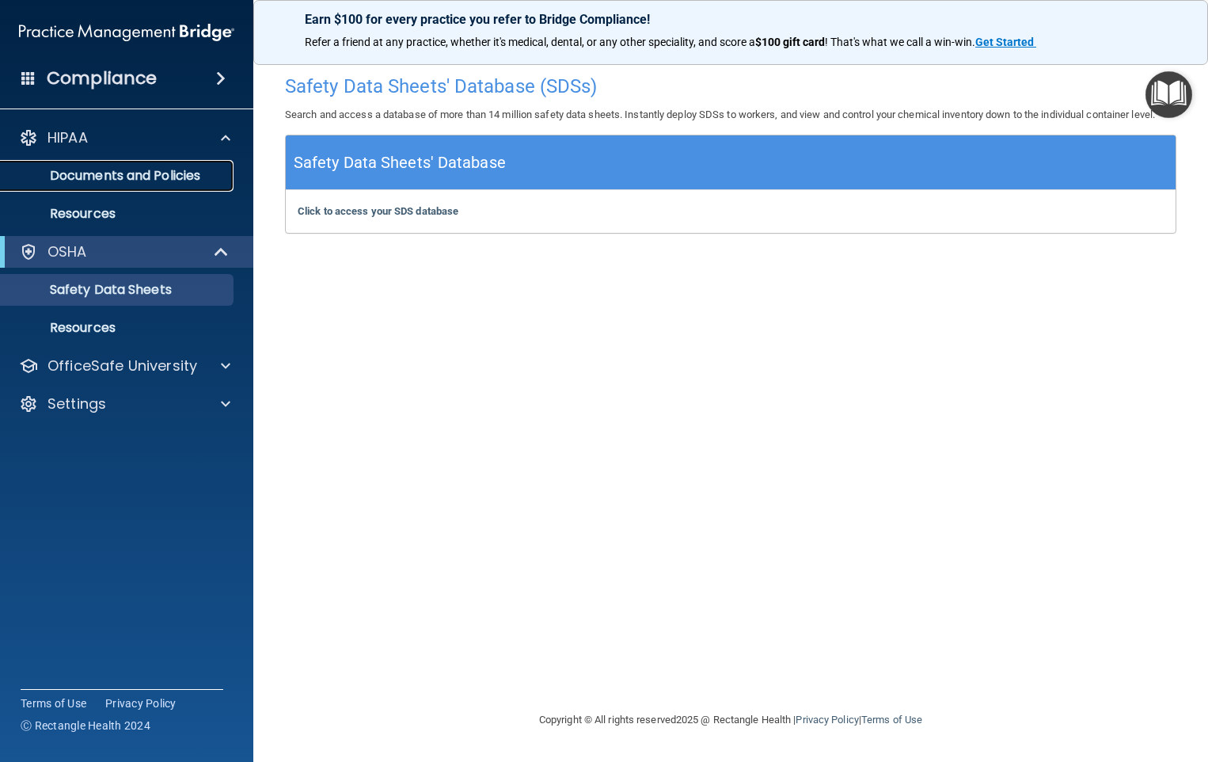
click at [133, 178] on p "Documents and Policies" at bounding box center [118, 176] width 216 height 16
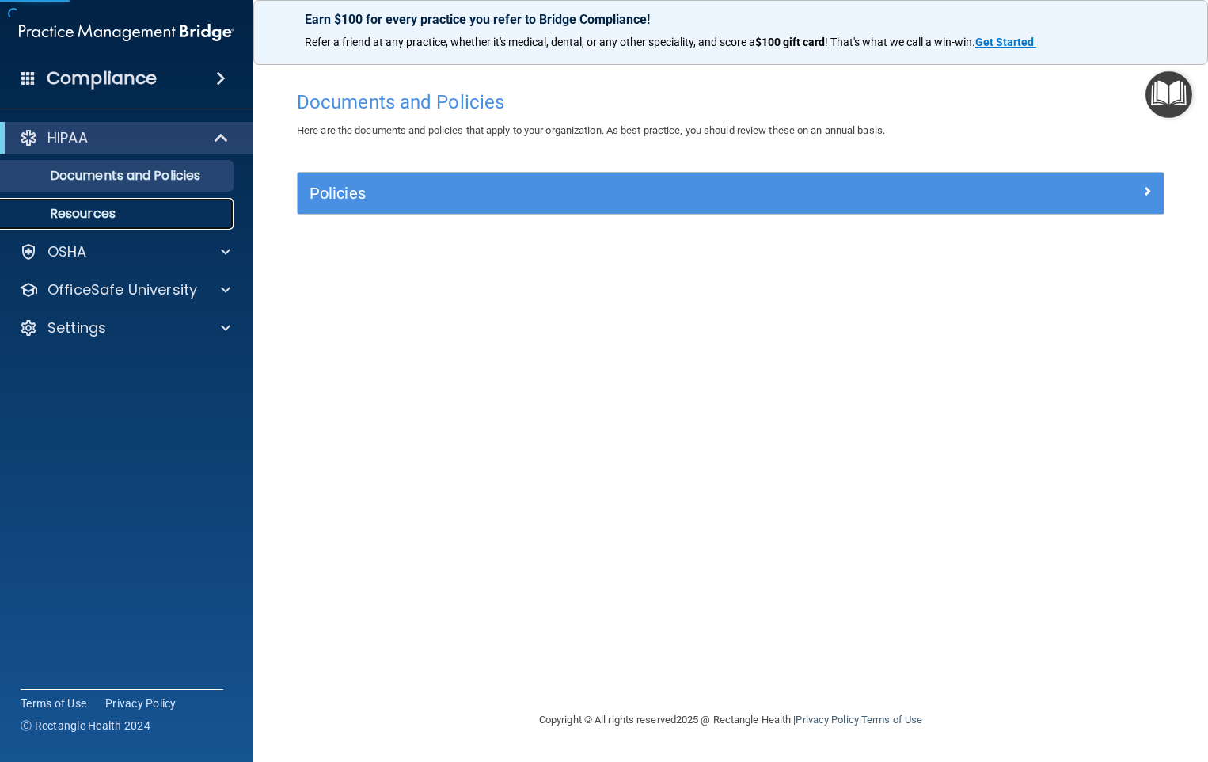
click at [91, 215] on p "Resources" at bounding box center [118, 214] width 216 height 16
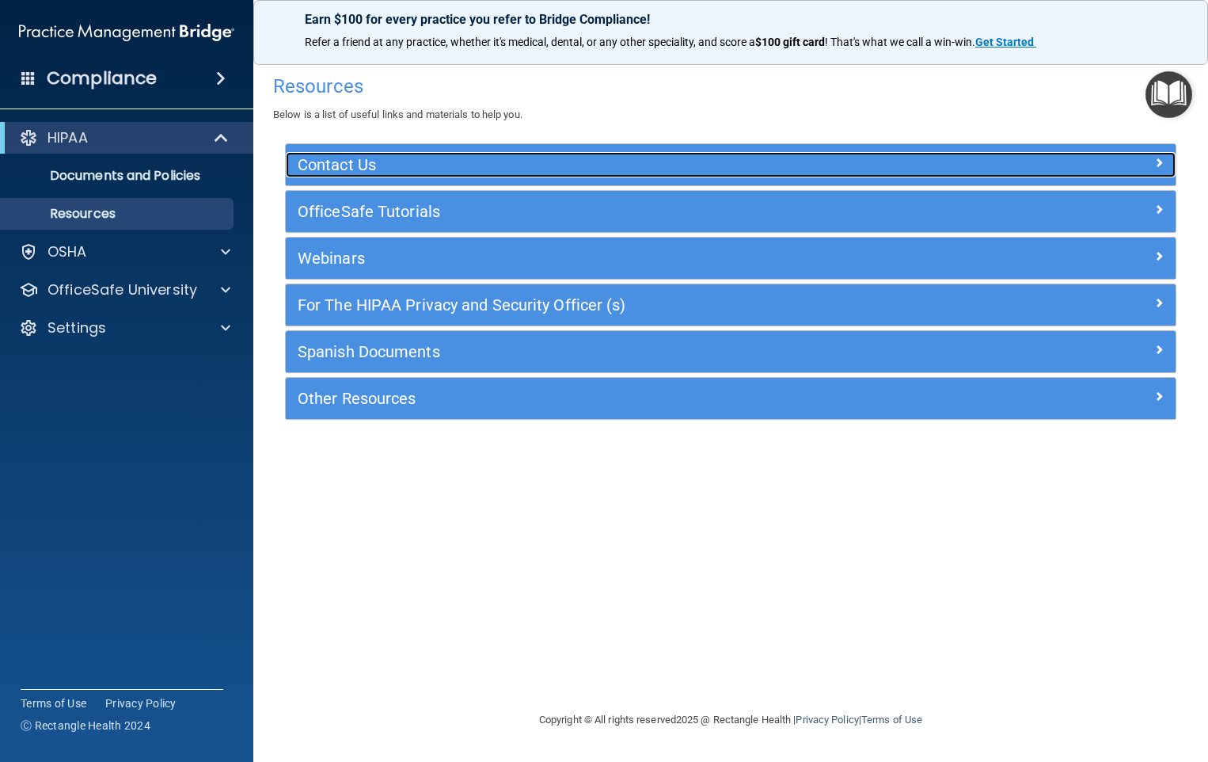
click at [1159, 159] on span at bounding box center [1160, 162] width 10 height 19
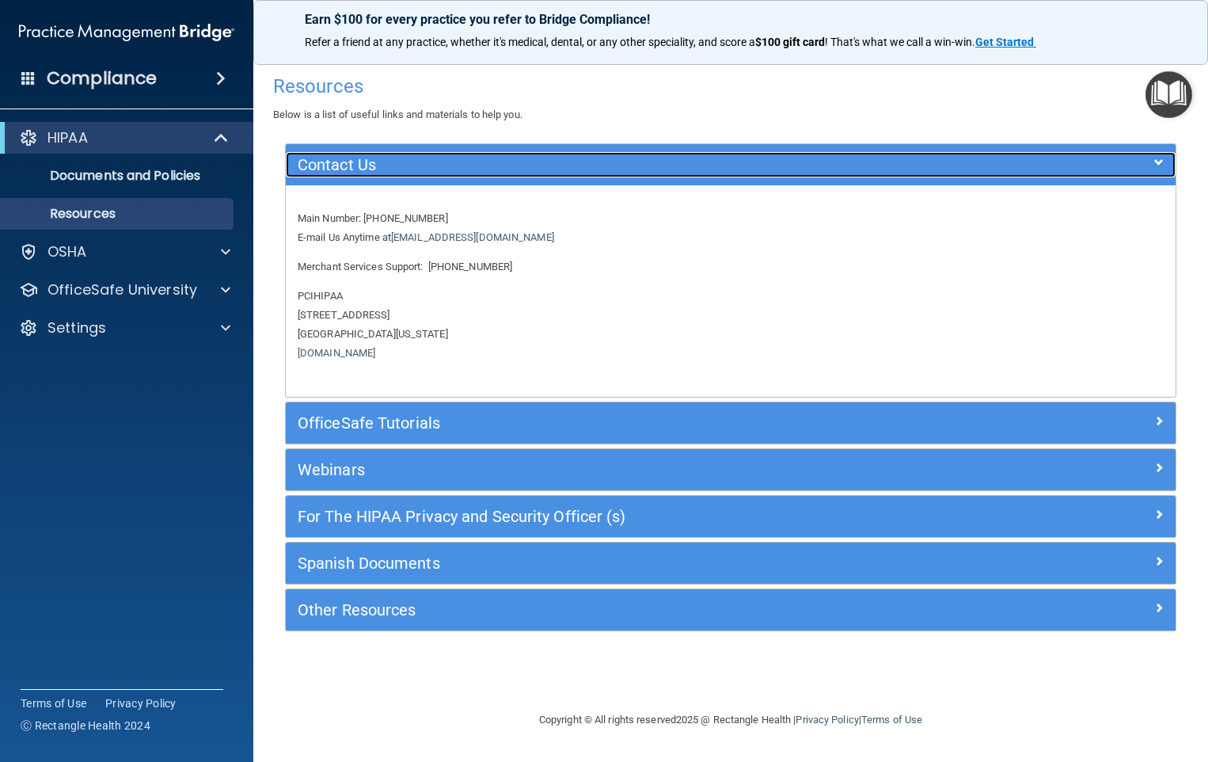
click at [1159, 162] on span at bounding box center [1160, 162] width 10 height 19
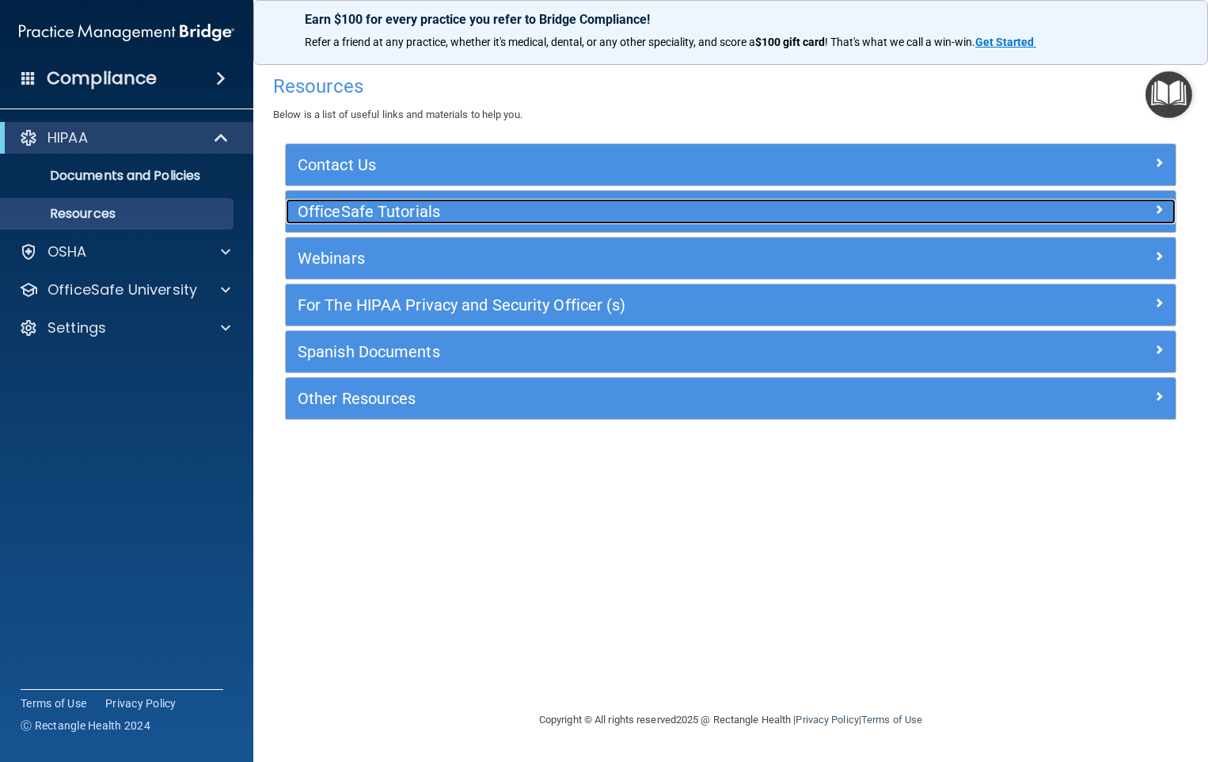
click at [1159, 205] on span at bounding box center [1160, 209] width 10 height 19
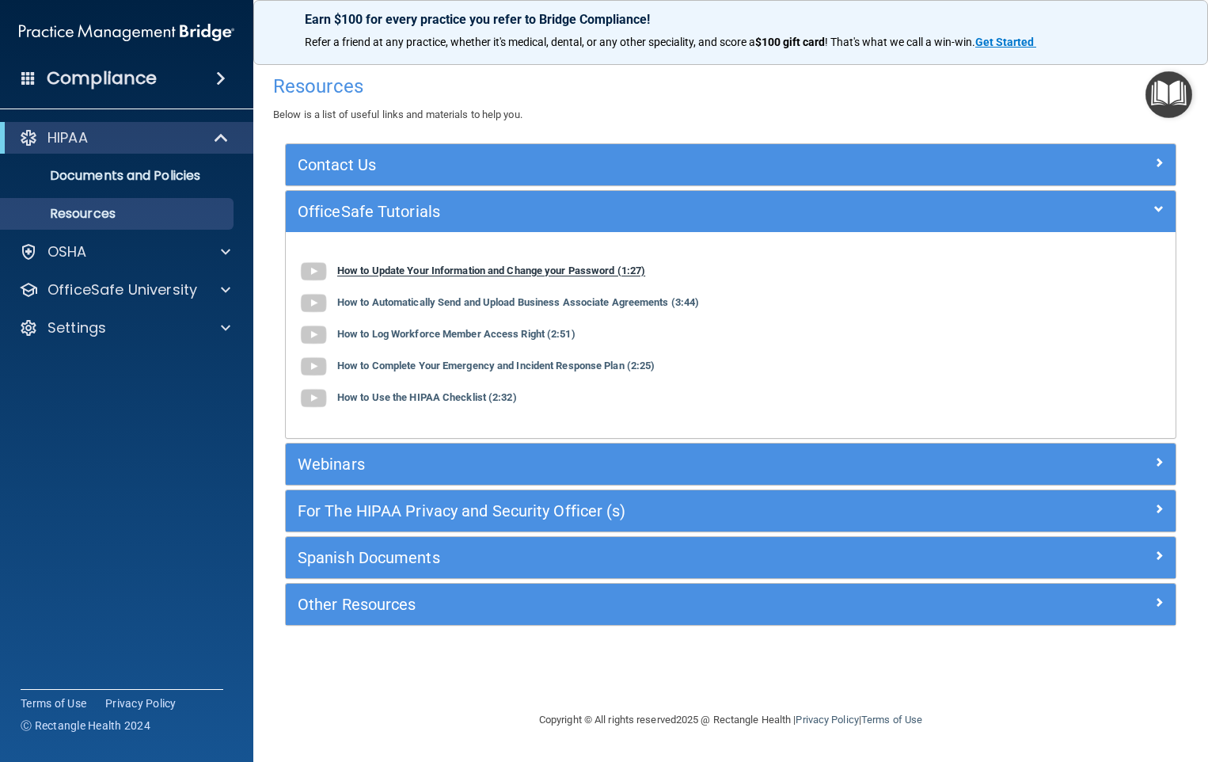
click at [309, 267] on img at bounding box center [314, 272] width 32 height 32
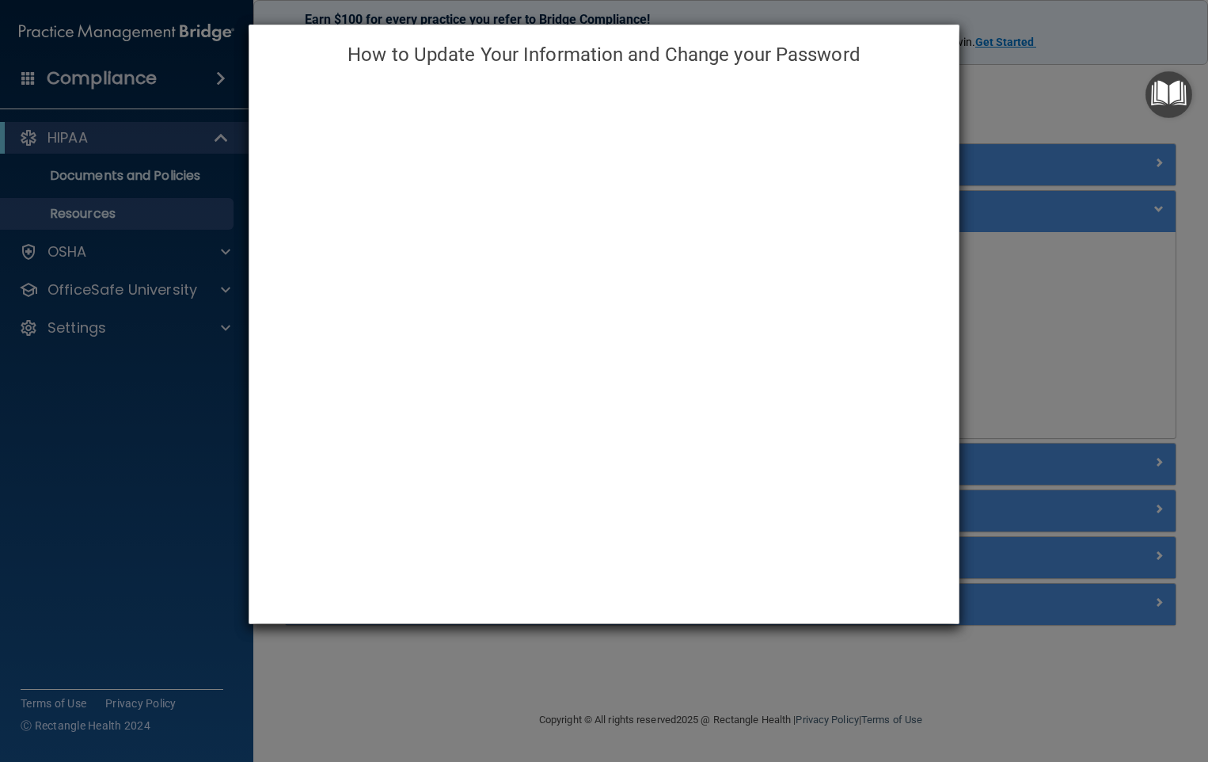
click at [120, 565] on div "How to Update Your Information and Change your Password" at bounding box center [604, 381] width 1208 height 762
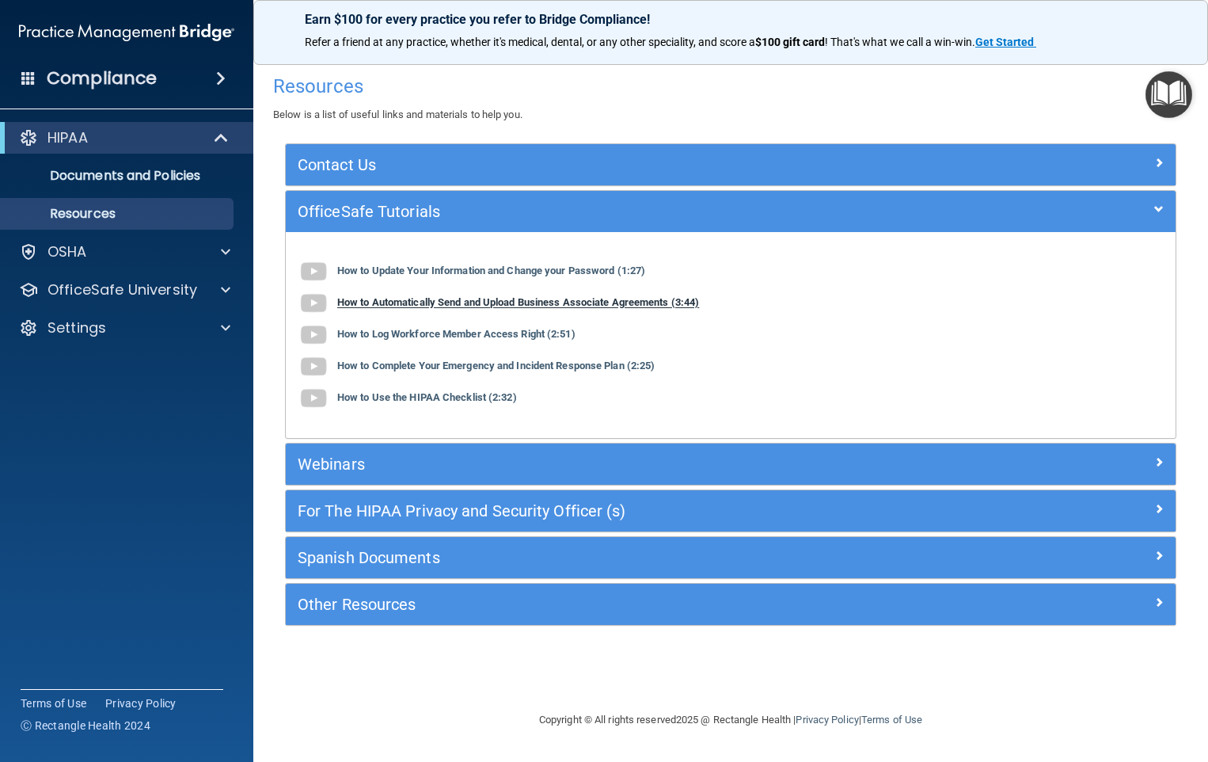
click at [314, 301] on img at bounding box center [314, 303] width 32 height 32
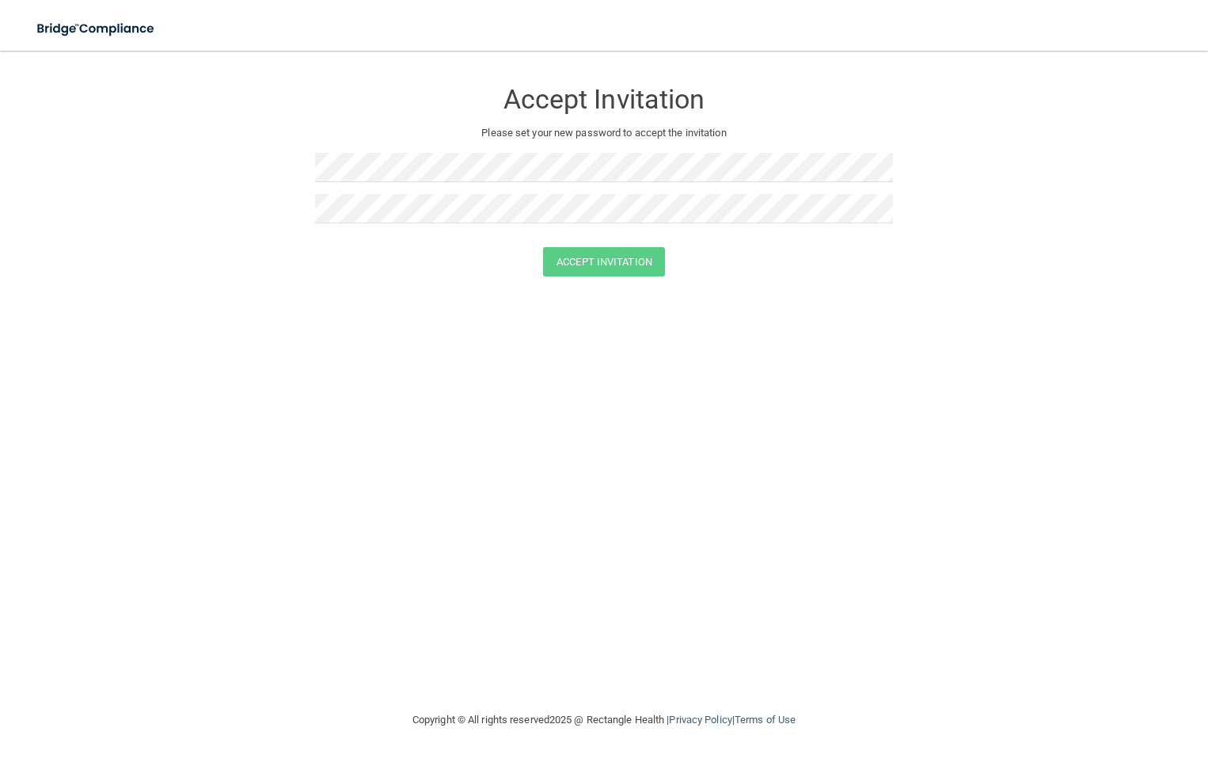
click at [620, 276] on form "Accept Invitation Please set your new password to accept the invitation Accept …" at bounding box center [604, 181] width 1145 height 229
click at [263, 170] on form "Accept Invitation Please set your new password to accept the invitation Accept …" at bounding box center [604, 181] width 1145 height 229
